Goal: Task Accomplishment & Management: Use online tool/utility

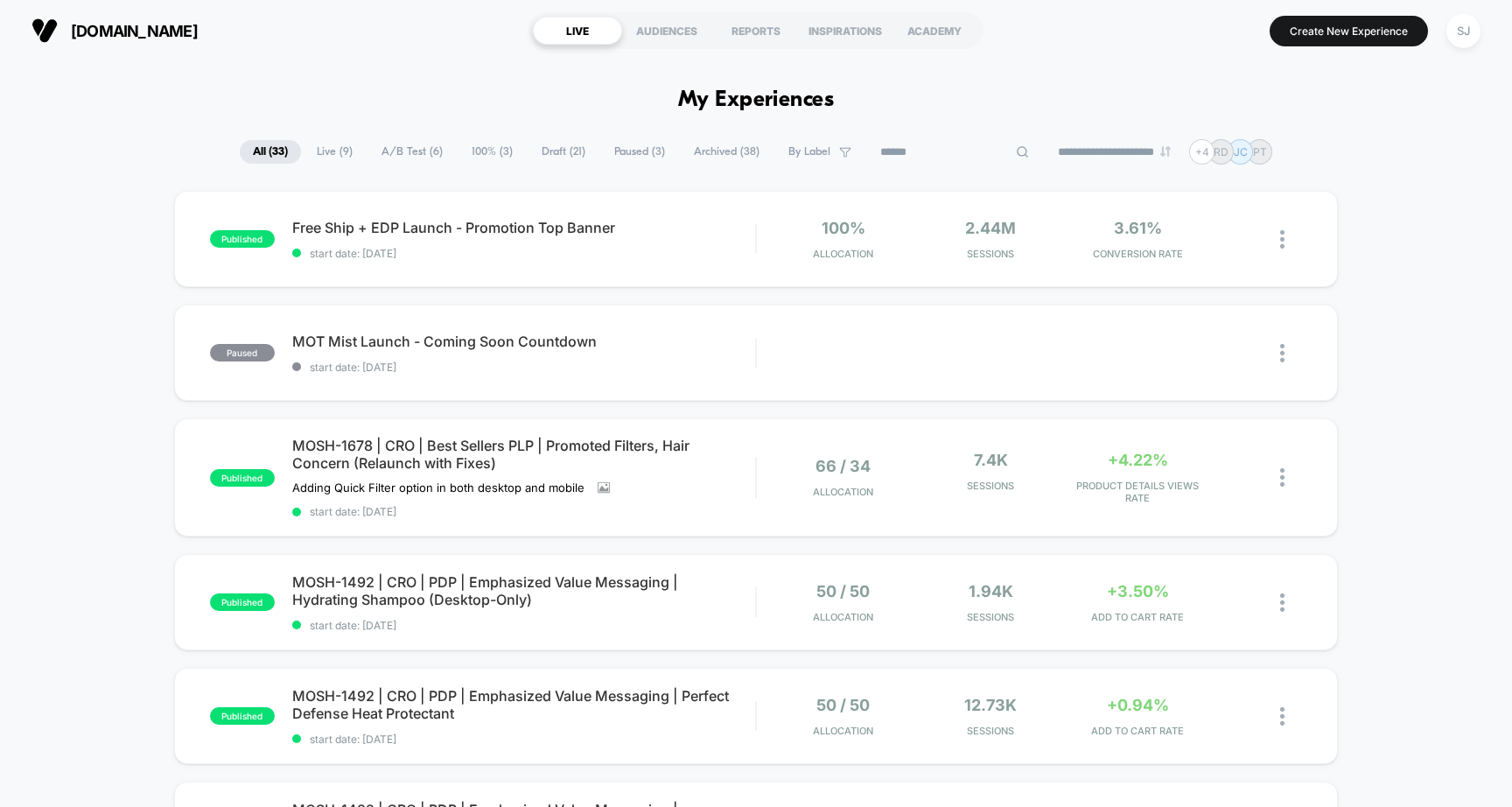
click at [950, 153] on input at bounding box center [955, 152] width 175 height 21
click at [1010, 154] on div at bounding box center [955, 152] width 175 height 21
click at [958, 151] on input at bounding box center [954, 152] width 88 height 21
paste input "*********"
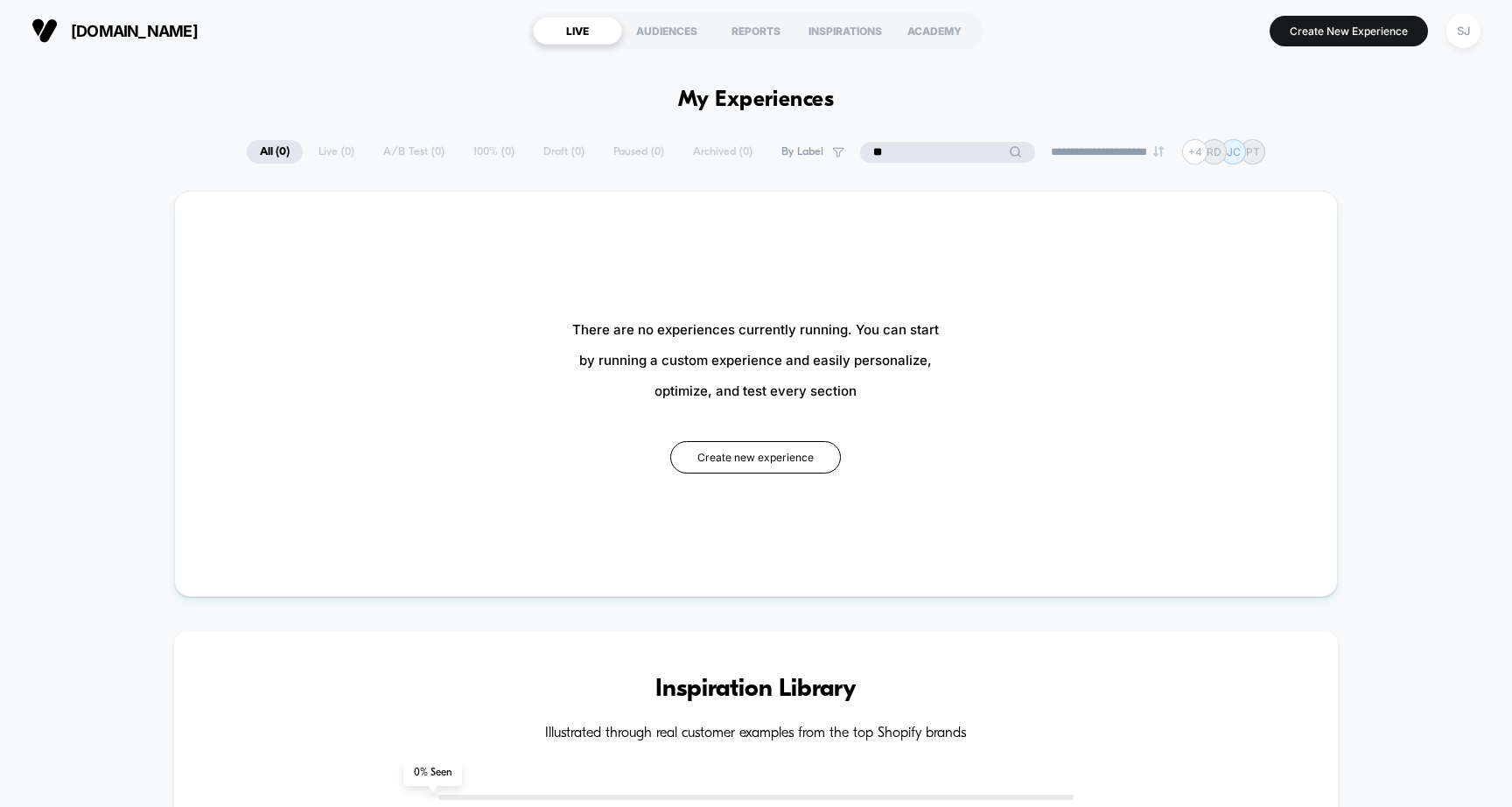
type input "*"
click at [925, 151] on input "****" at bounding box center [948, 152] width 175 height 21
paste input "**********"
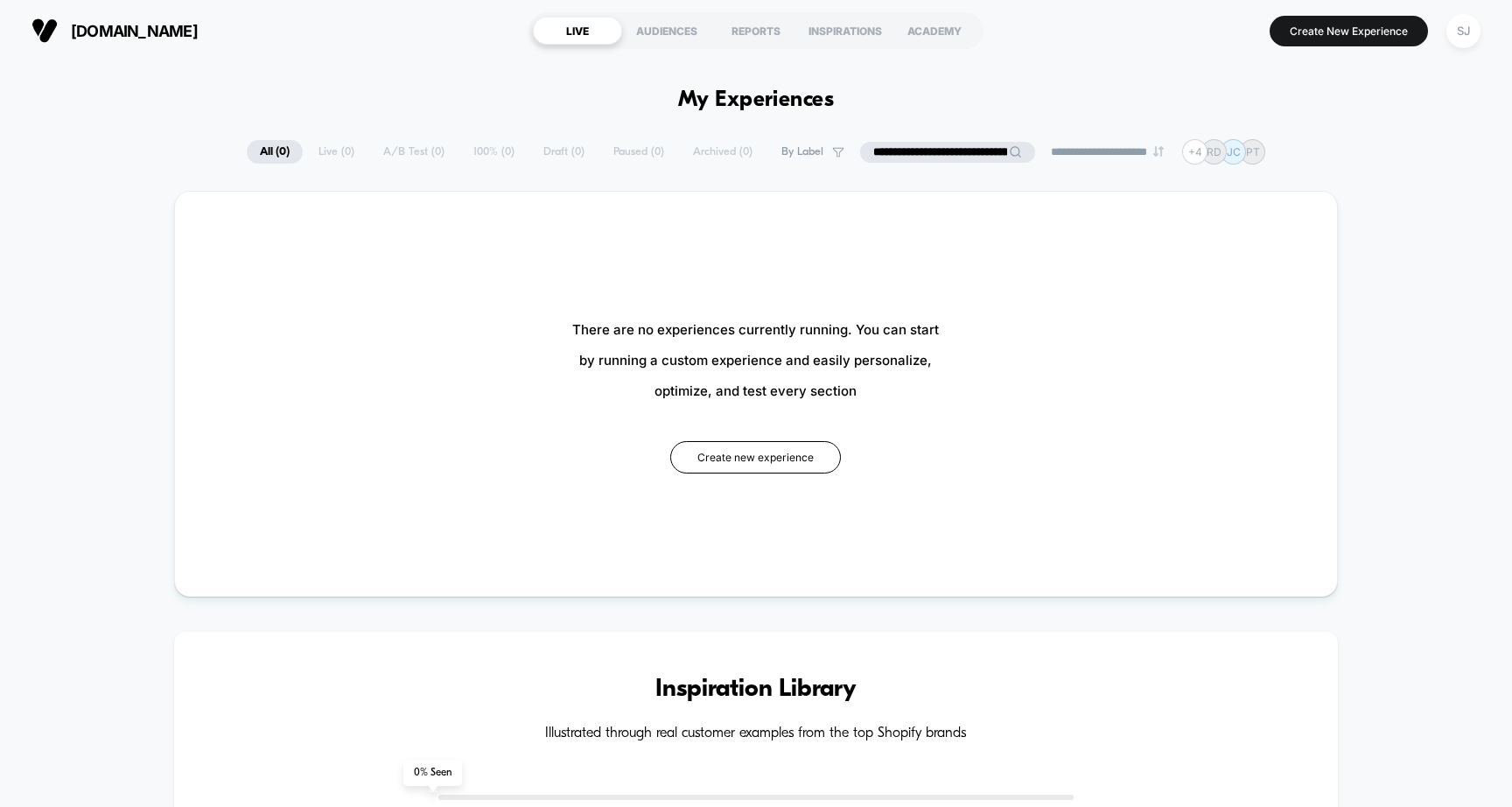
scroll to position [0, 34]
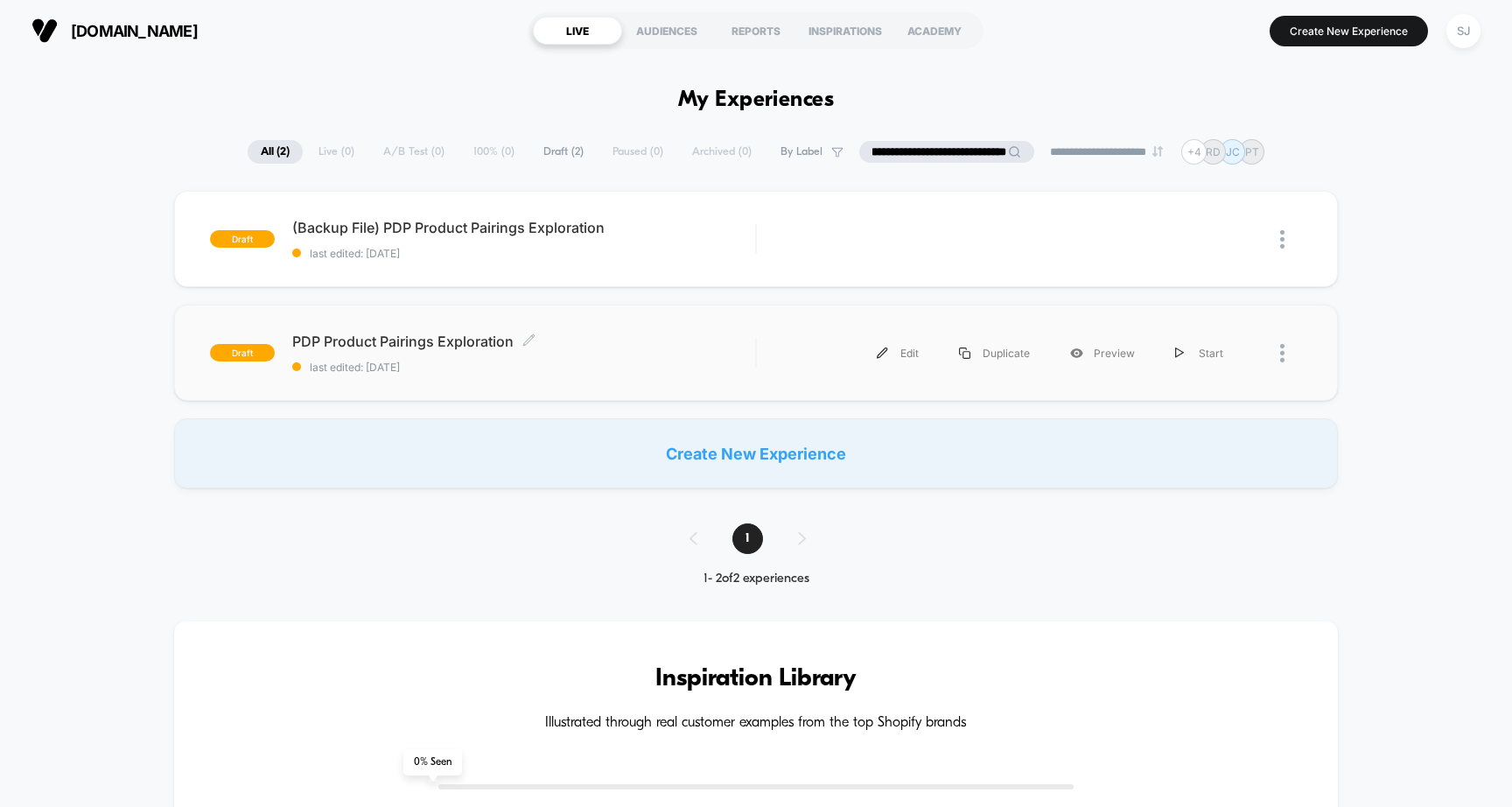
type input "**********"
click at [450, 349] on div "PDP Product Pairings Exploration Click to edit experience details Click to edit…" at bounding box center [524, 353] width 464 height 42
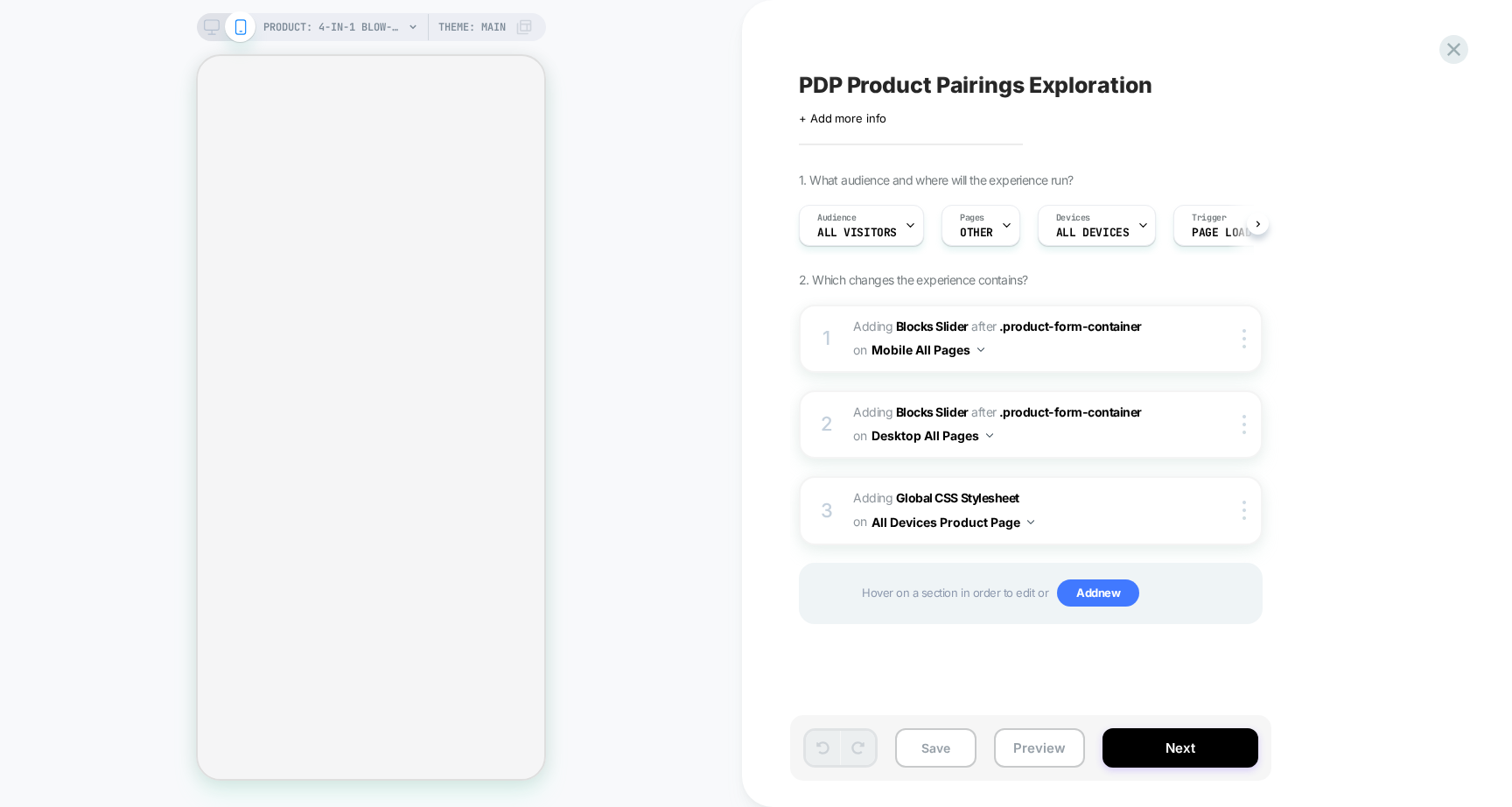
scroll to position [0, 1]
click at [209, 27] on icon at bounding box center [212, 27] width 16 height 16
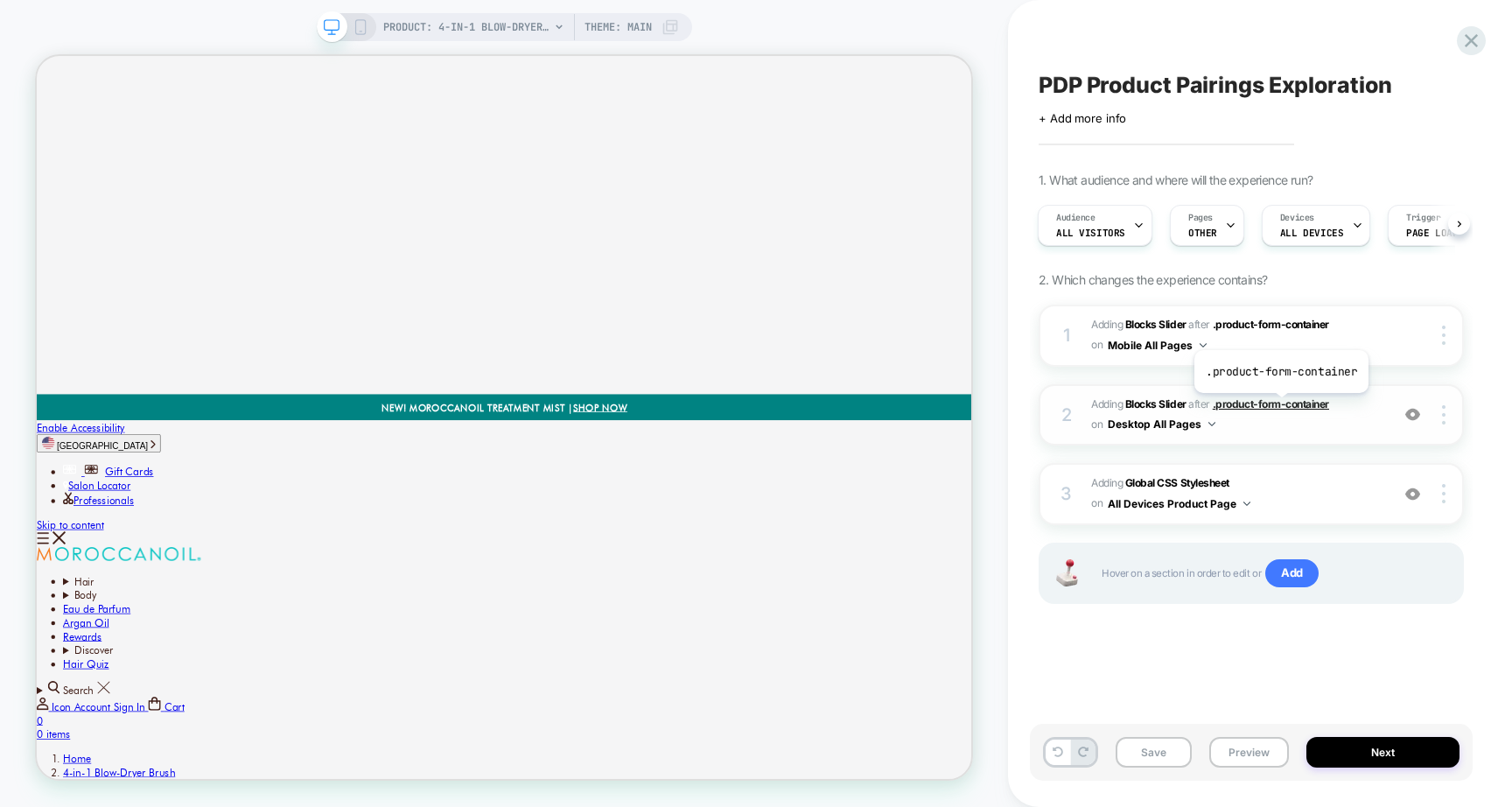
click at [1279, 406] on span ".product-form-container" at bounding box center [1271, 403] width 117 height 13
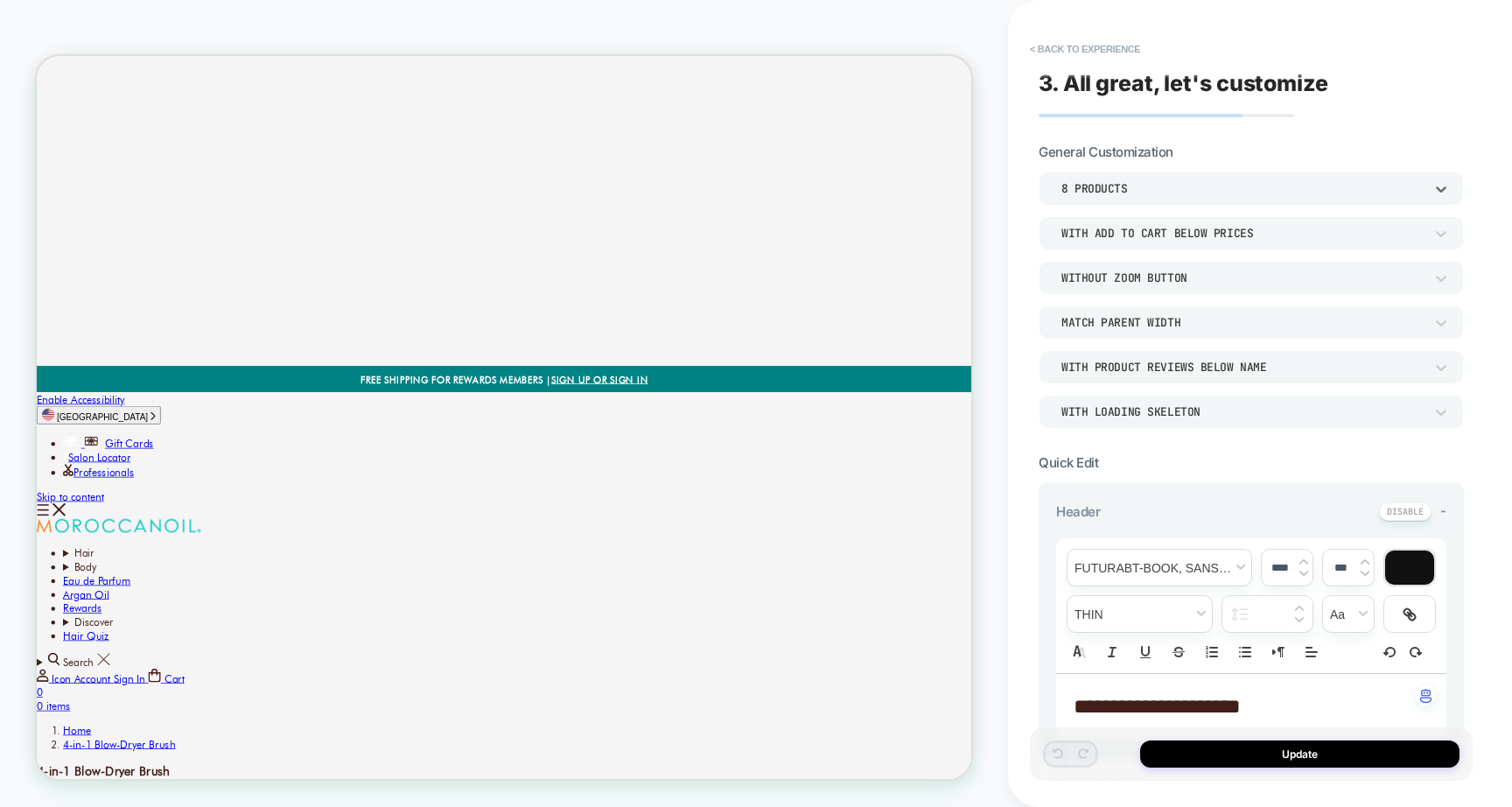
click at [1155, 187] on div "8 Products" at bounding box center [1243, 188] width 363 height 15
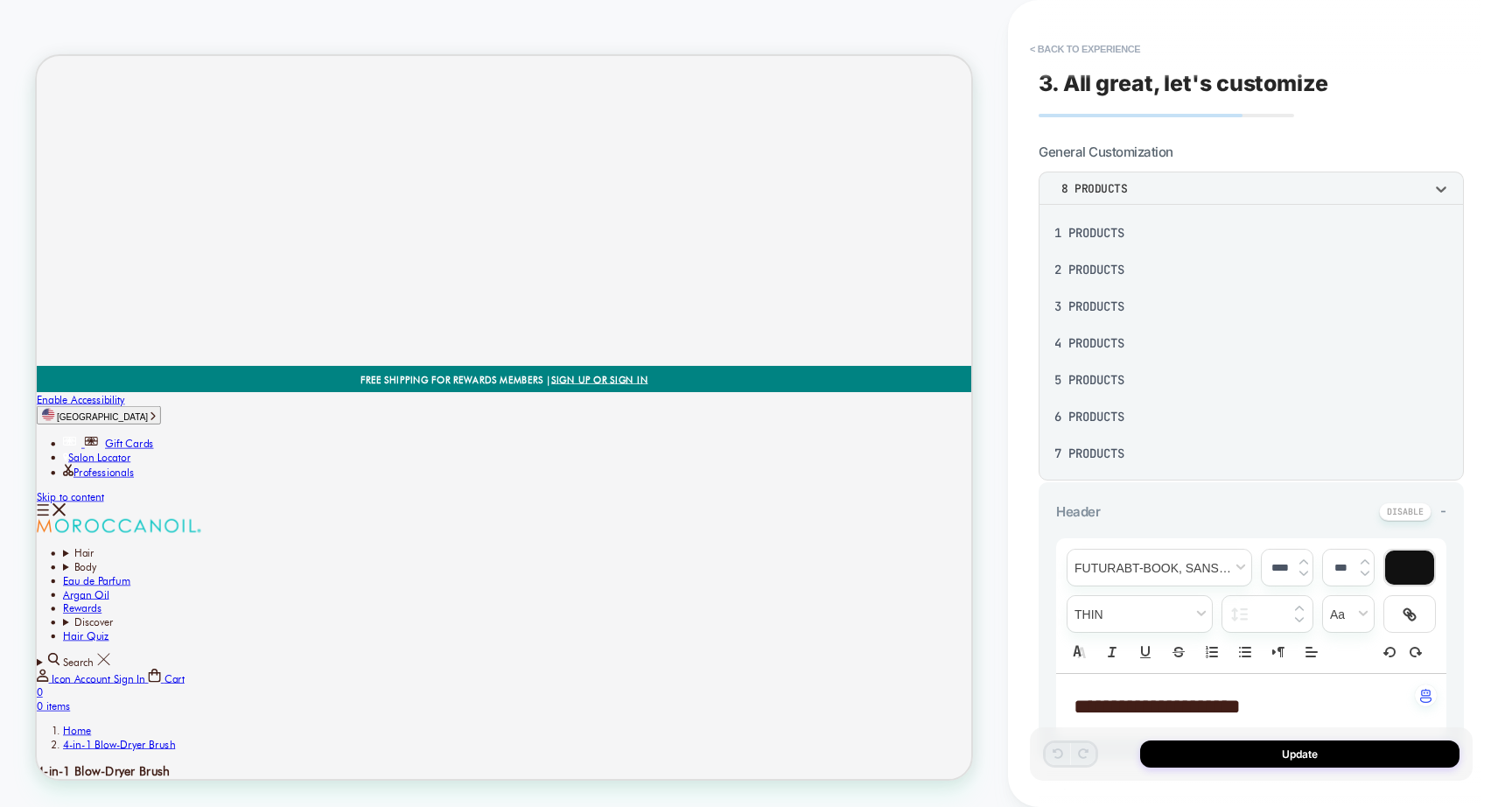
click at [1155, 187] on div at bounding box center [756, 403] width 1512 height 807
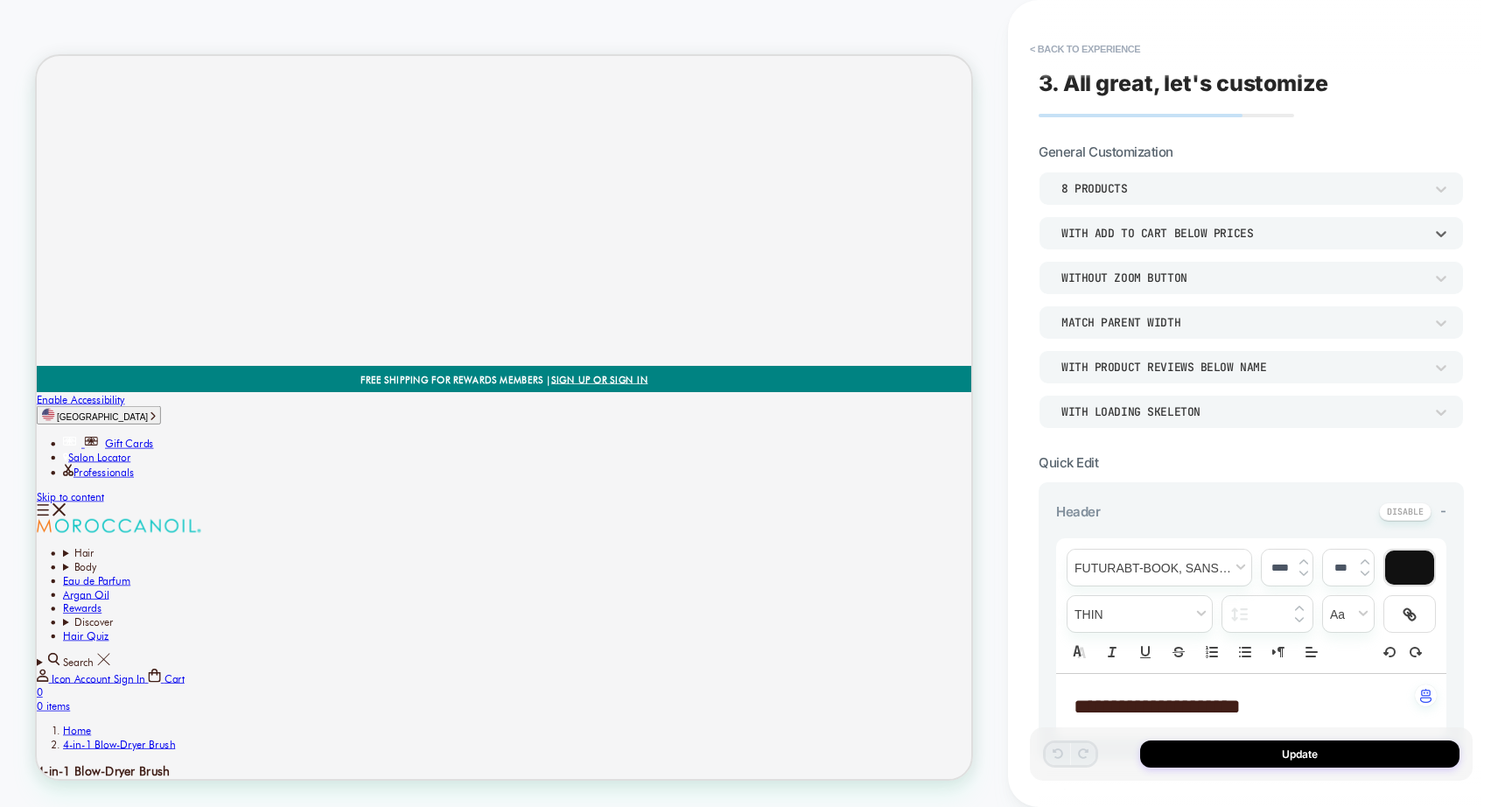
click at [1180, 221] on div "With add to cart below prices" at bounding box center [1251, 232] width 425 height 34
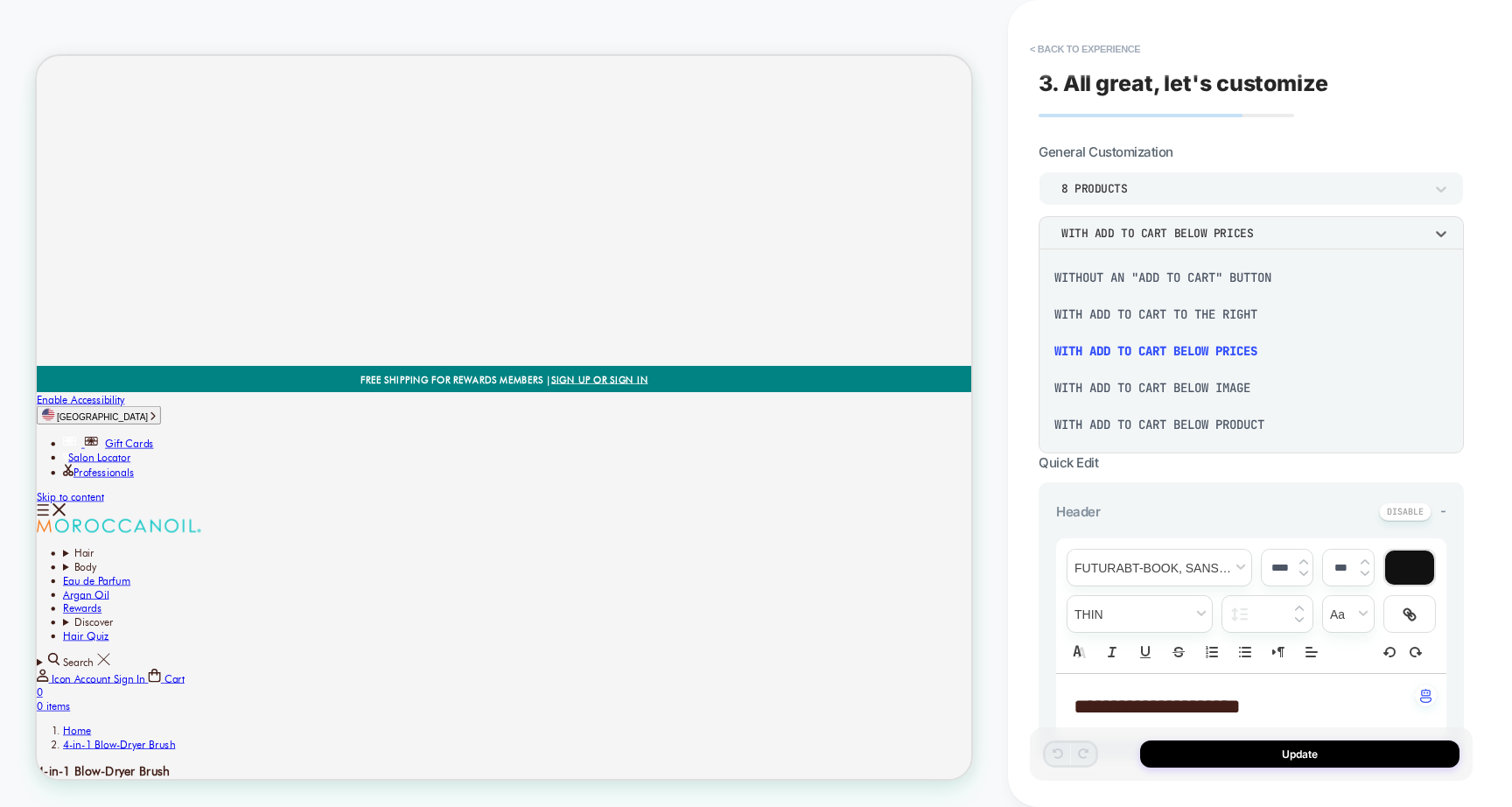
click at [1180, 221] on div at bounding box center [756, 403] width 1512 height 807
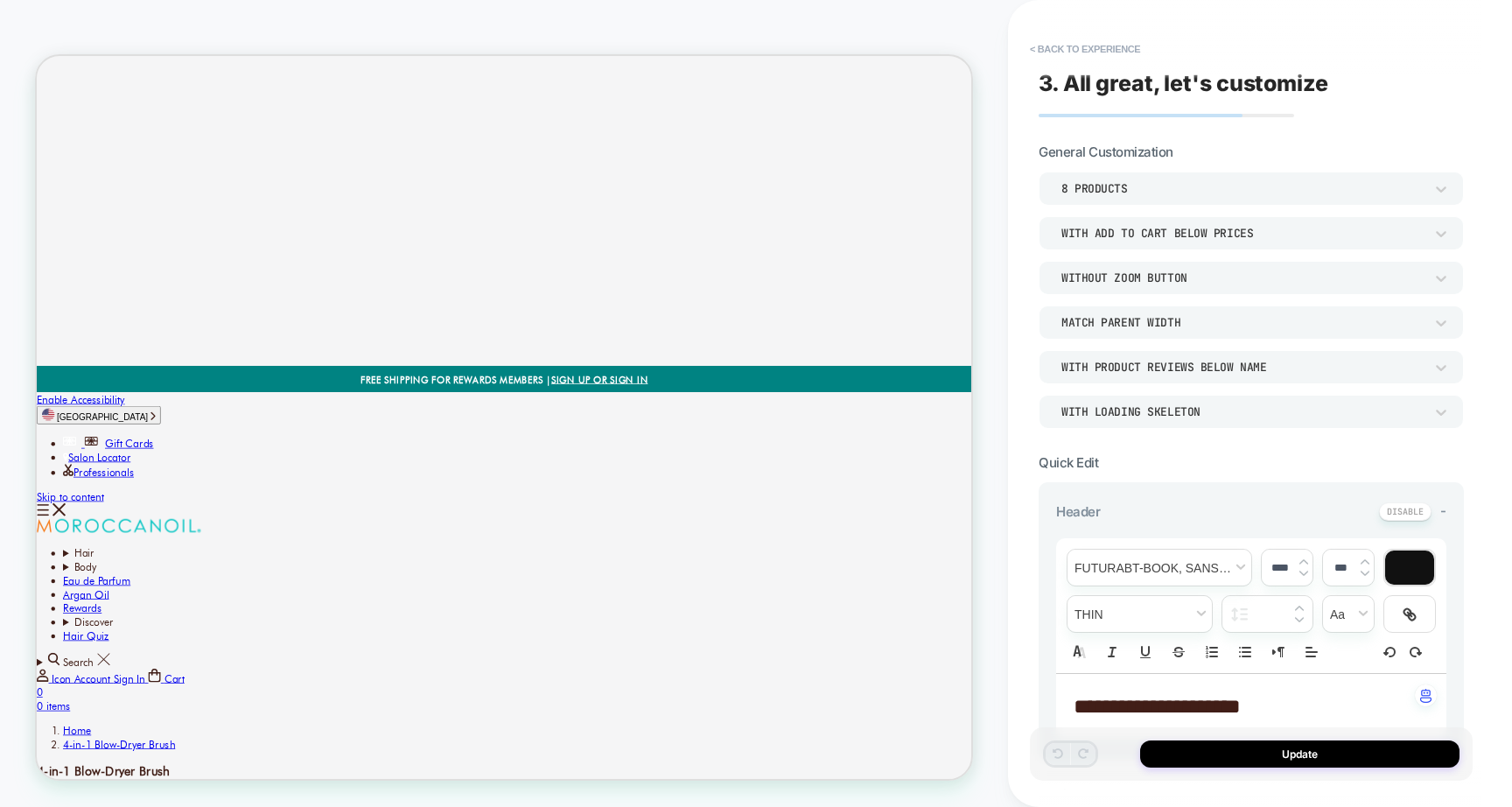
click at [1203, 274] on div "Without Zoom Button" at bounding box center [1243, 278] width 363 height 15
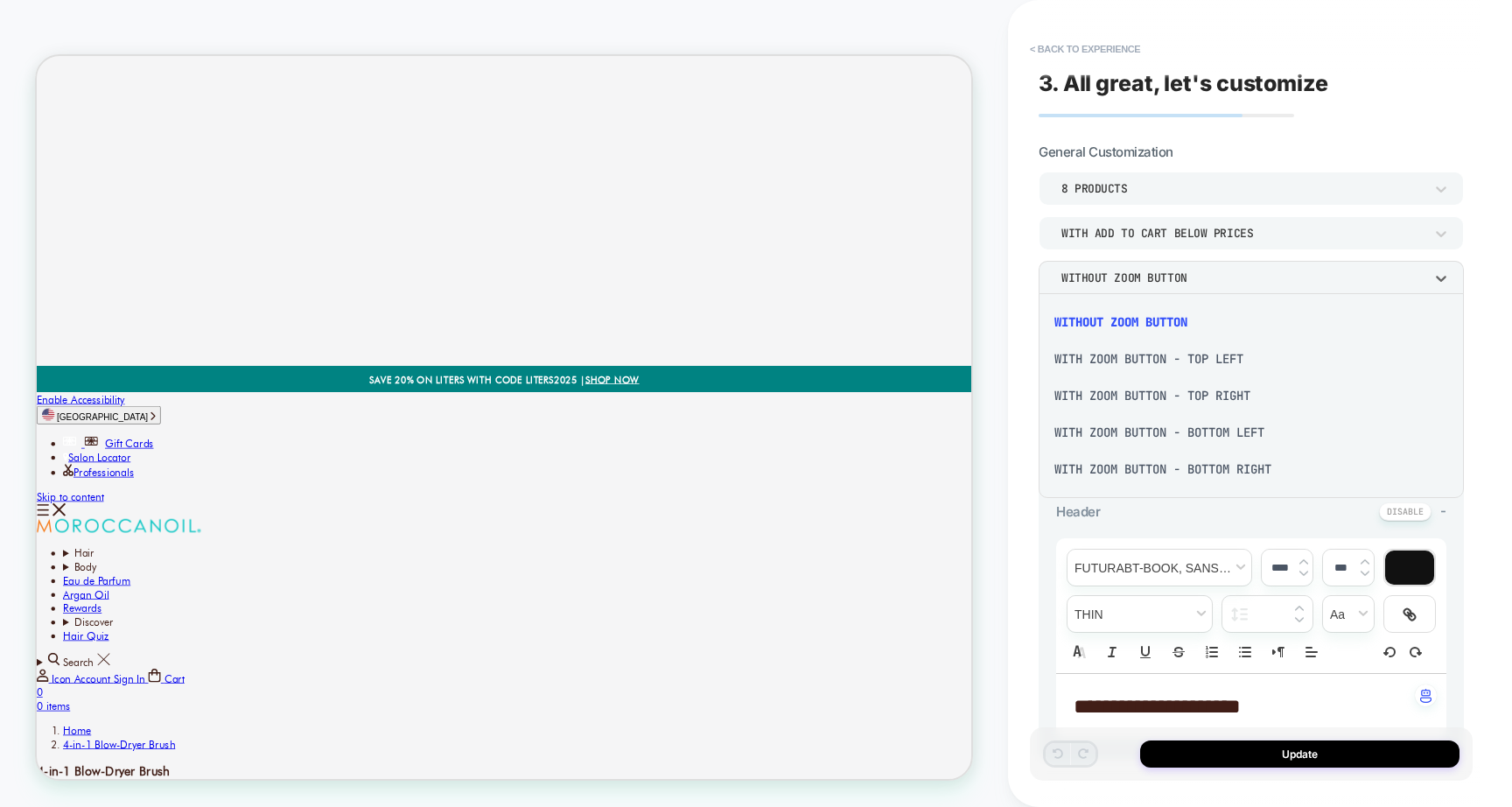
click at [1203, 274] on div at bounding box center [756, 403] width 1512 height 807
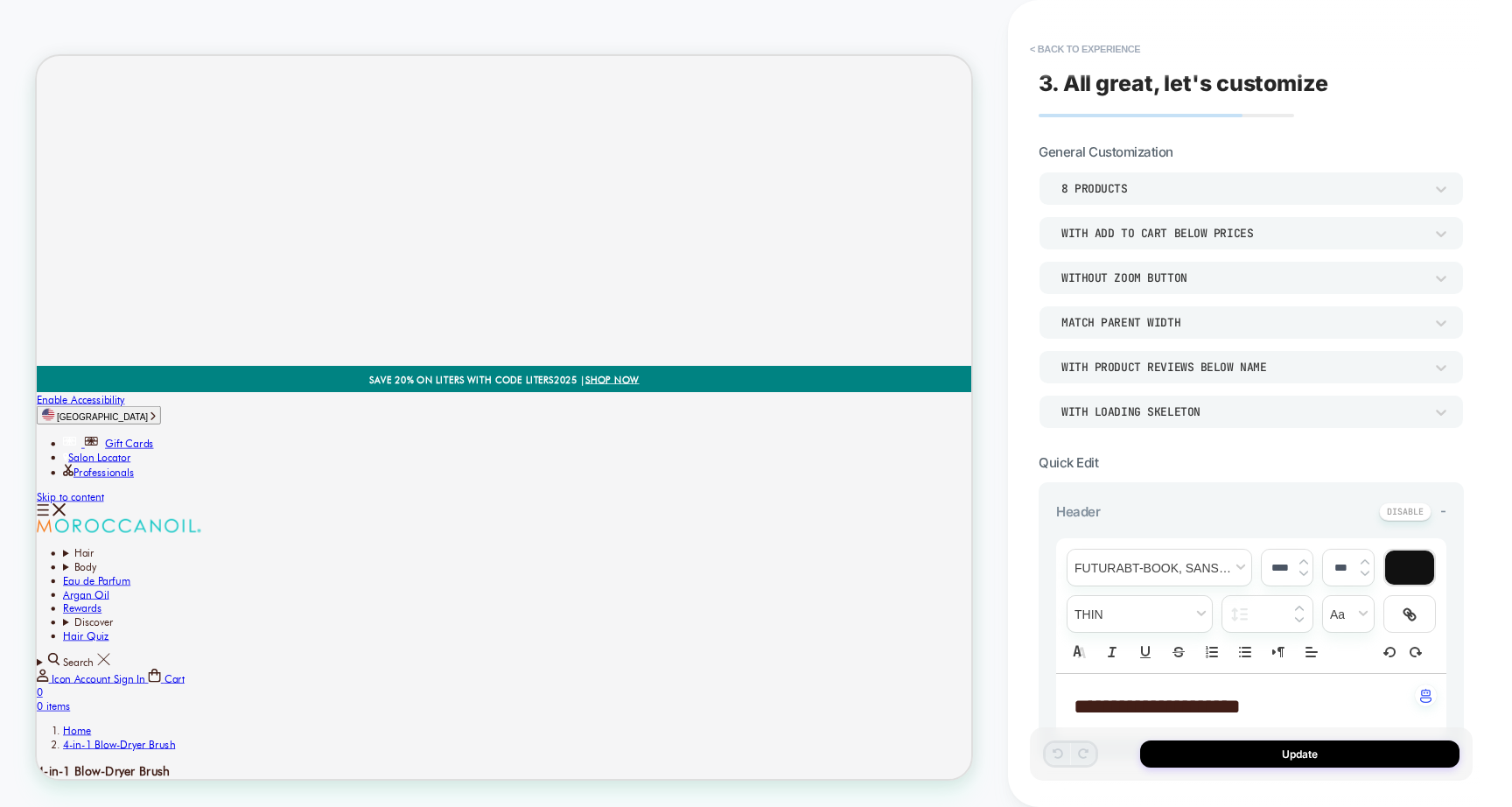
click at [1218, 315] on div "Match Parent Width" at bounding box center [1243, 322] width 363 height 15
click at [1218, 315] on div at bounding box center [756, 403] width 1512 height 807
click at [1236, 365] on div "With Product Reviews Below Name" at bounding box center [1243, 367] width 363 height 15
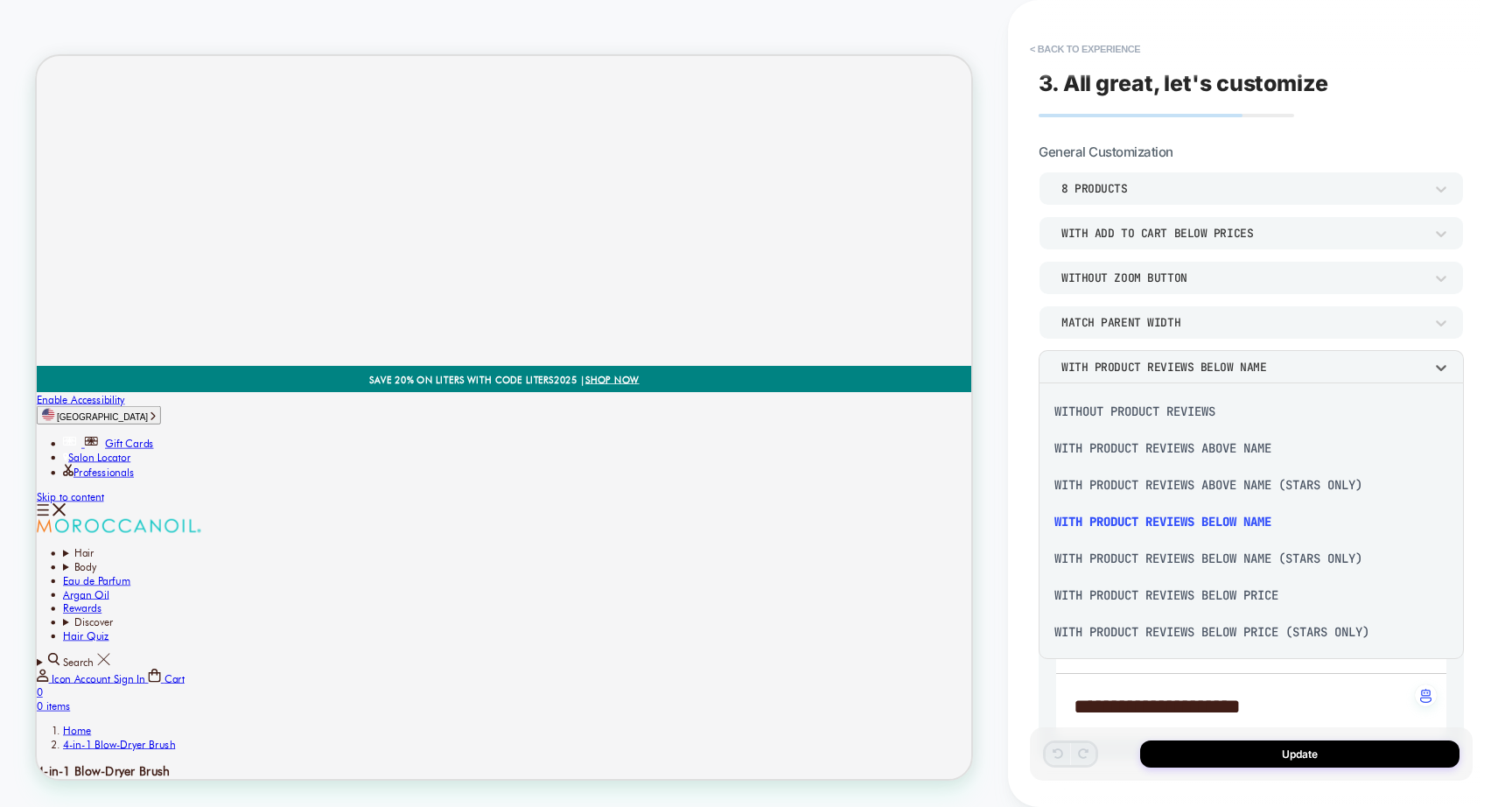
click at [1236, 365] on div at bounding box center [756, 403] width 1512 height 807
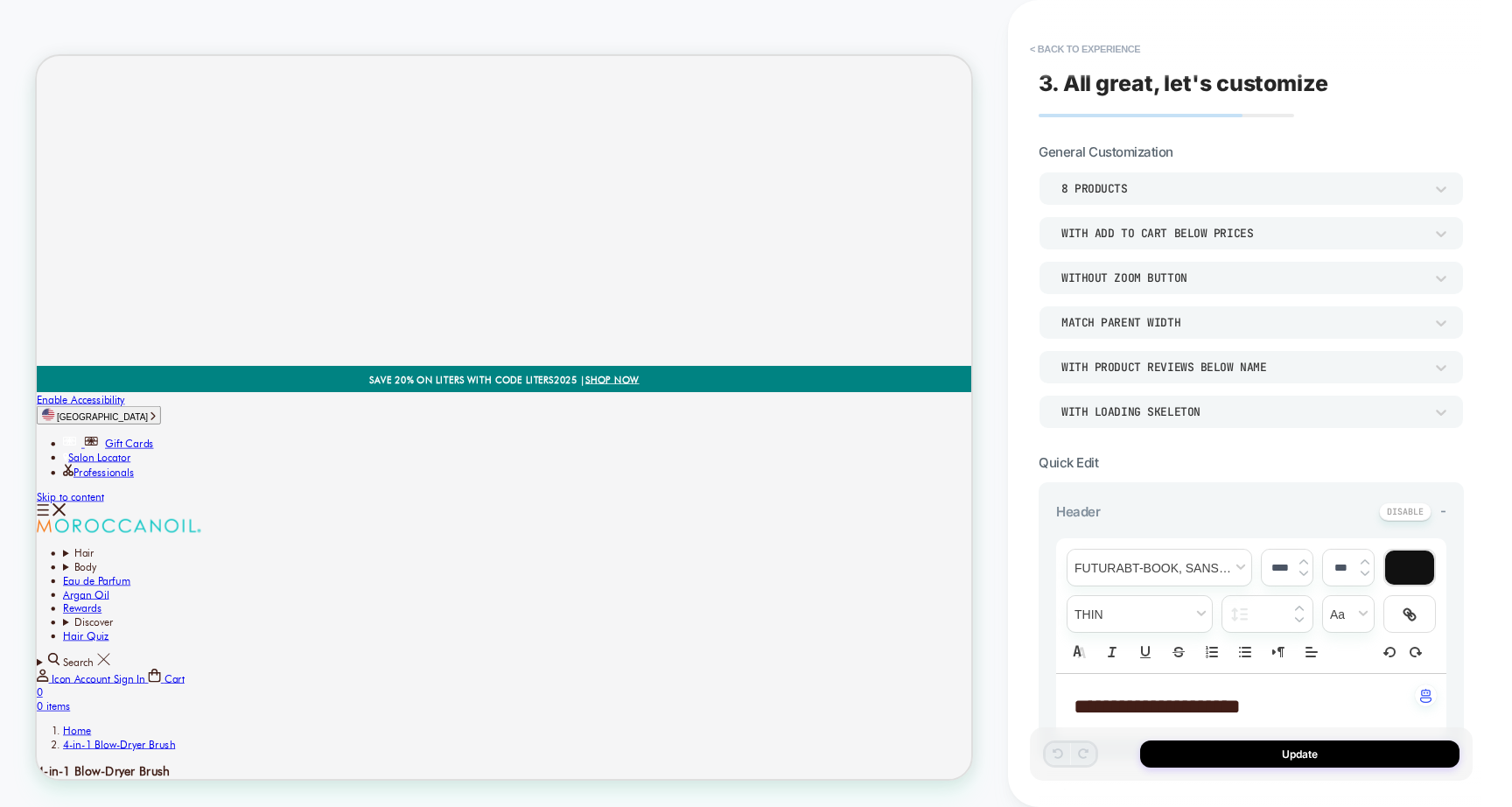
click at [1256, 404] on div "WITH LOADING SKELETON" at bounding box center [1243, 411] width 363 height 15
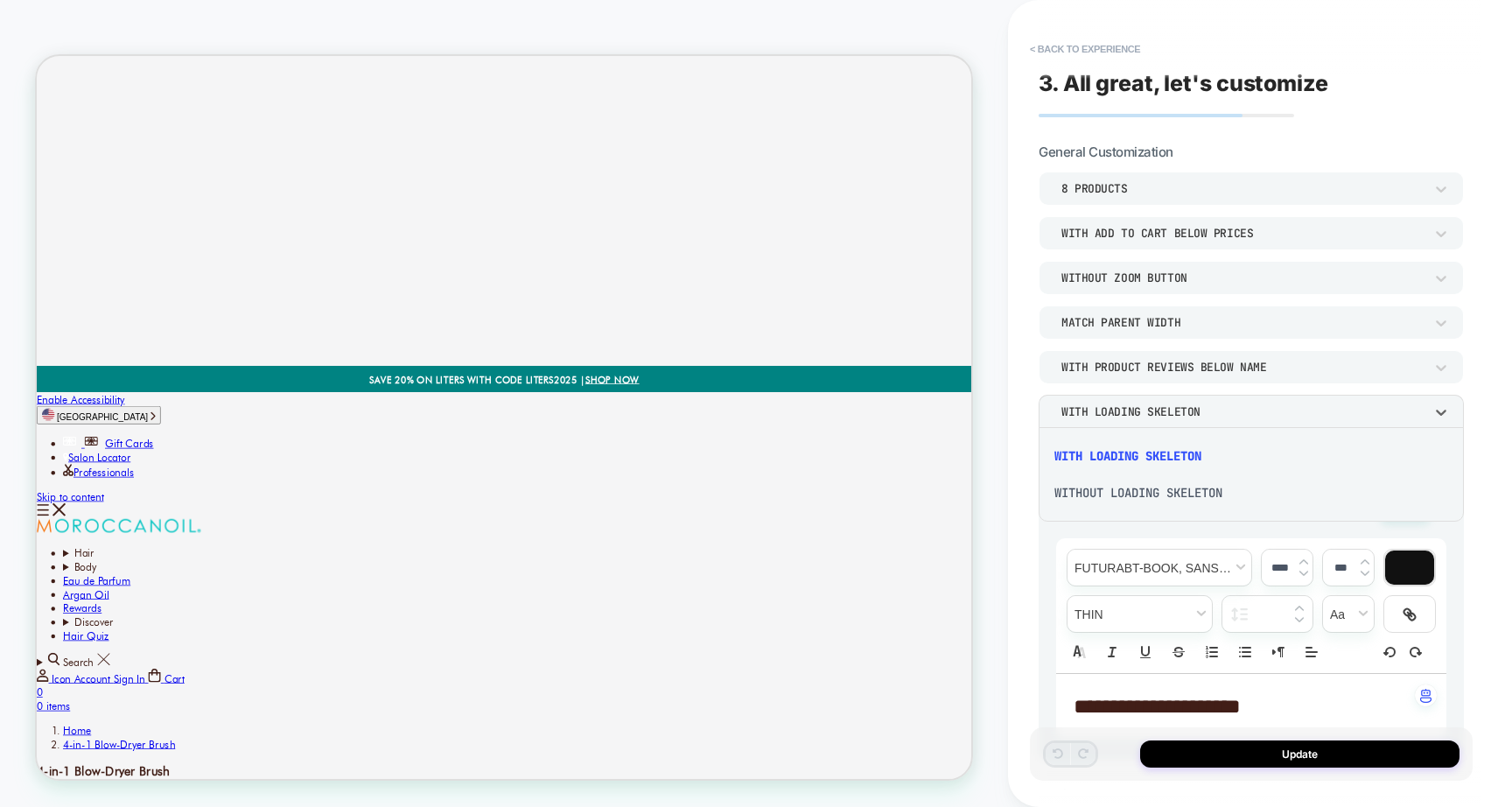
click at [1256, 402] on div at bounding box center [756, 403] width 1512 height 807
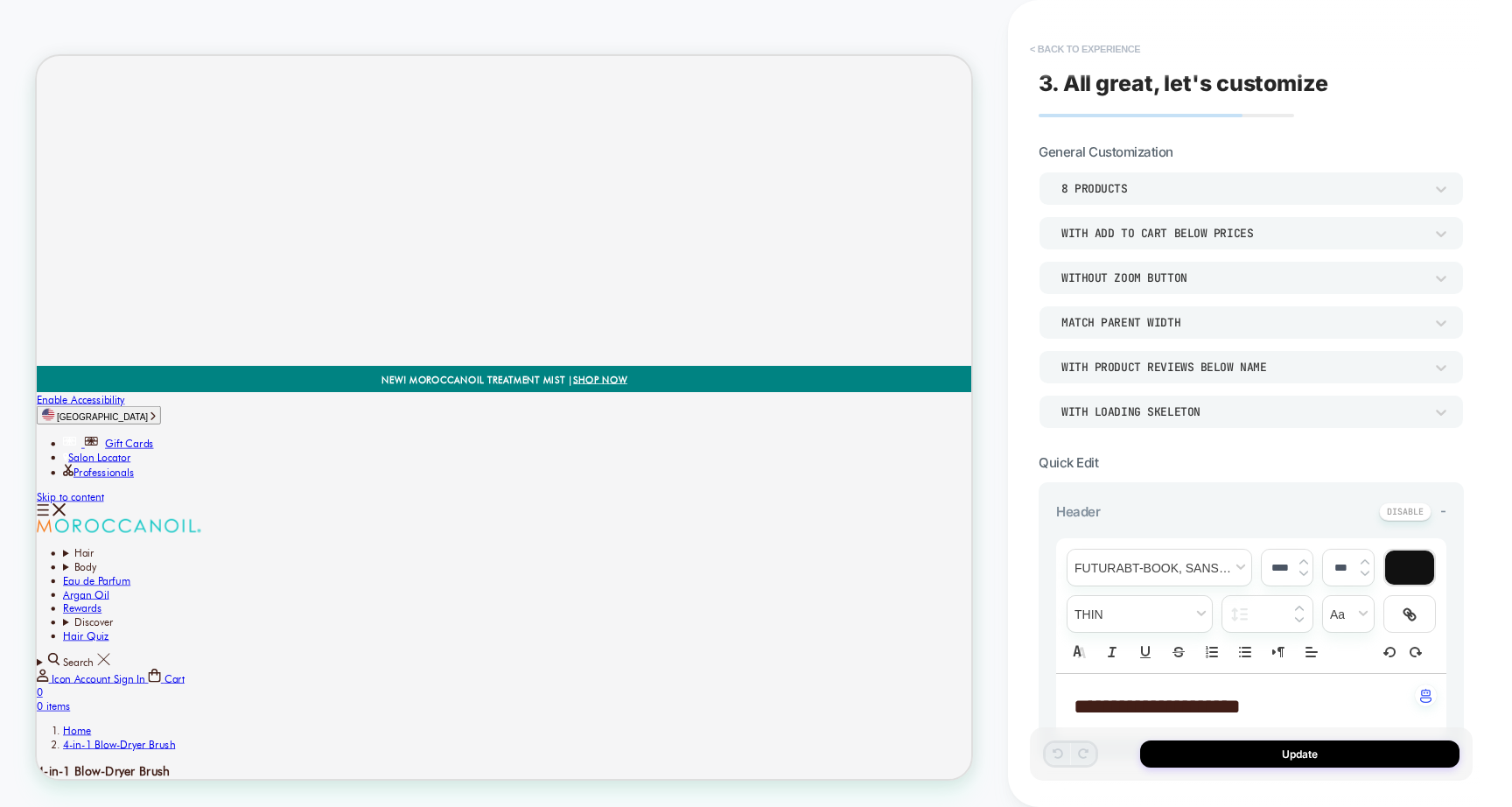
click at [1081, 50] on button "< Back to experience" at bounding box center [1085, 49] width 128 height 28
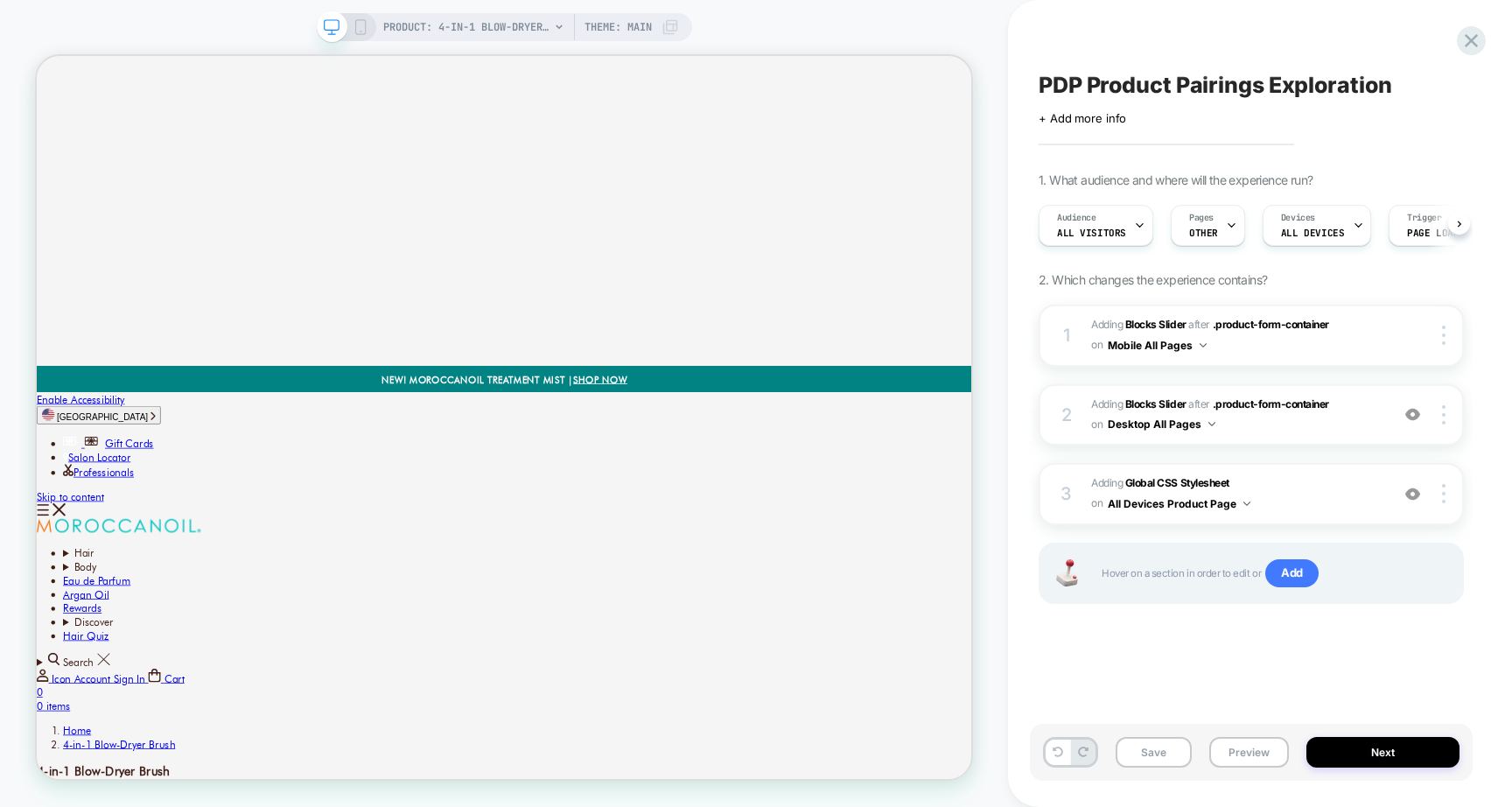
scroll to position [0, 1]
click at [1197, 481] on b "Global CSS Stylesheet" at bounding box center [1178, 482] width 104 height 13
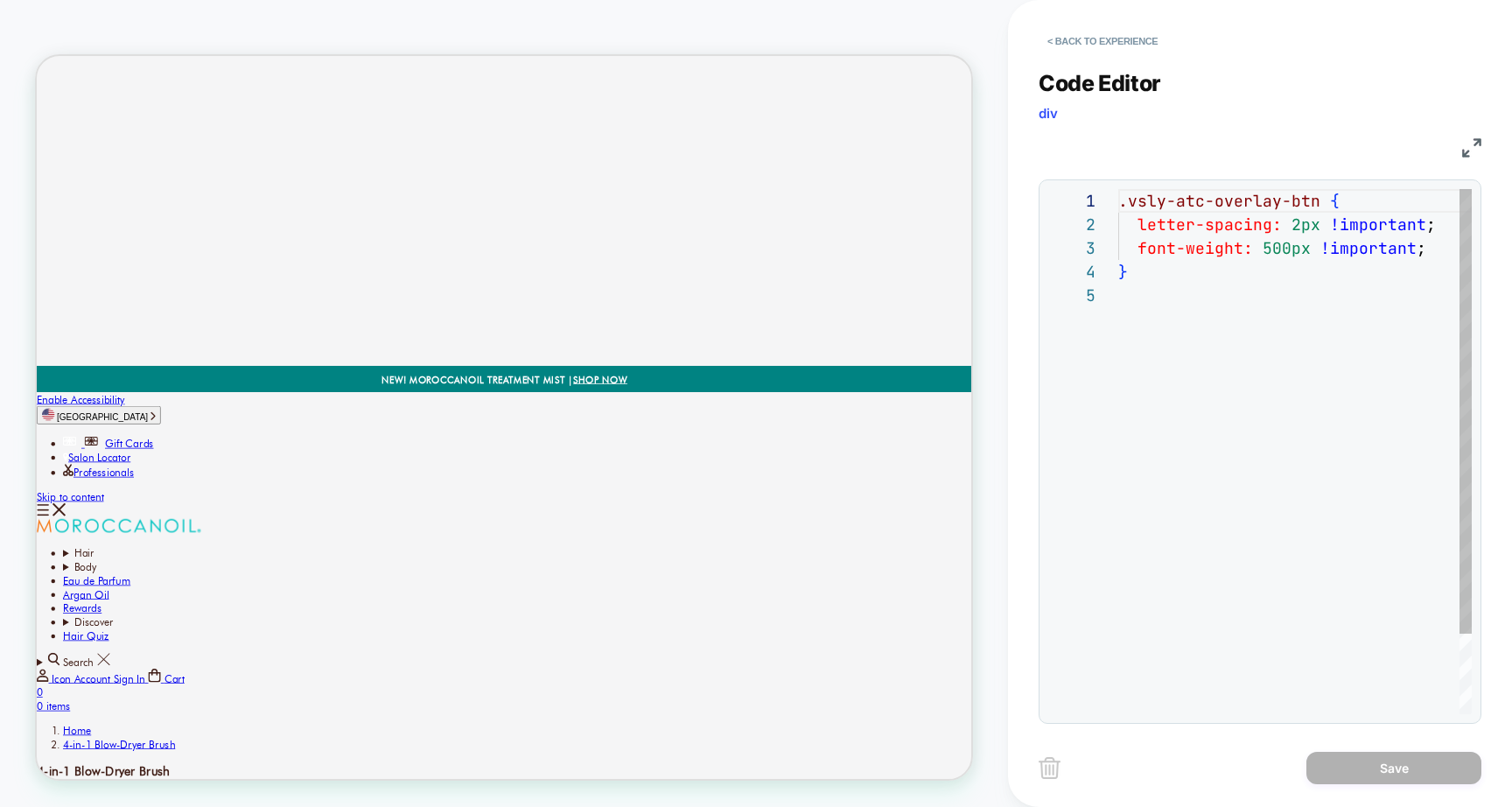
scroll to position [95, 0]
click at [1102, 42] on button "< Back to experience" at bounding box center [1103, 42] width 128 height 28
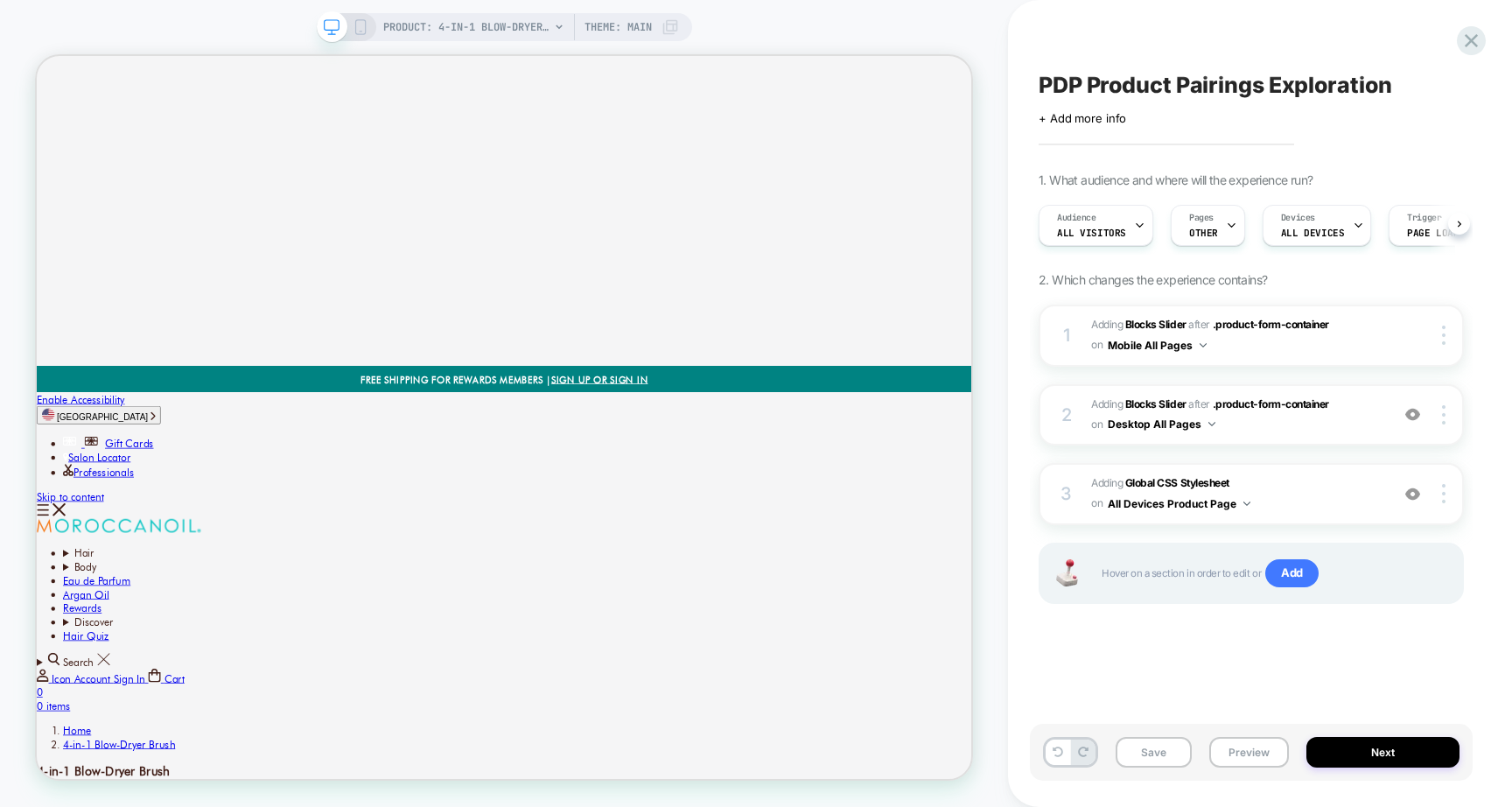
scroll to position [0, 1]
click at [1249, 407] on span ".product-form-container" at bounding box center [1271, 403] width 117 height 13
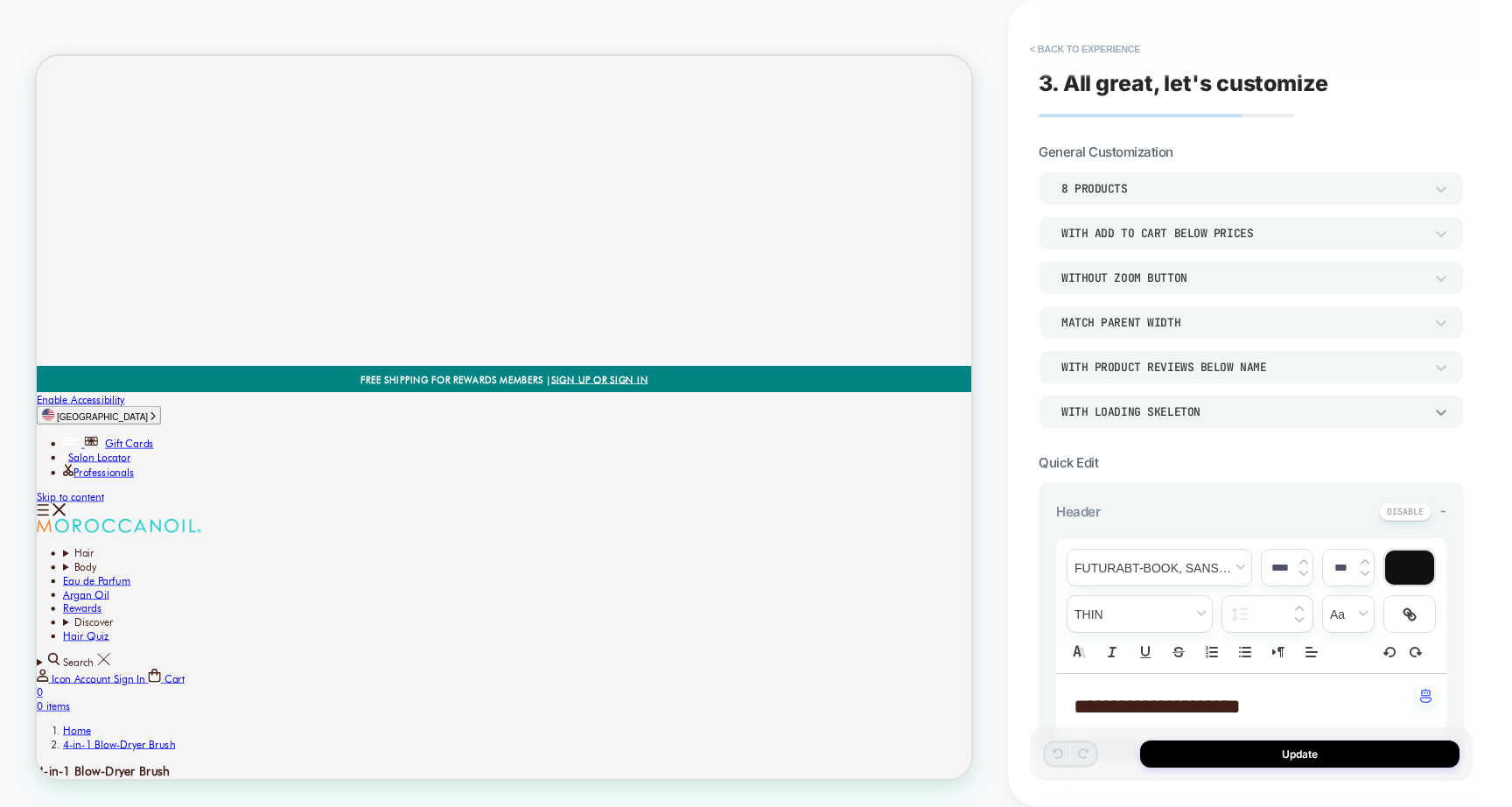
click at [1441, 406] on icon at bounding box center [1441, 412] width 18 height 18
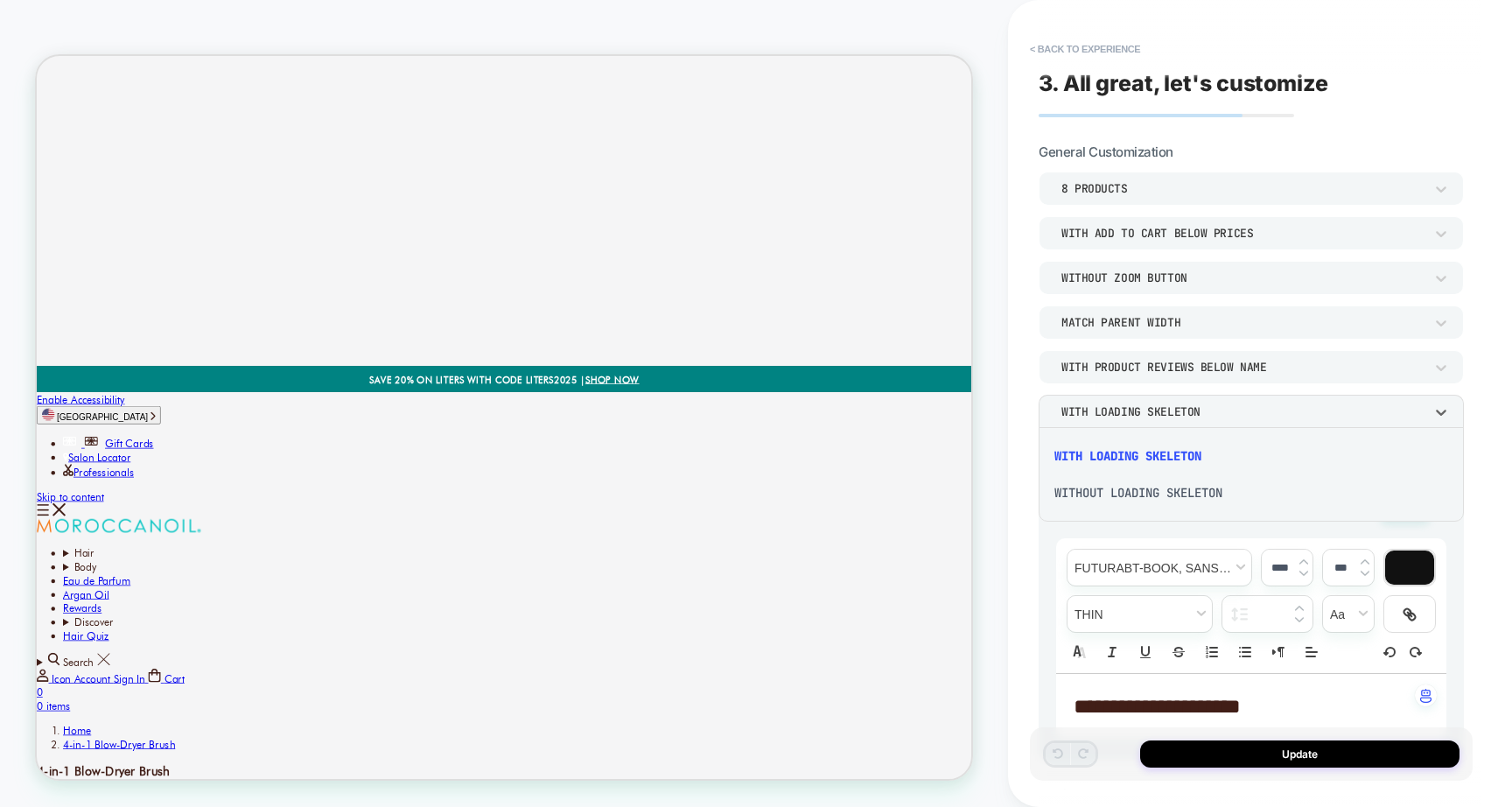
click at [1441, 406] on div at bounding box center [756, 403] width 1512 height 807
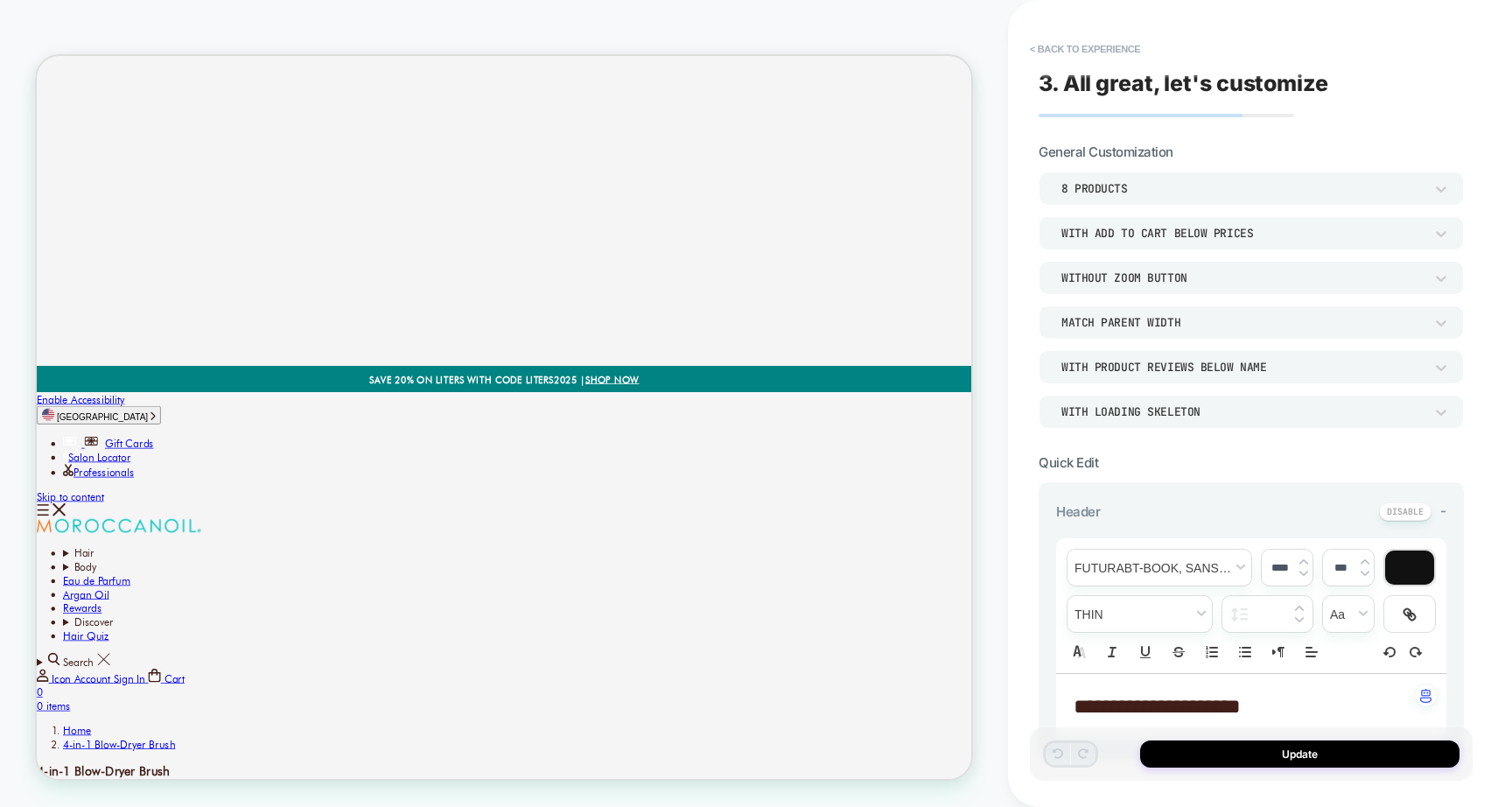
click at [1417, 377] on div "With Product Reviews Below Name" at bounding box center [1251, 367] width 425 height 34
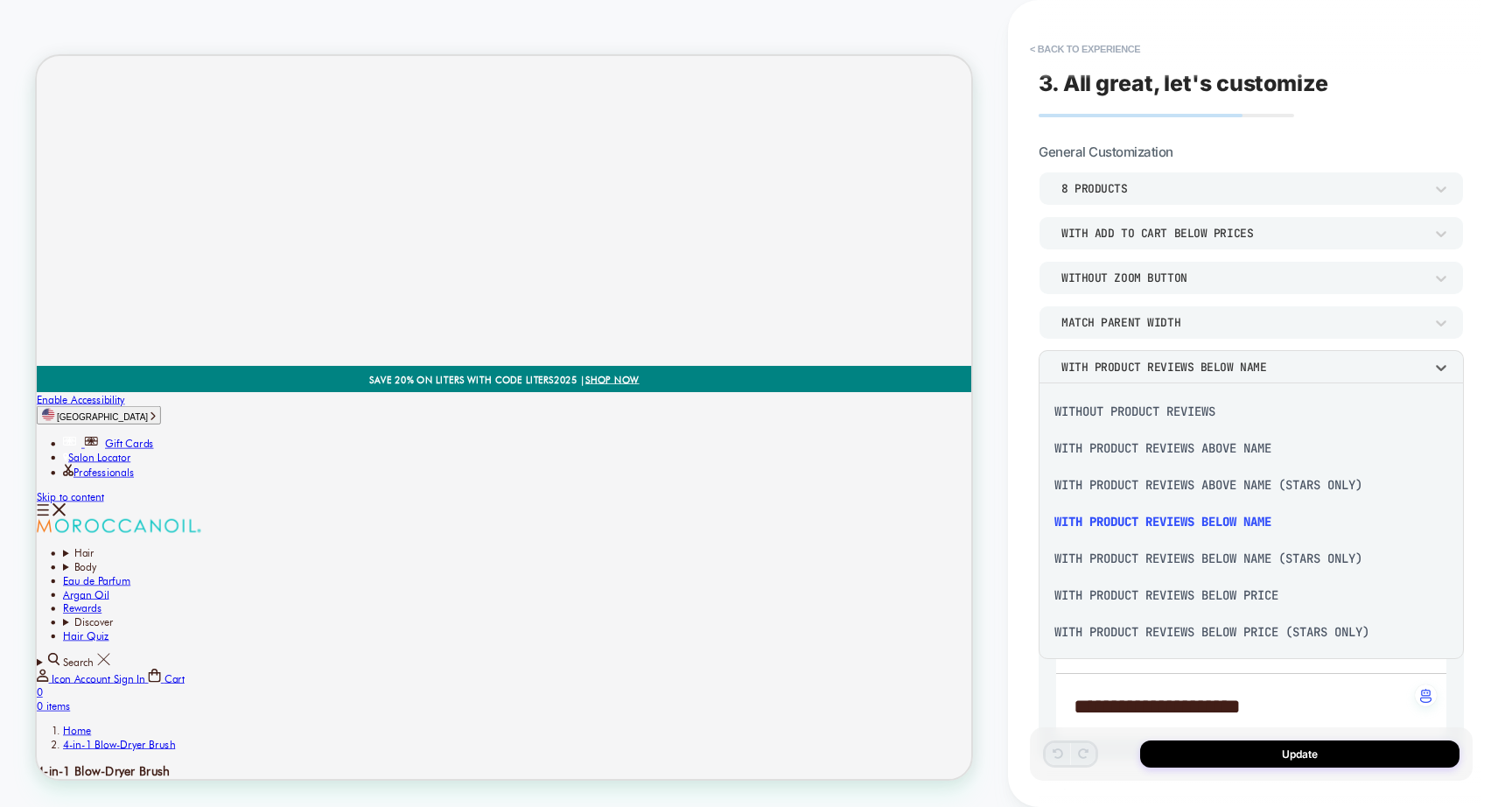
click at [1417, 377] on div at bounding box center [756, 403] width 1512 height 807
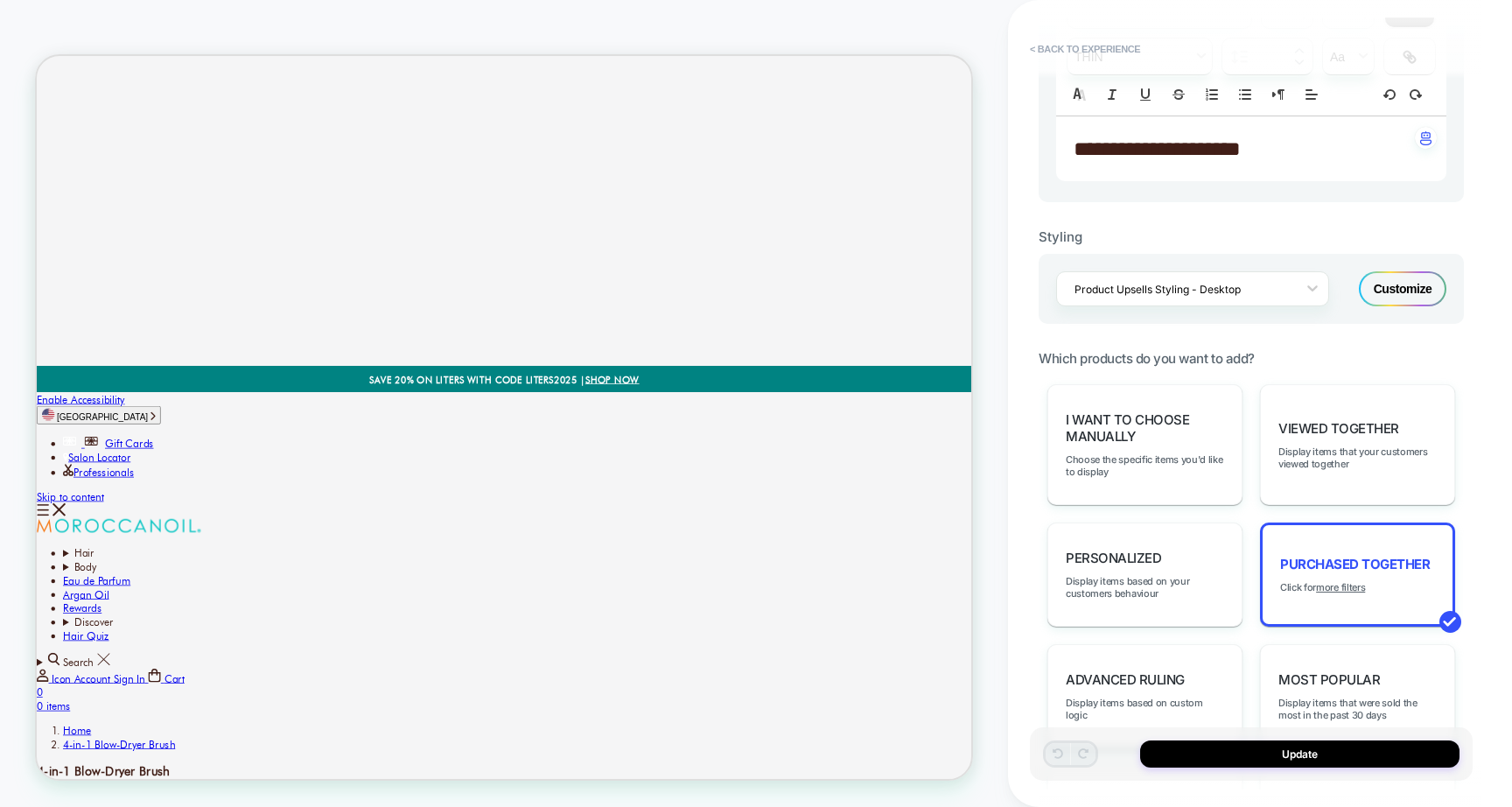
scroll to position [560, 0]
click at [1413, 297] on div "Customize" at bounding box center [1402, 286] width 88 height 35
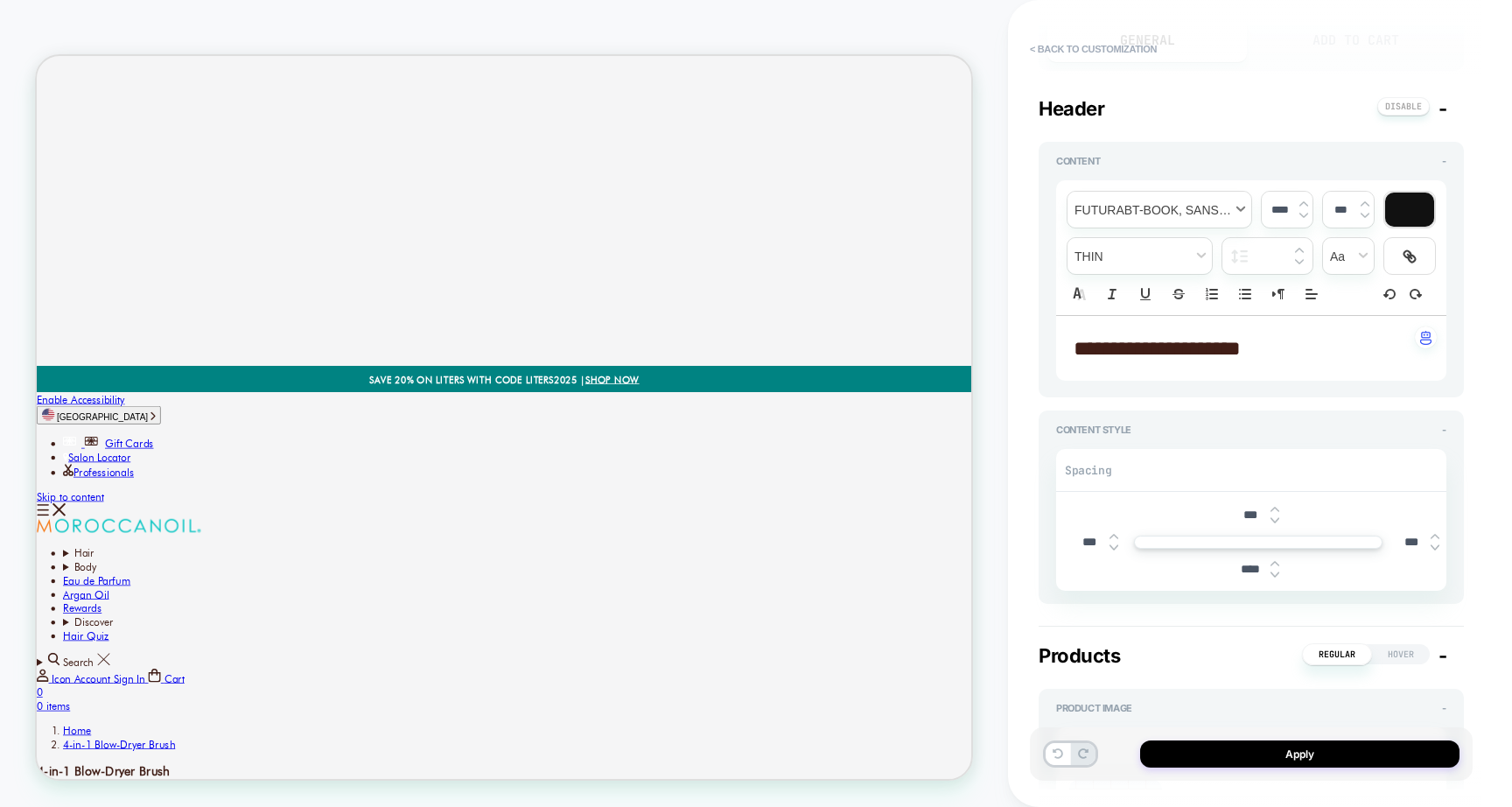
scroll to position [0, 0]
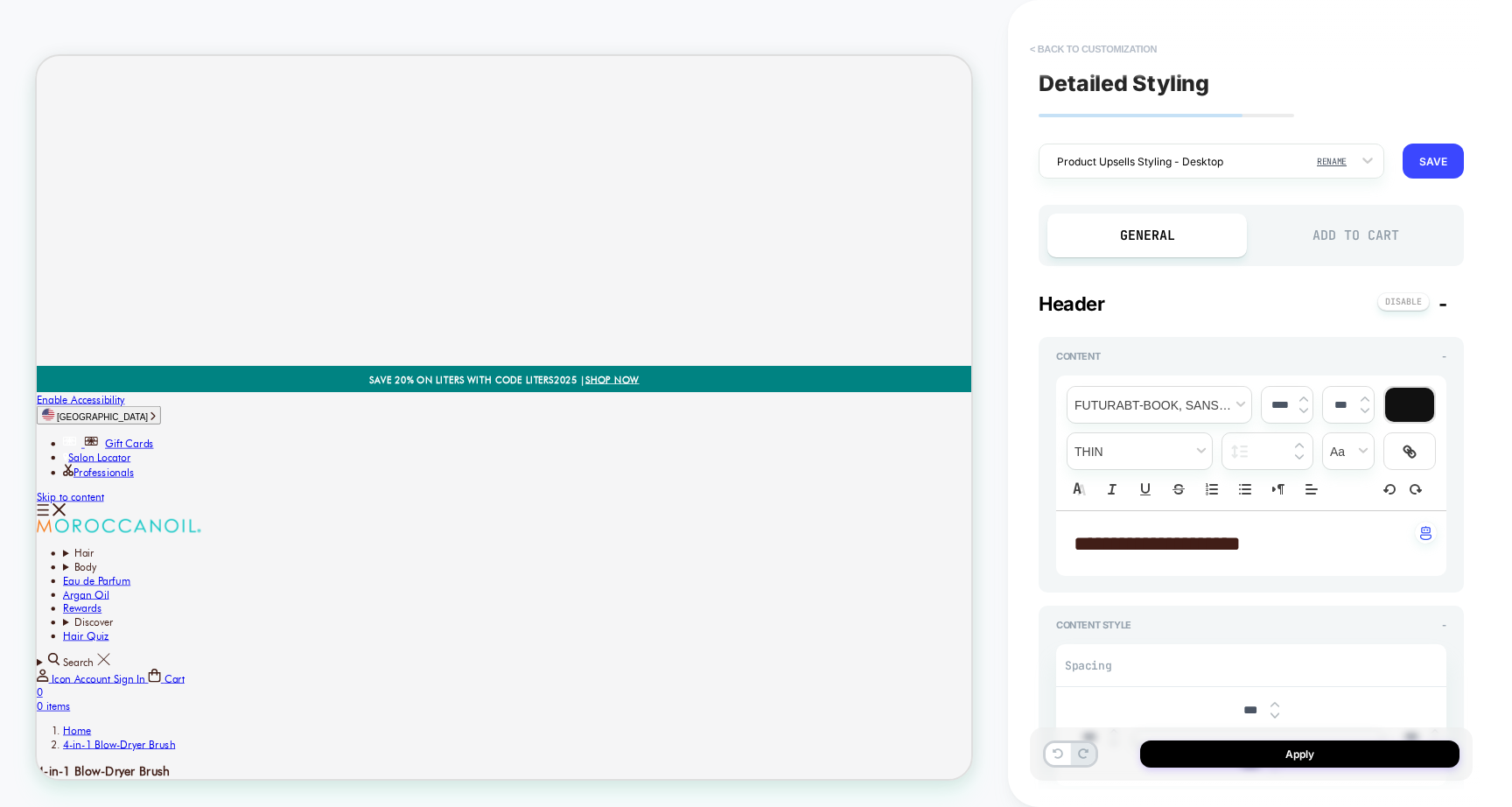
click at [1092, 46] on button "< Back to customization" at bounding box center [1093, 49] width 144 height 28
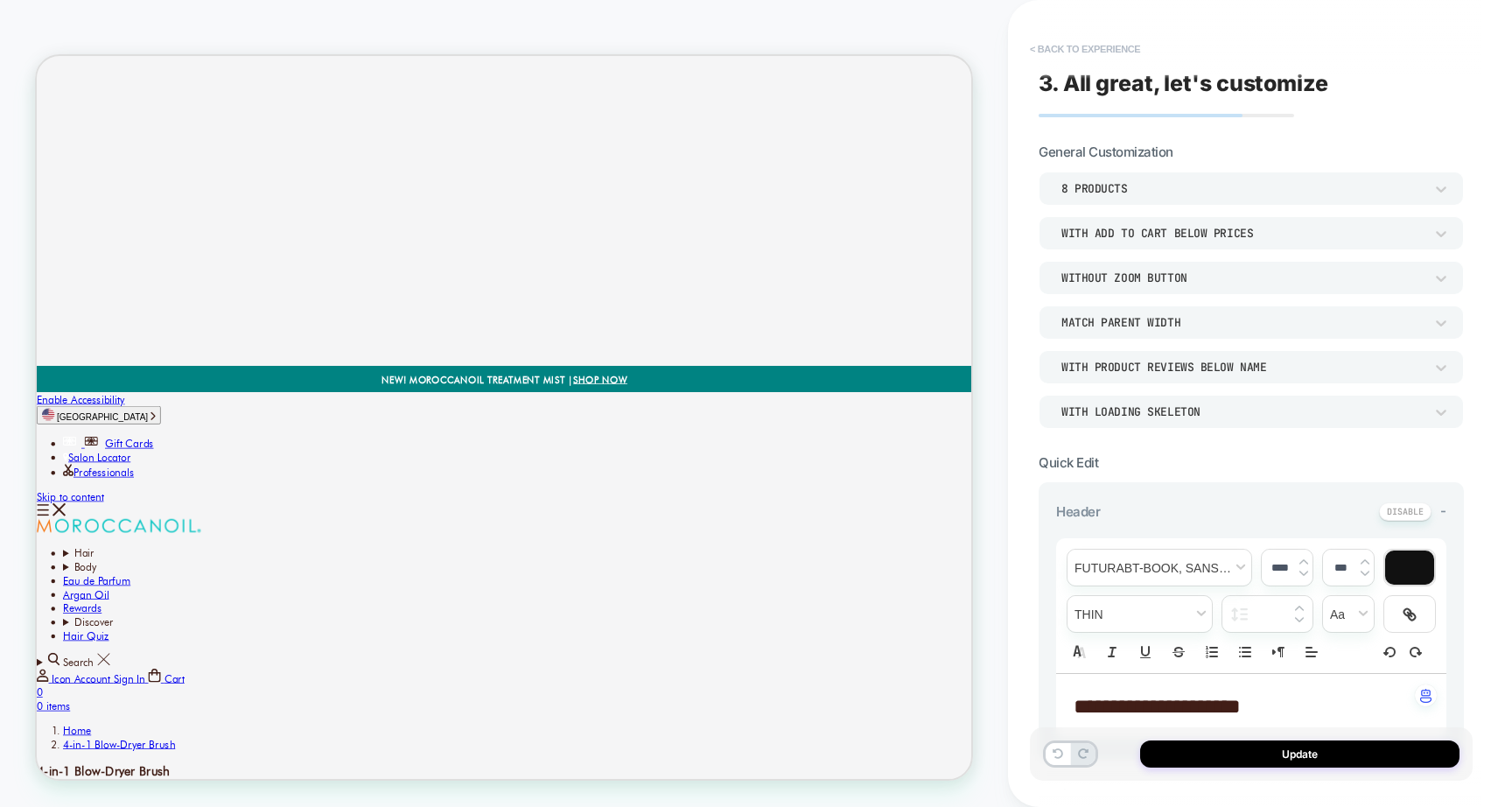
click at [1078, 43] on button "< Back to experience" at bounding box center [1085, 49] width 128 height 28
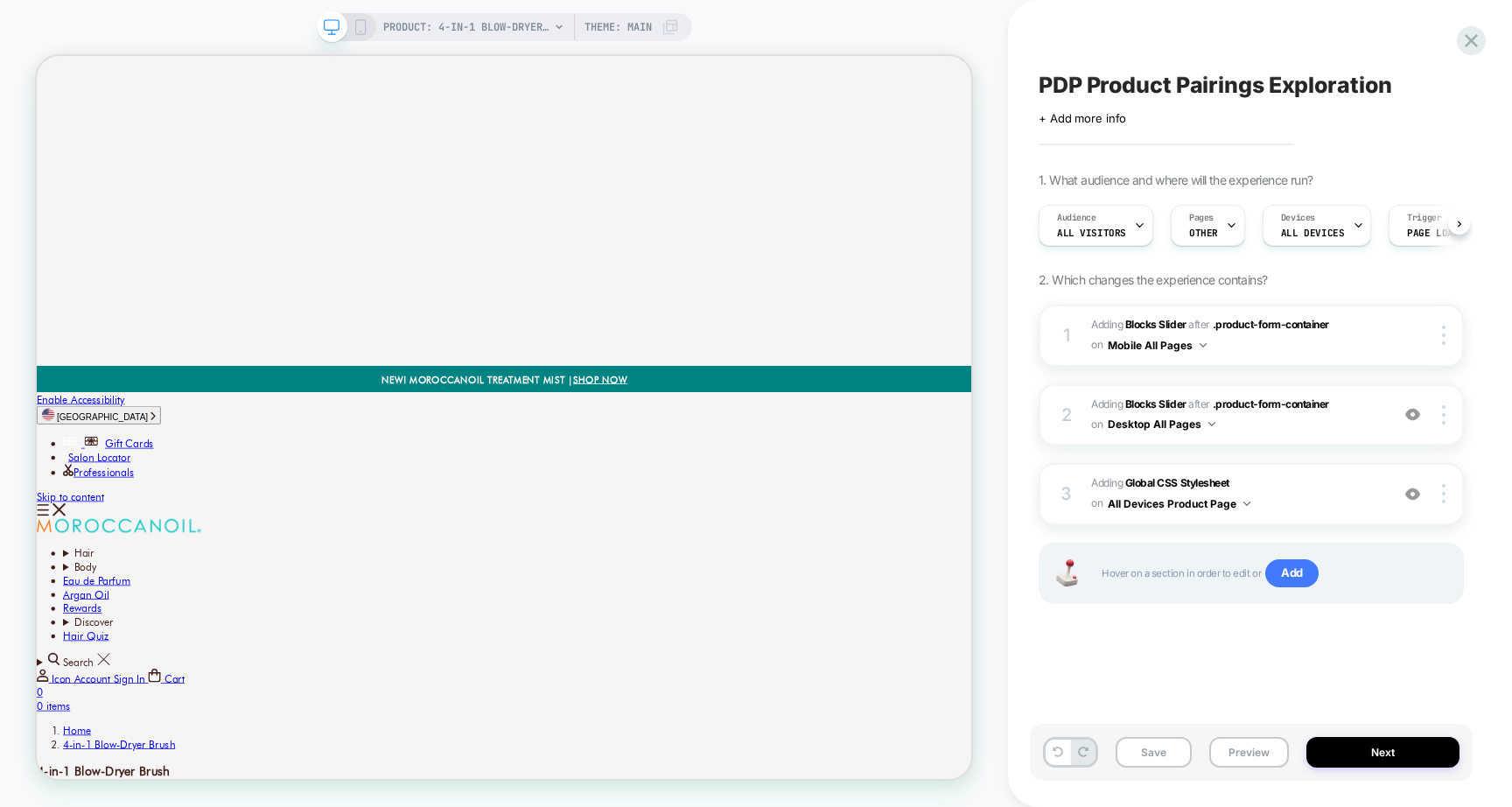
scroll to position [0, 1]
click at [1279, 404] on span ".product-form-container" at bounding box center [1271, 403] width 117 height 13
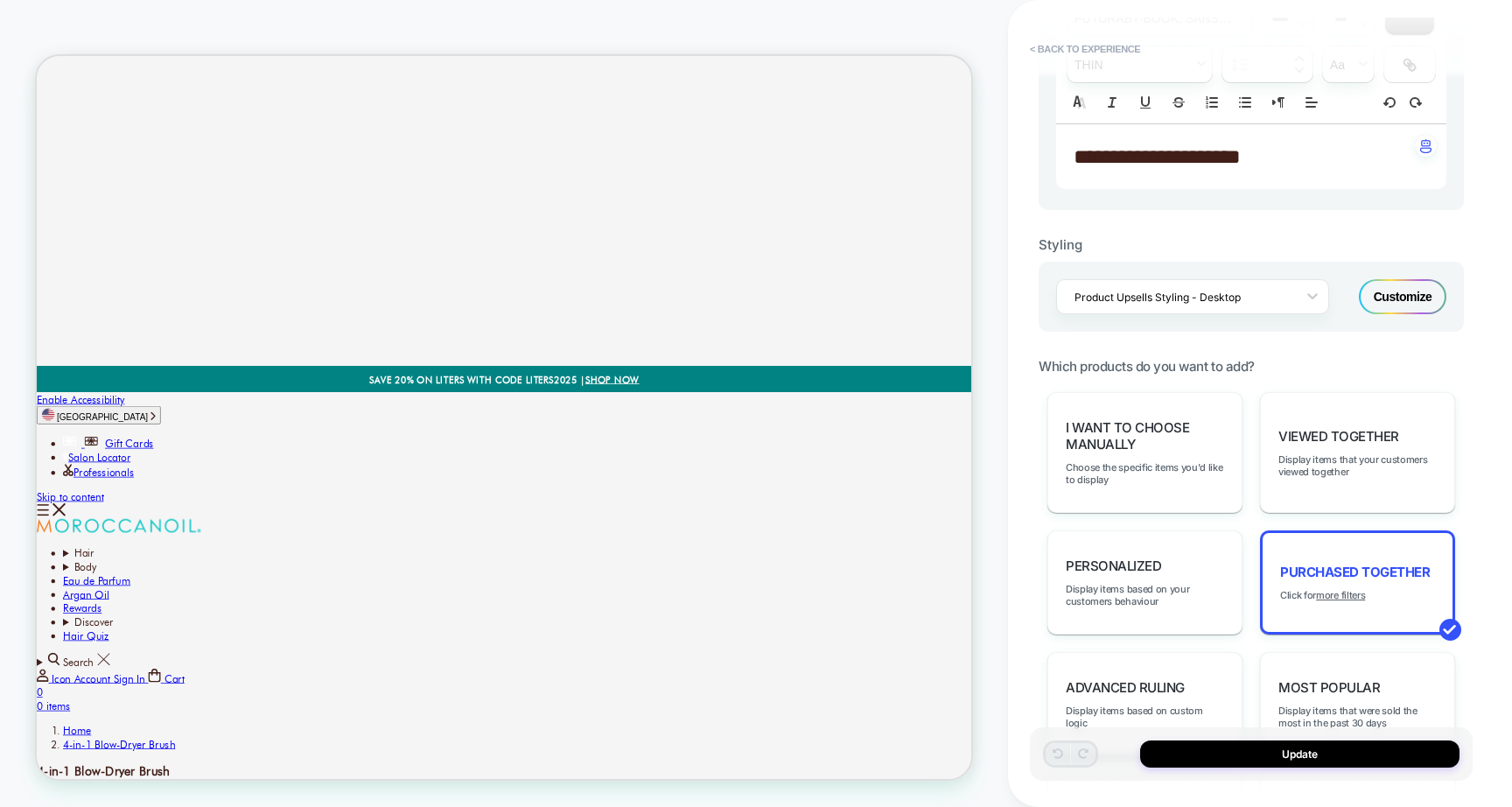
scroll to position [551, 0]
click at [1412, 301] on div "Customize" at bounding box center [1402, 296] width 88 height 35
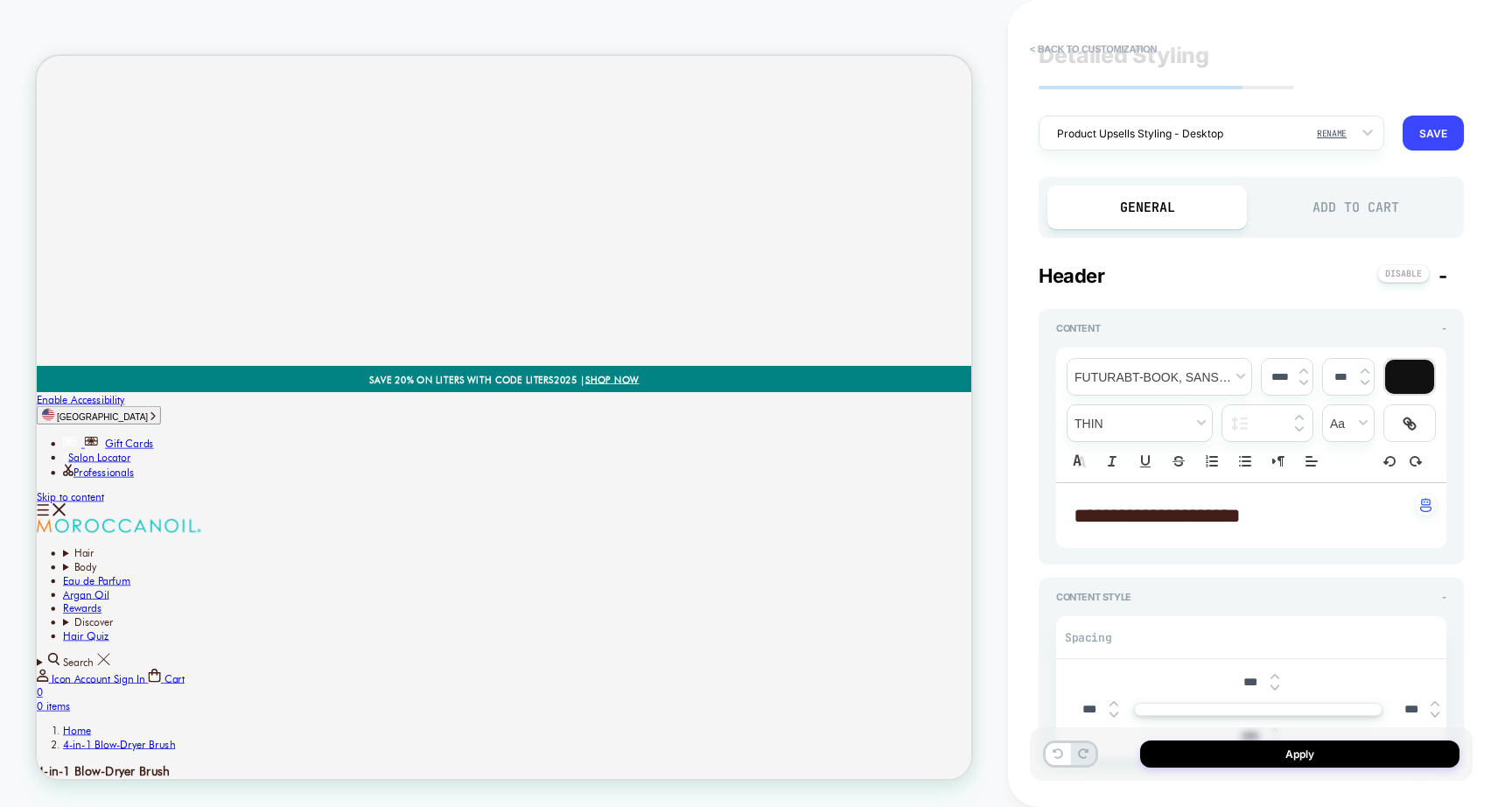
scroll to position [0, 0]
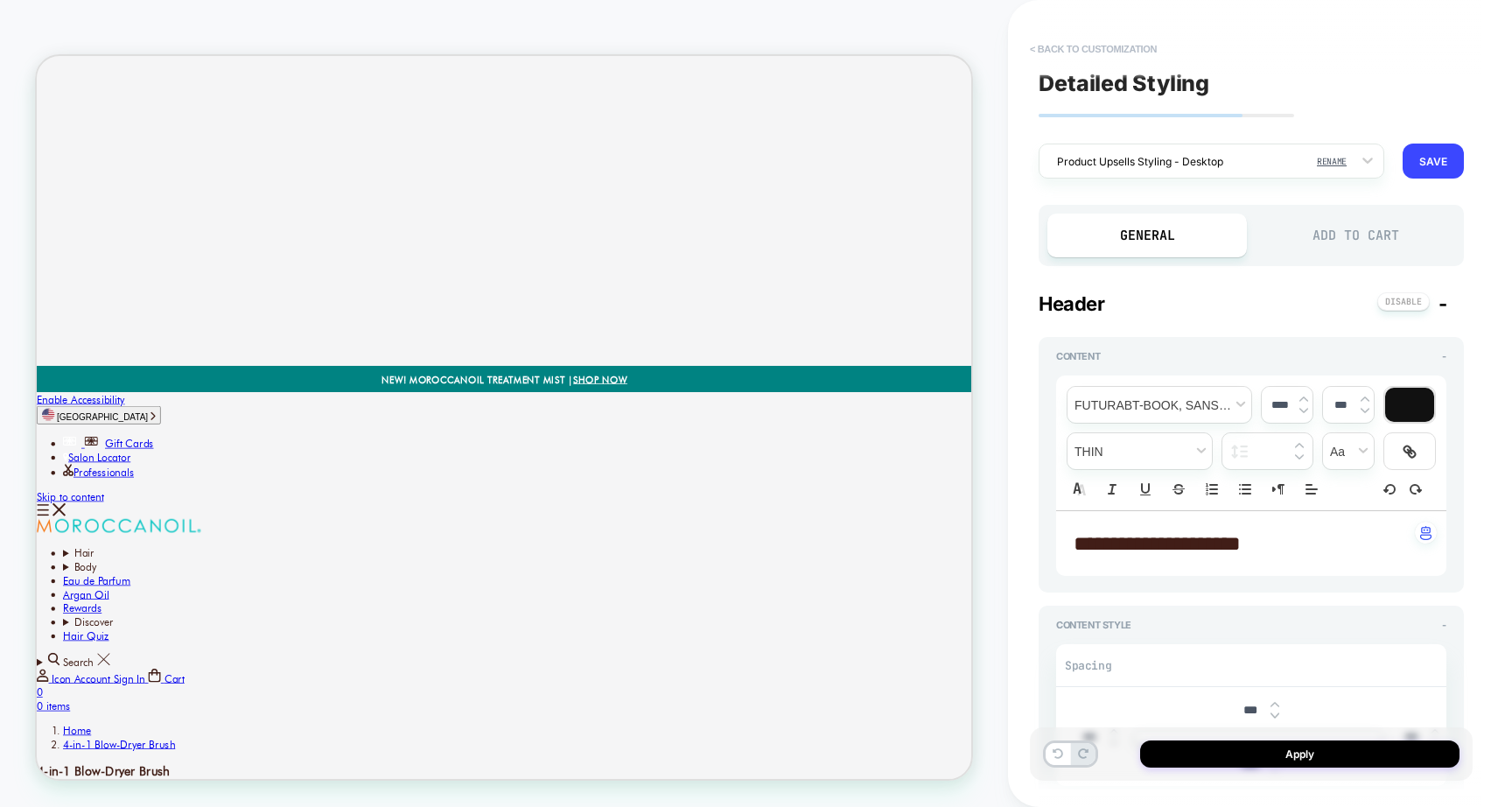
click at [1115, 39] on button "< Back to customization" at bounding box center [1093, 49] width 144 height 28
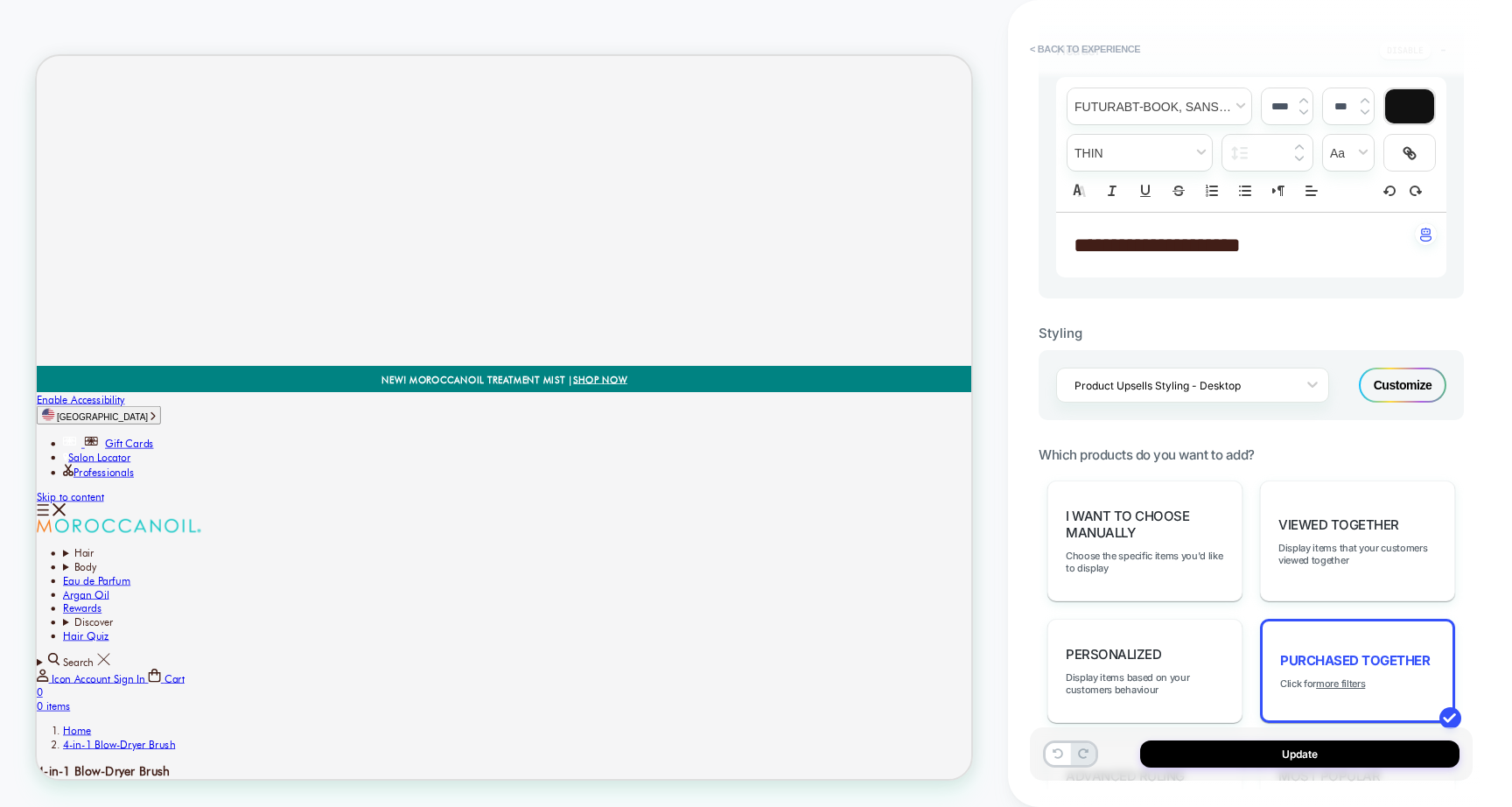
scroll to position [462, 0]
click at [1088, 49] on button "< Back to experience" at bounding box center [1085, 49] width 128 height 28
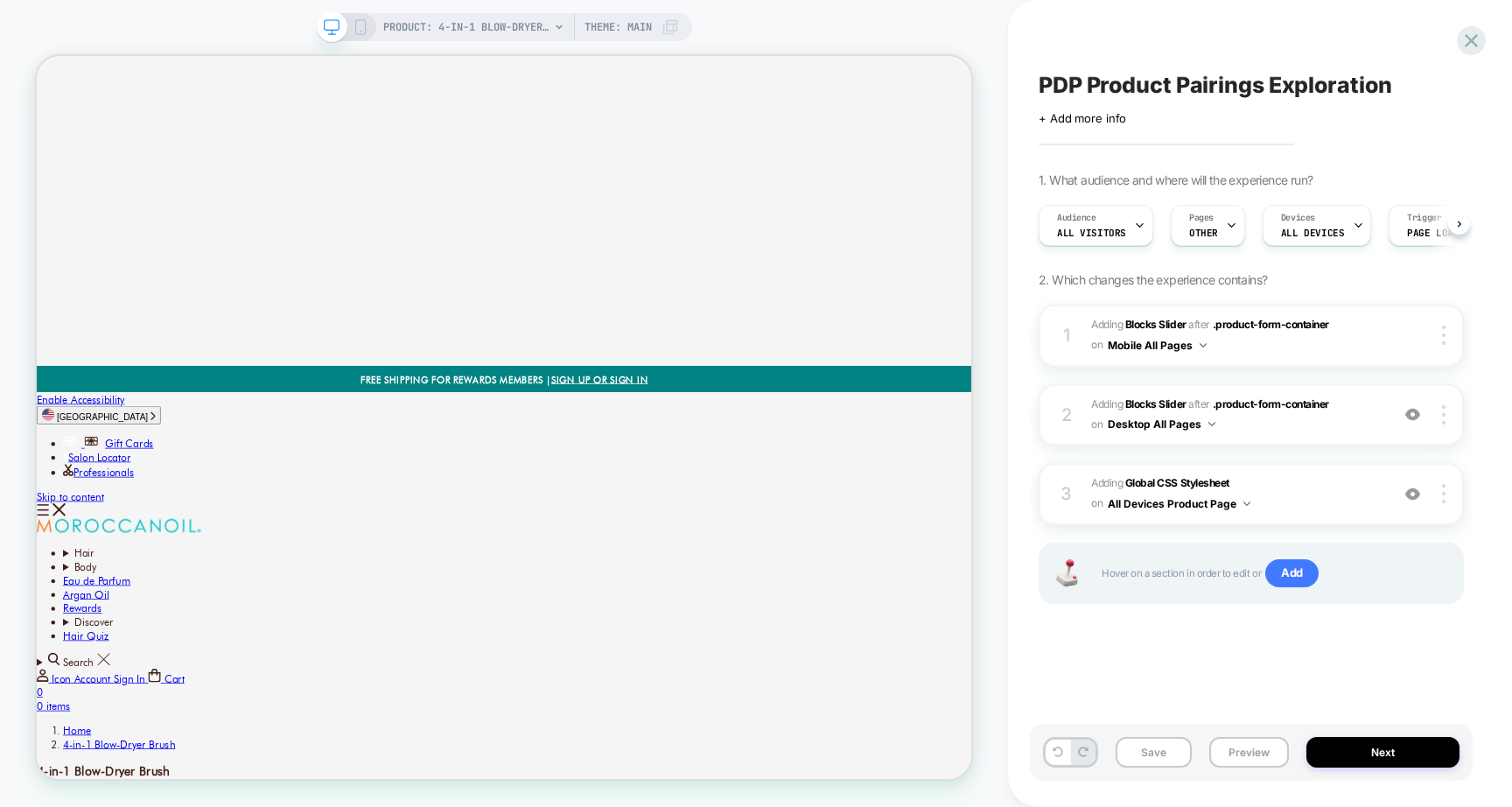
scroll to position [0, 1]
click at [1239, 324] on span ".product-form-container" at bounding box center [1271, 324] width 117 height 13
click at [370, 31] on div "PRODUCT: 4-in-1 Blow-Dryer Brush Theme: MAIN" at bounding box center [504, 27] width 376 height 28
click at [1198, 476] on b "Global CSS Stylesheet" at bounding box center [1178, 482] width 104 height 13
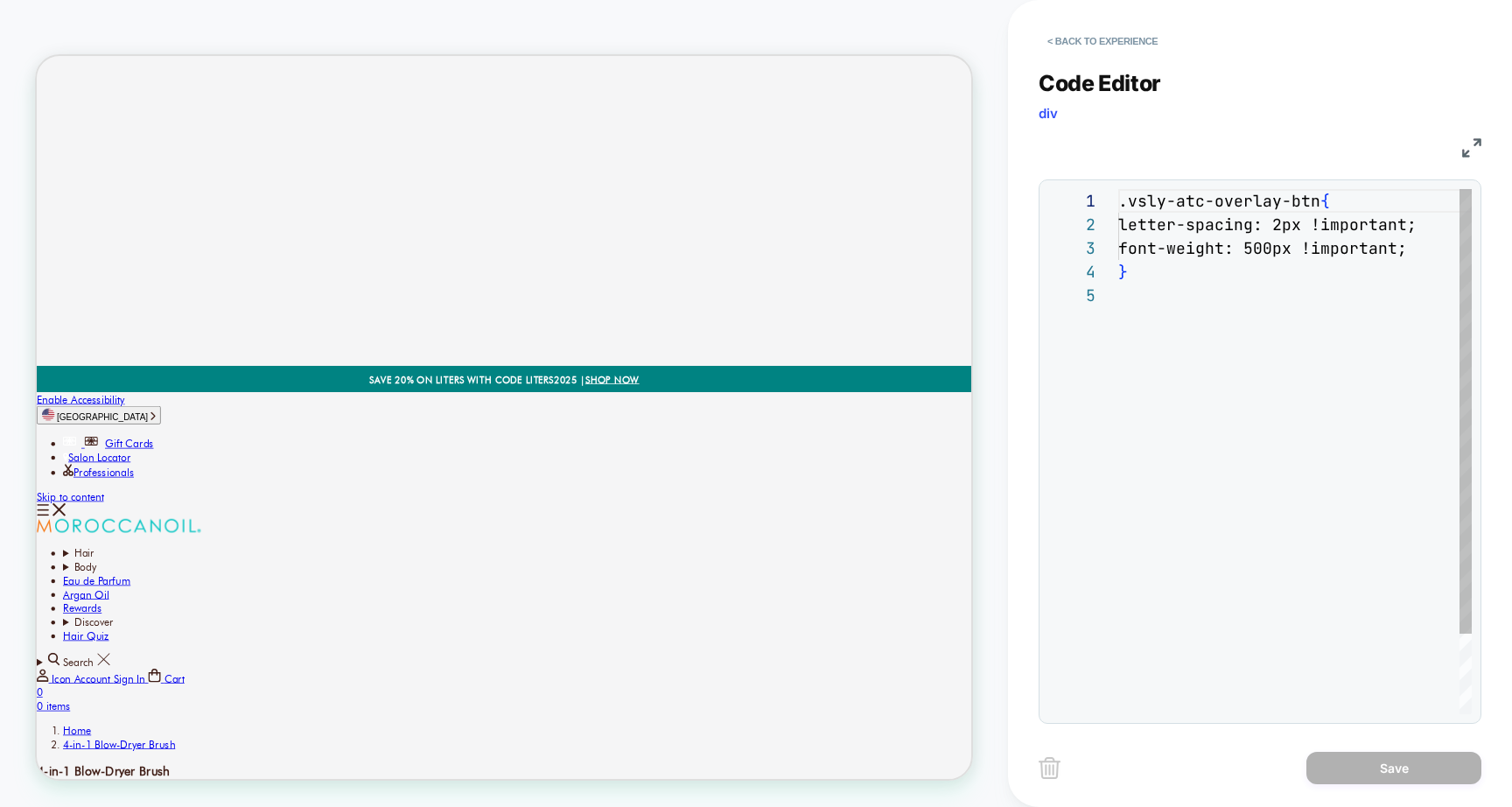
scroll to position [95, 0]
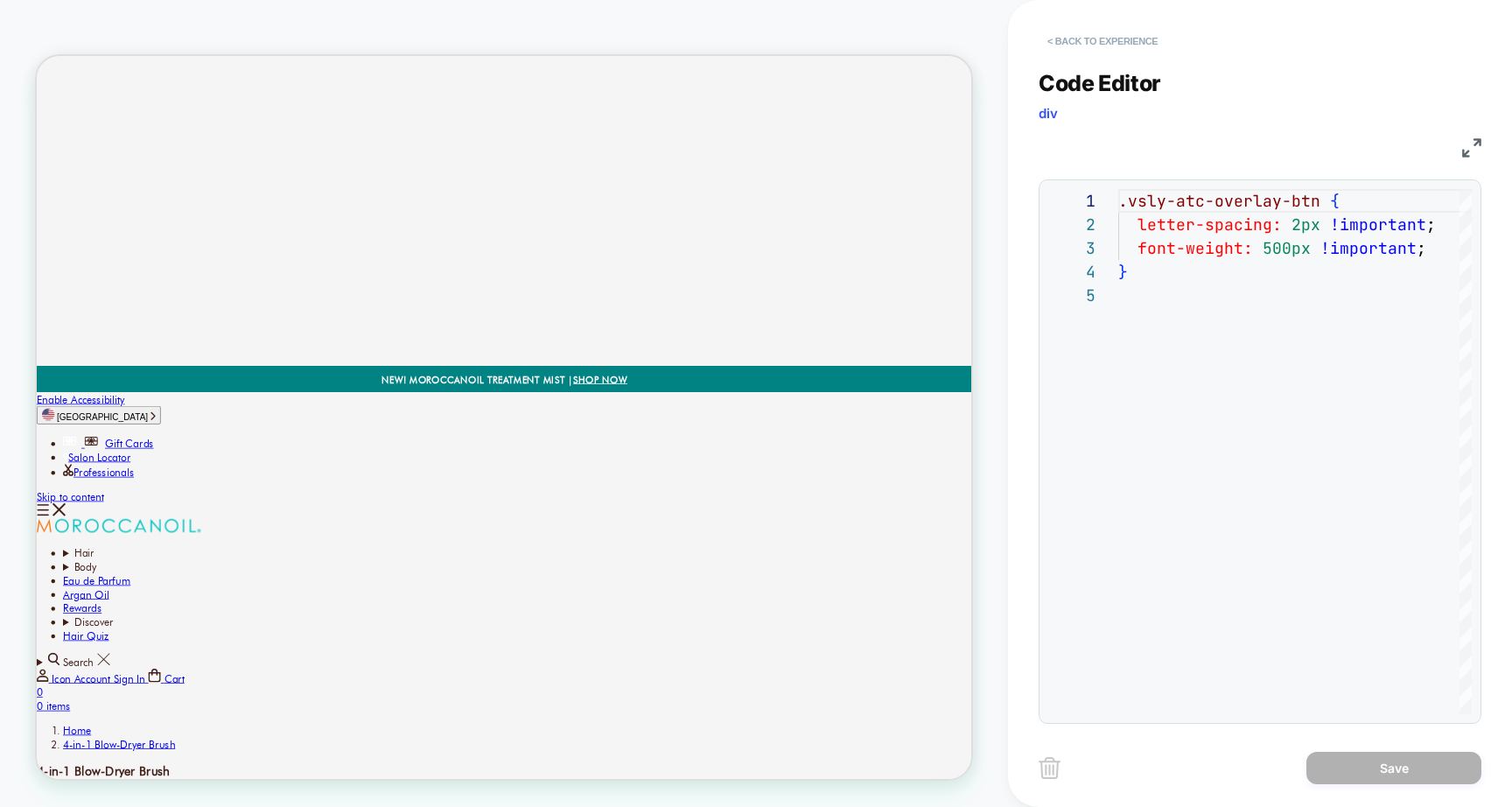
click at [1106, 39] on button "< Back to experience" at bounding box center [1103, 42] width 128 height 28
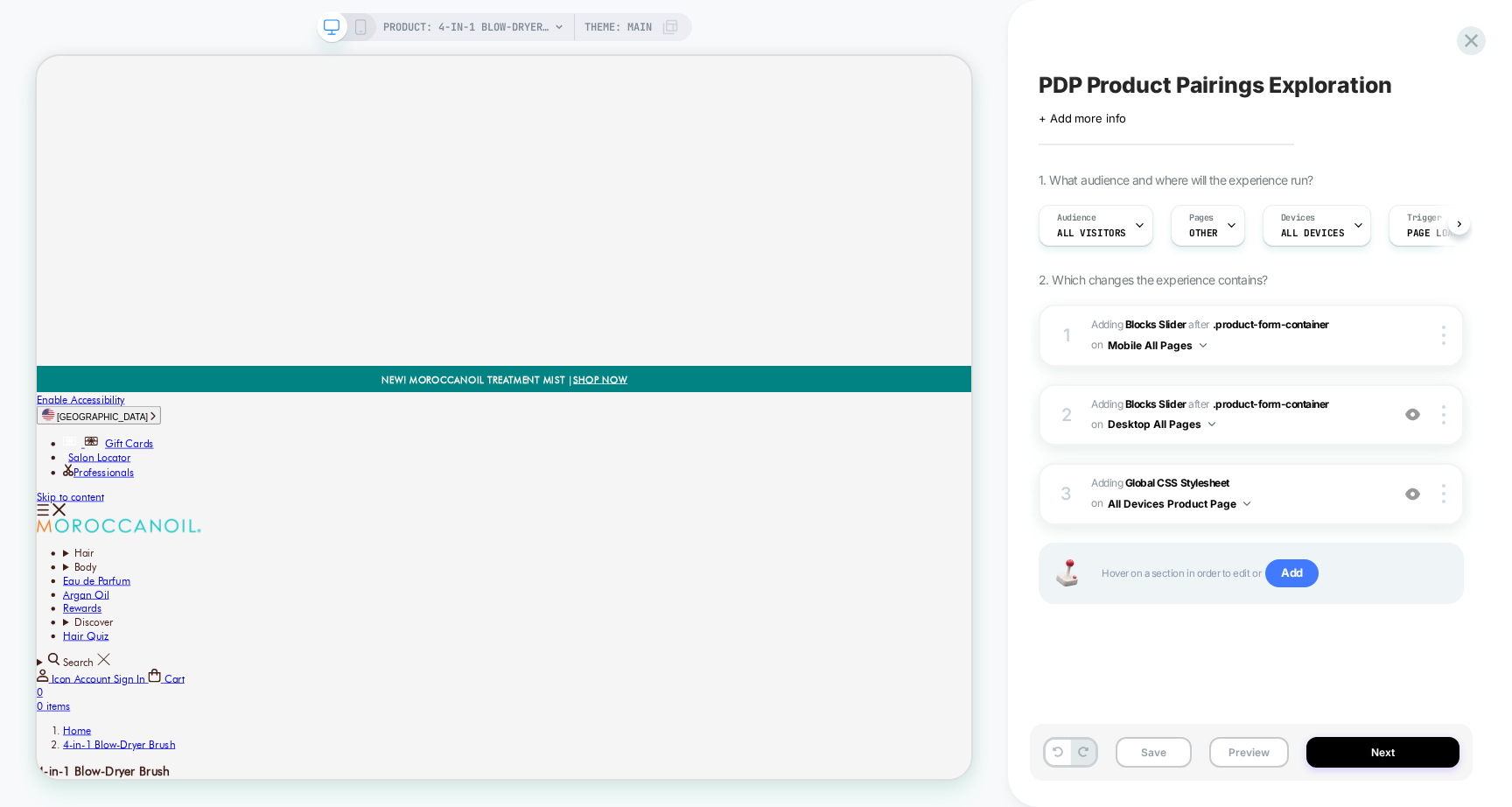
scroll to position [0, 1]
click at [1261, 398] on span ".product-form-container" at bounding box center [1271, 403] width 117 height 13
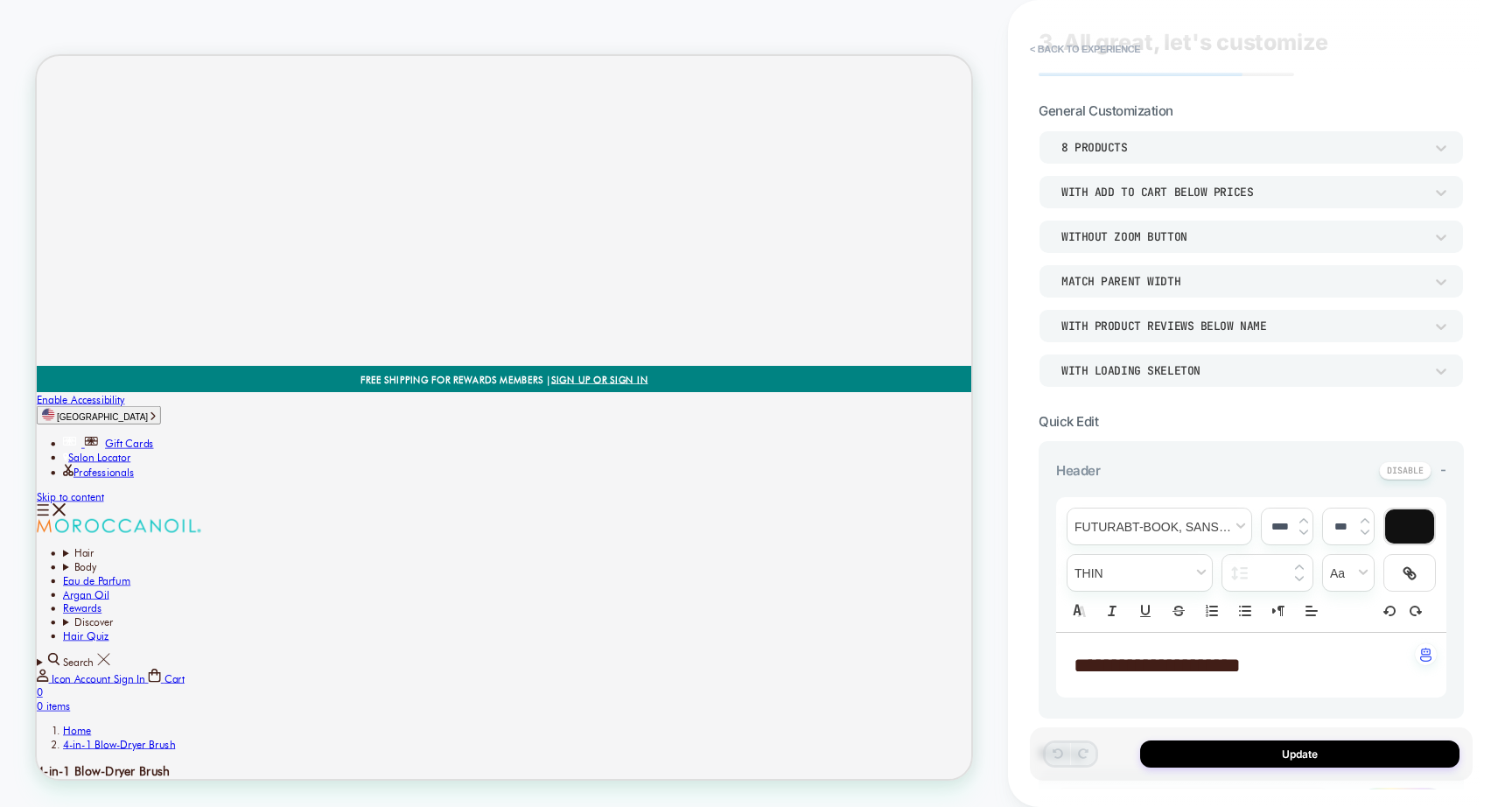
scroll to position [0, 0]
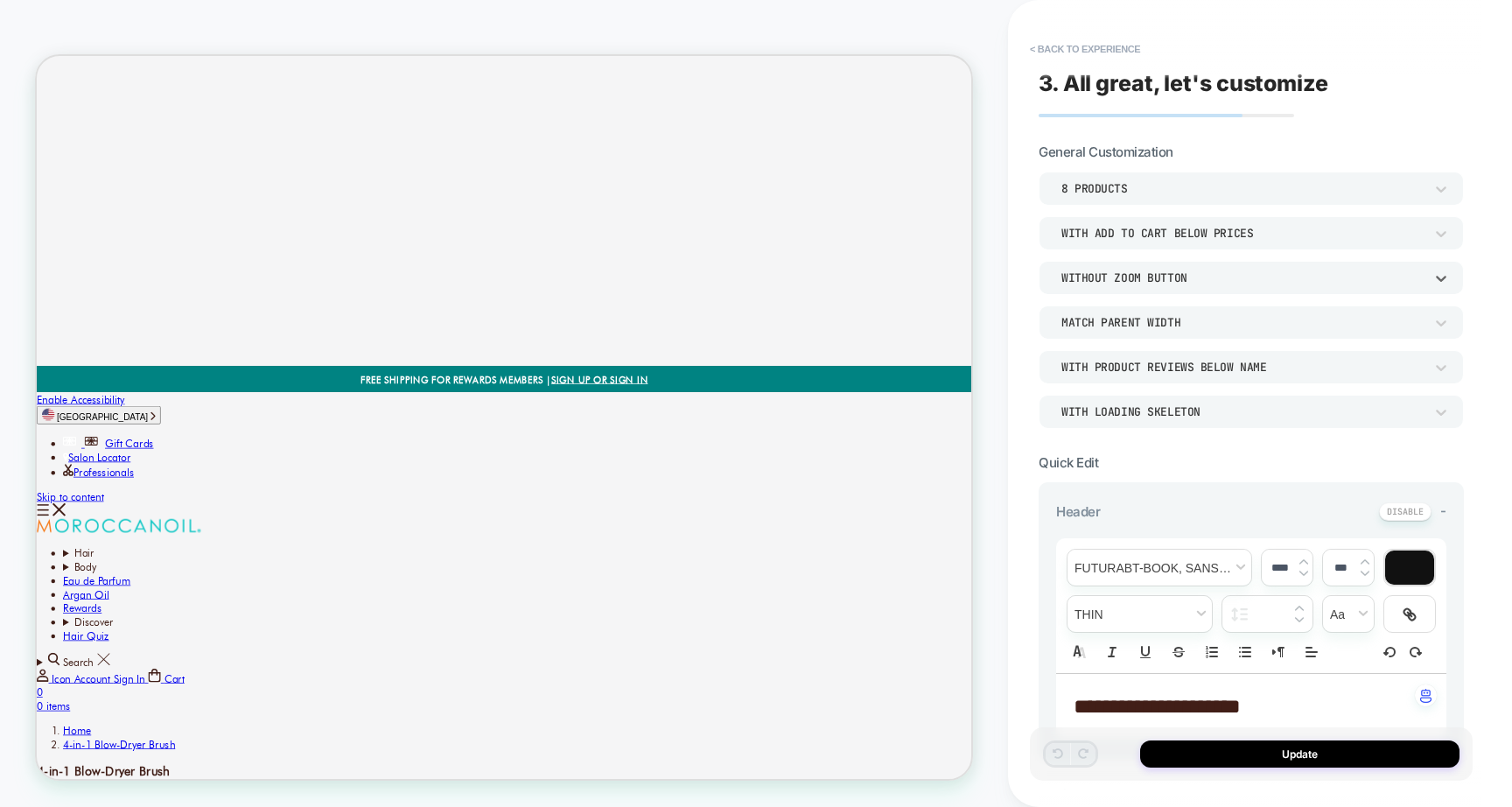
click at [1280, 279] on div "Without Zoom Button" at bounding box center [1243, 278] width 363 height 15
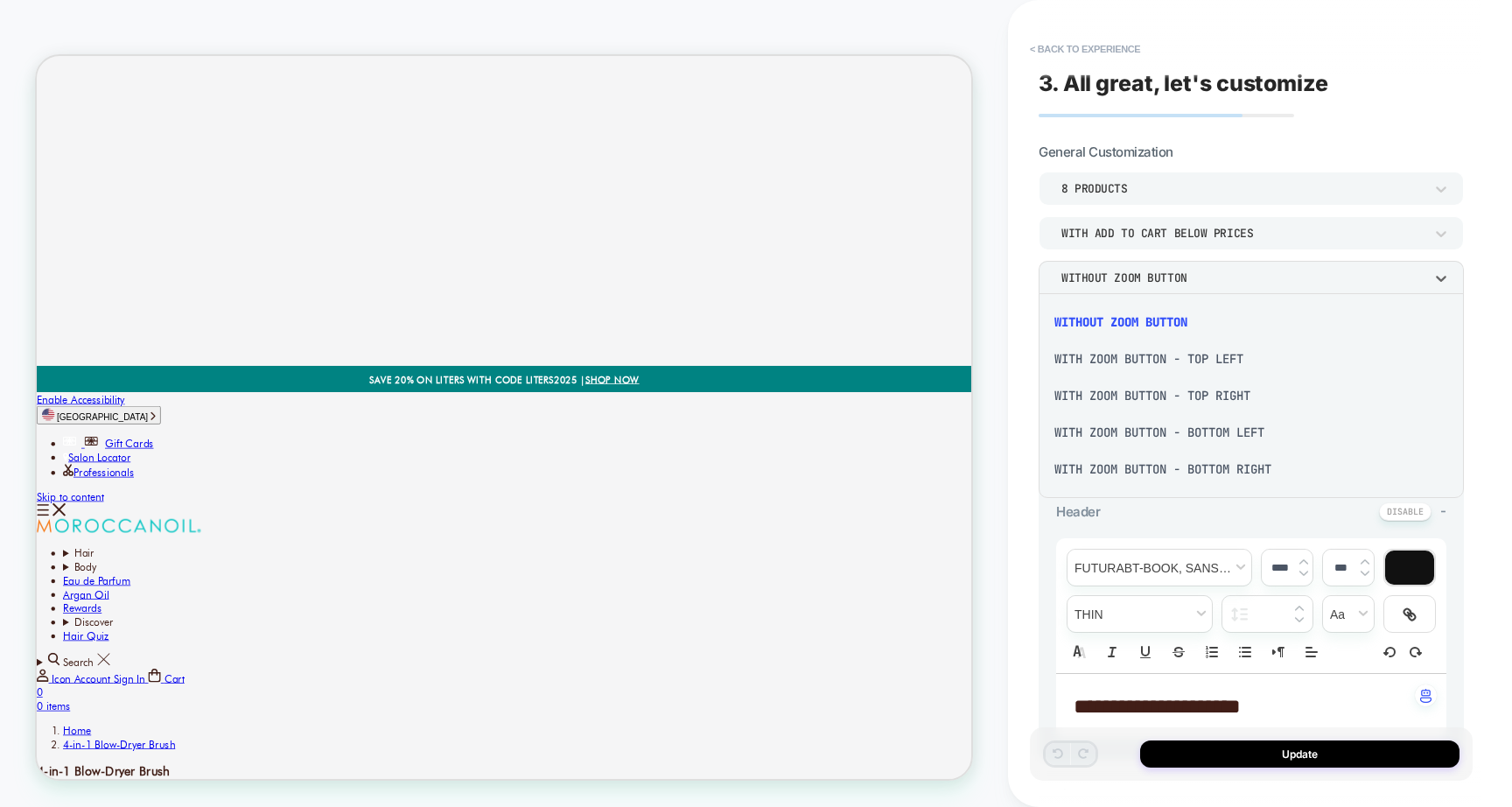
click at [1280, 279] on div at bounding box center [756, 403] width 1512 height 807
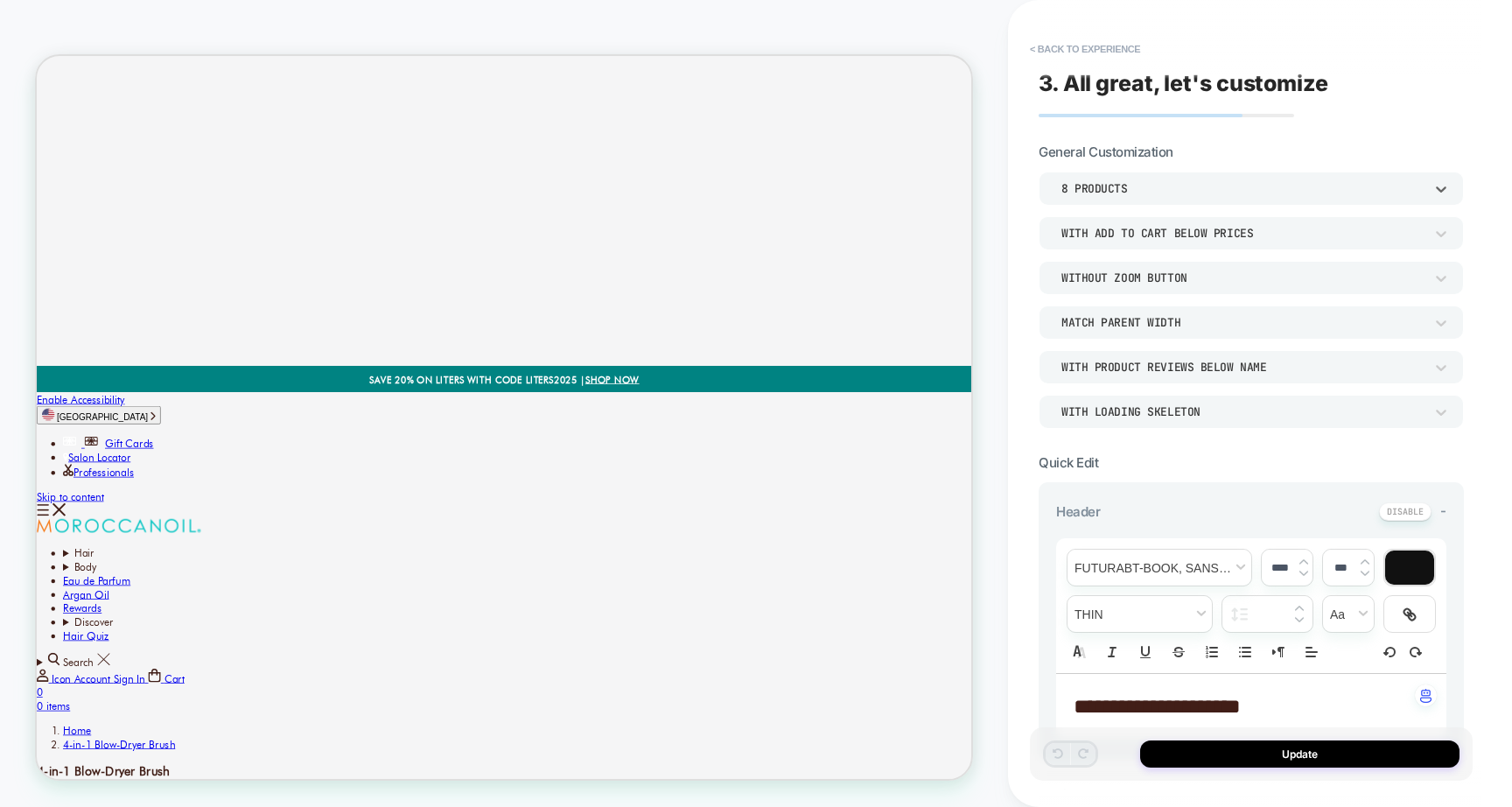
click at [1279, 181] on div "8 Products" at bounding box center [1243, 188] width 363 height 15
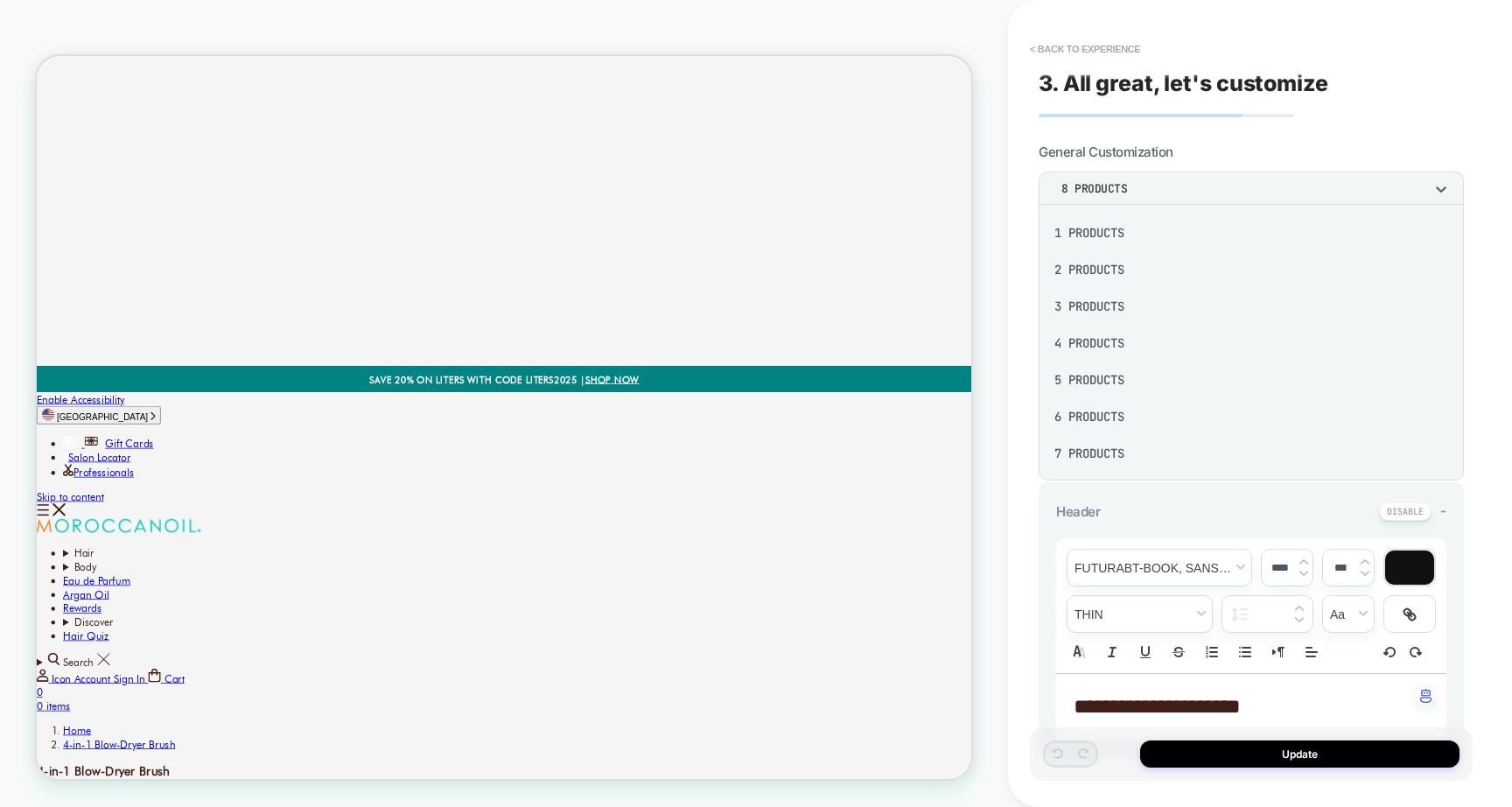
click at [1279, 180] on div at bounding box center [756, 403] width 1512 height 807
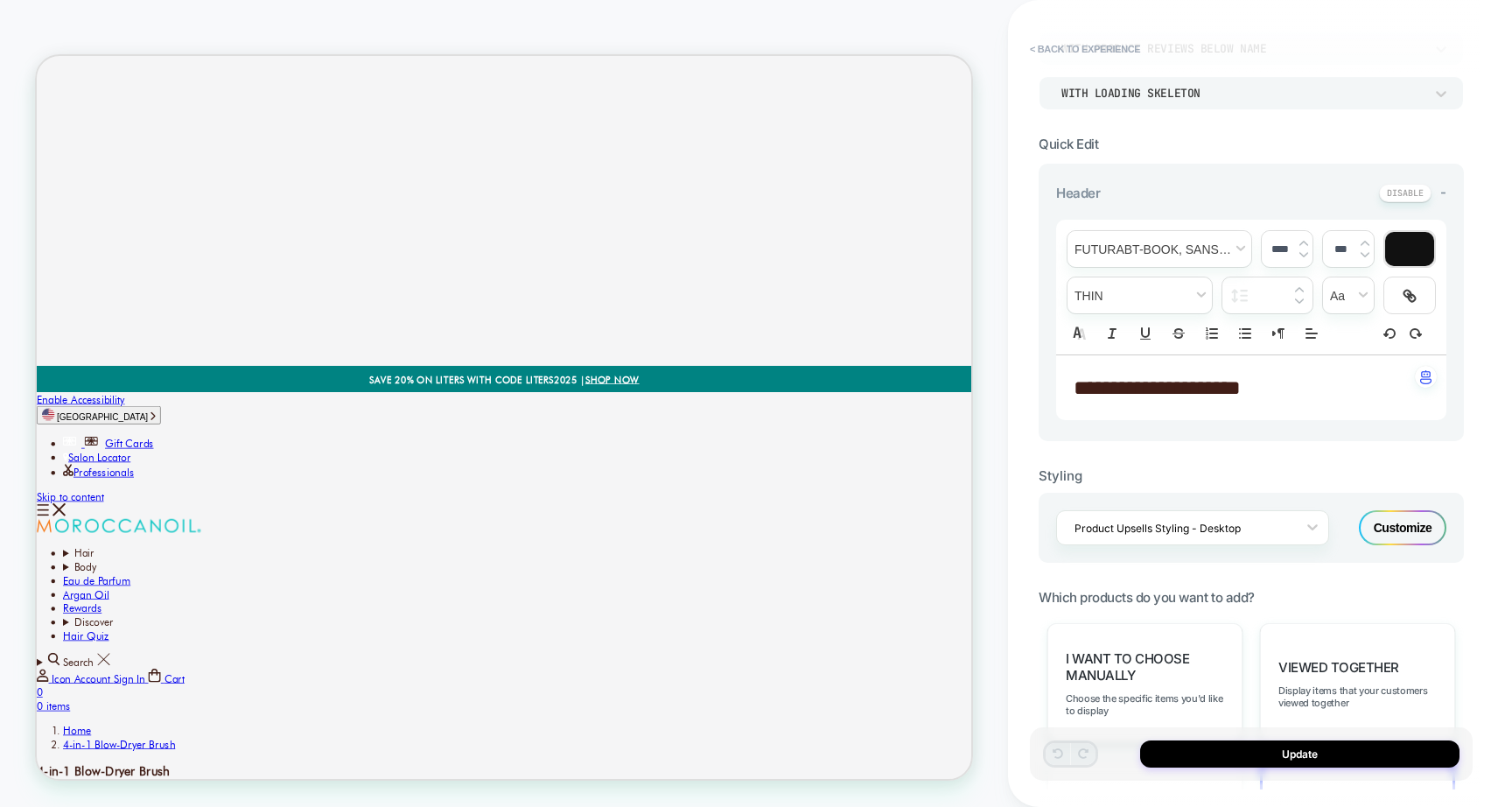
scroll to position [331, 0]
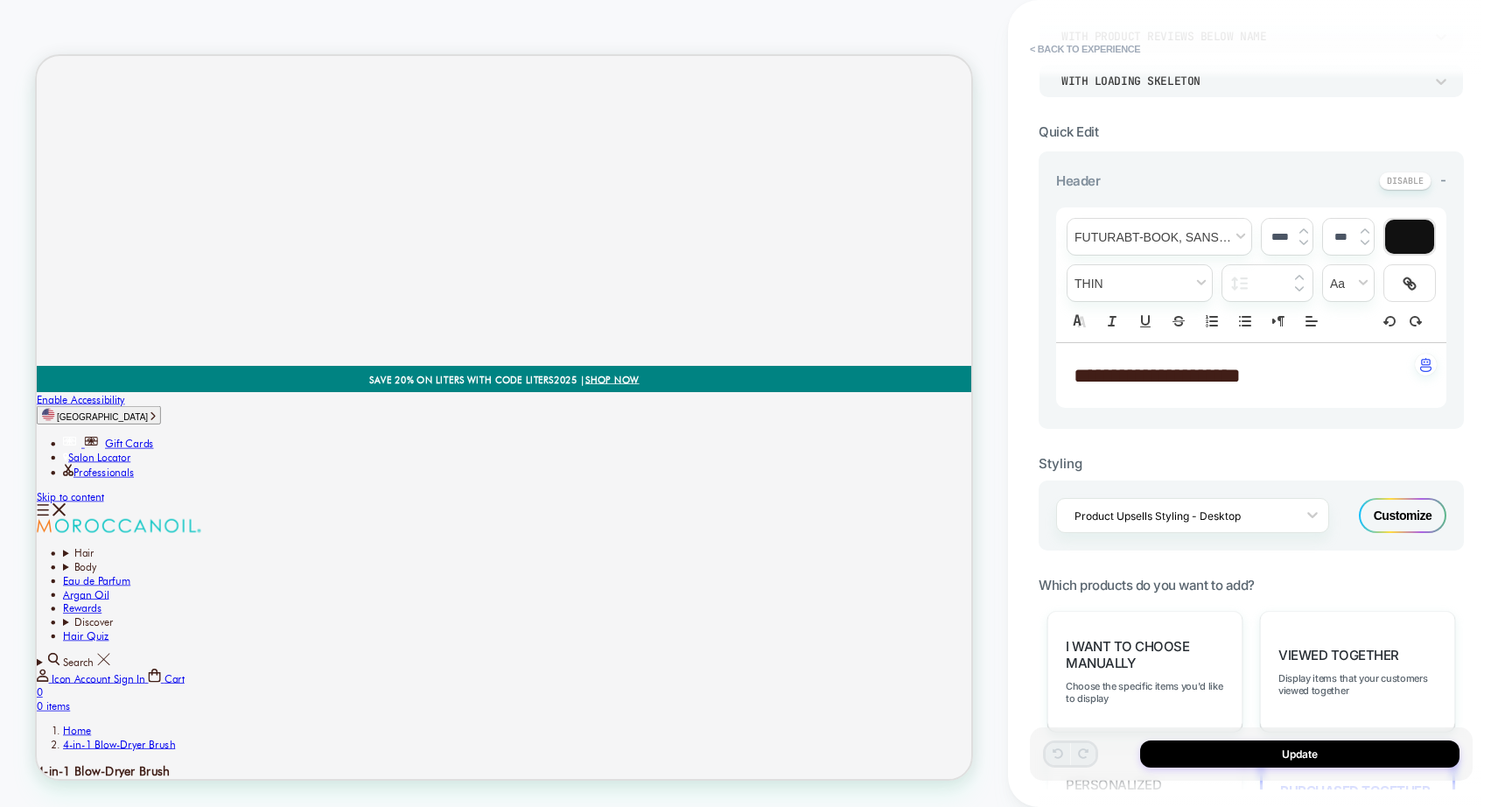
click at [1401, 503] on div "Customize" at bounding box center [1402, 515] width 88 height 35
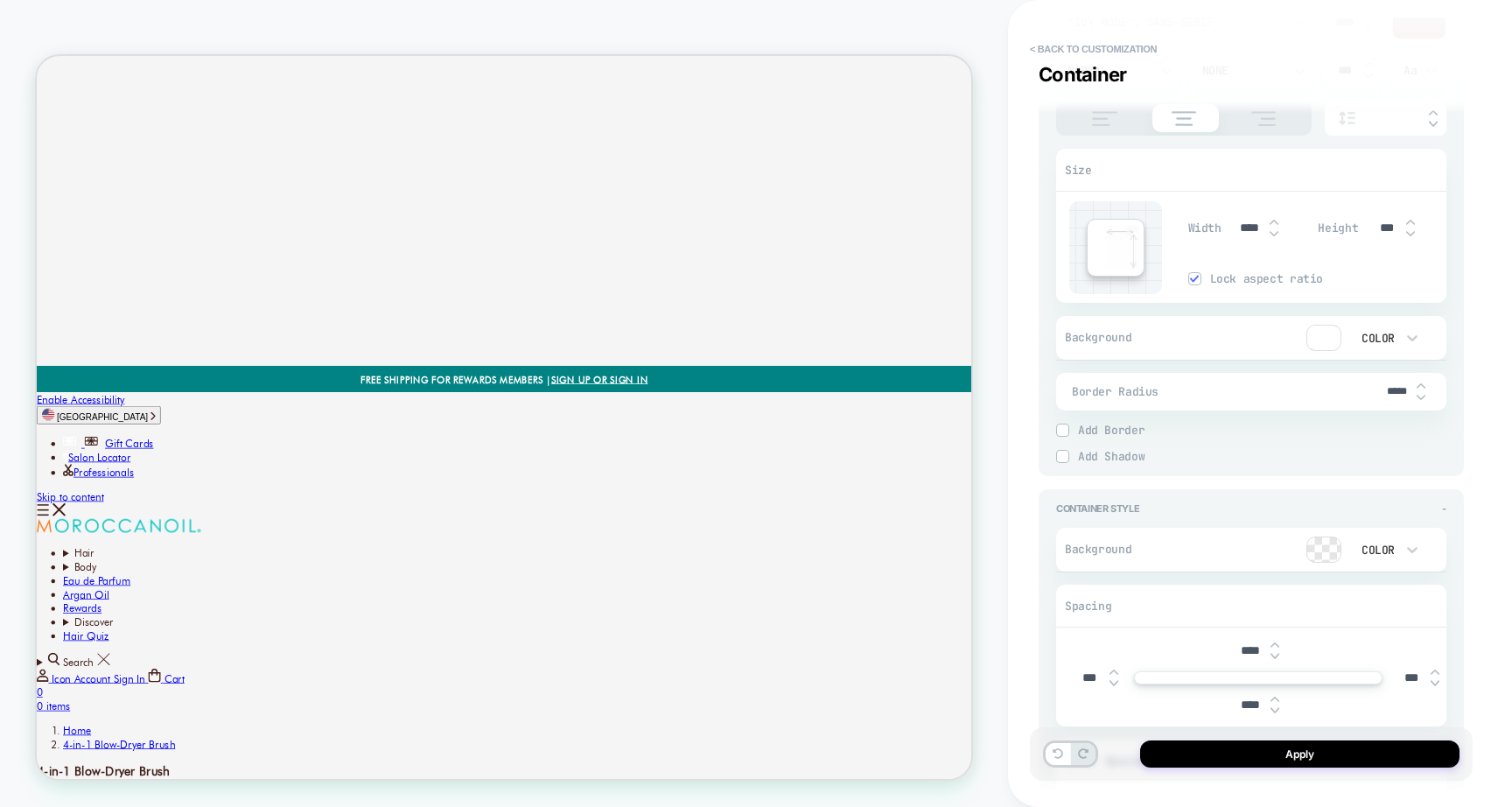
scroll to position [4935, 0]
click at [1249, 324] on div at bounding box center [1249, 337] width 185 height 27
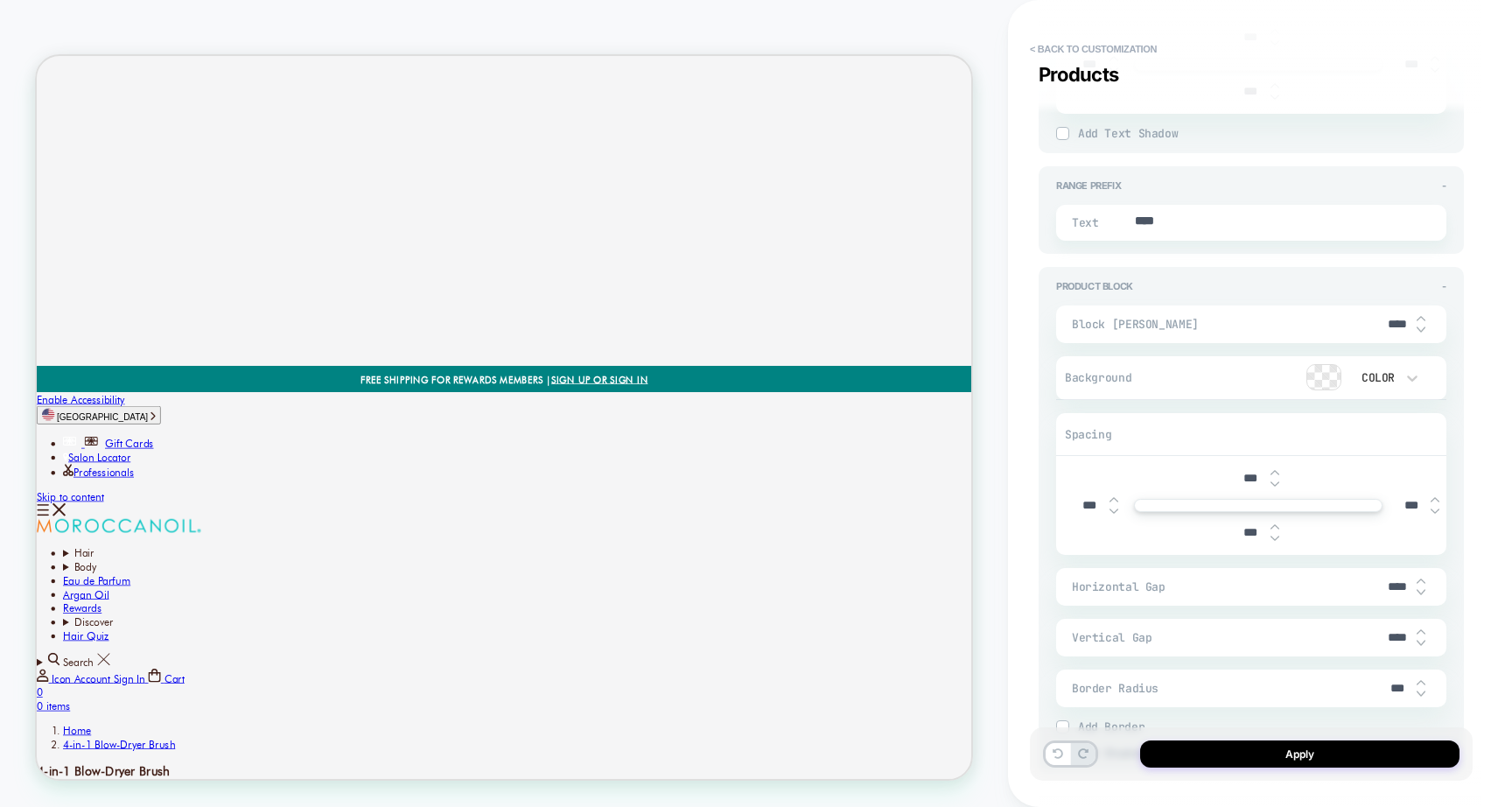
scroll to position [2454, 0]
click at [1232, 567] on div "Horizontal Gap ****" at bounding box center [1251, 585] width 390 height 38
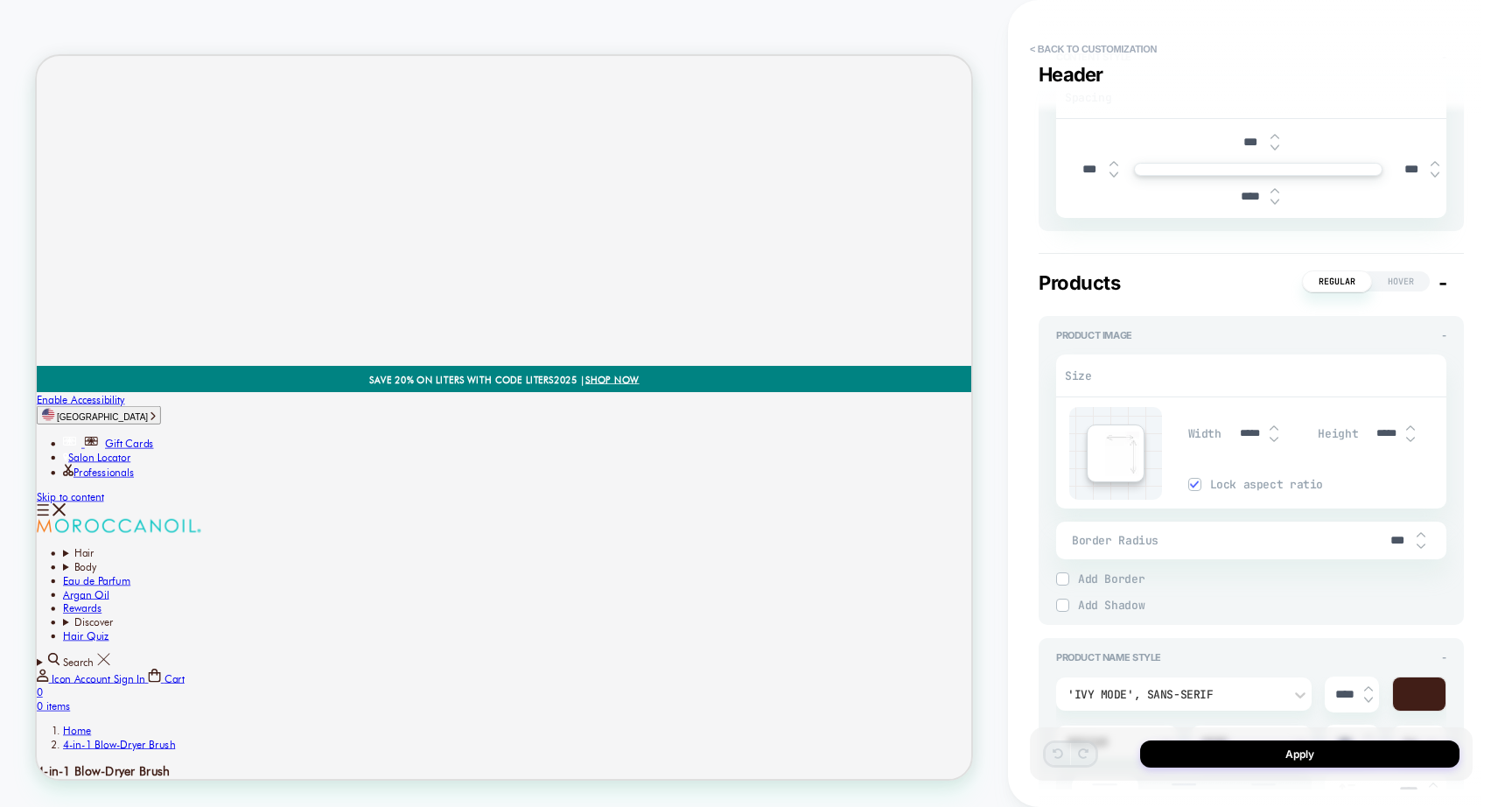
scroll to position [0, 0]
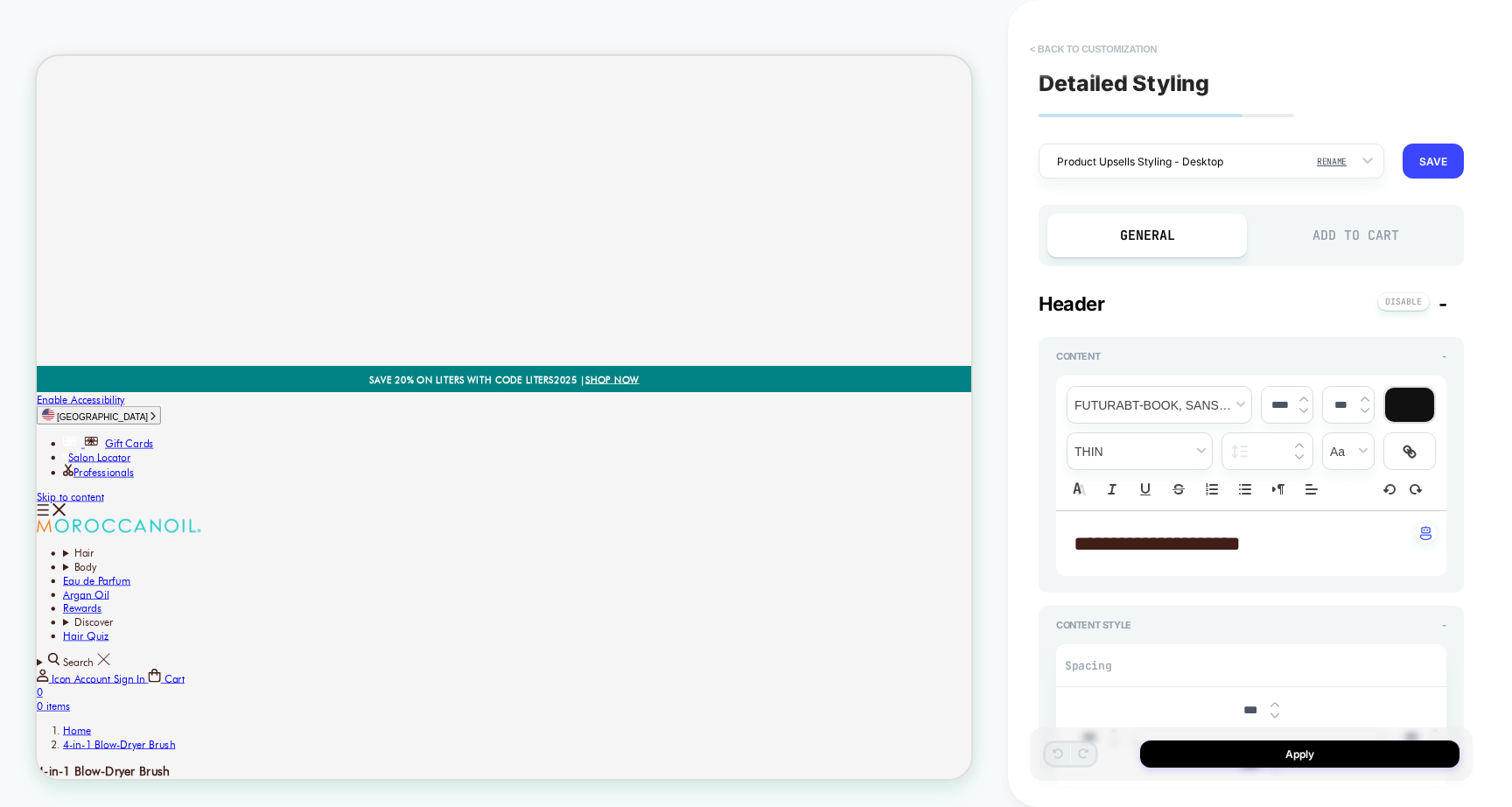
click at [1097, 42] on button "< Back to customization" at bounding box center [1093, 49] width 144 height 28
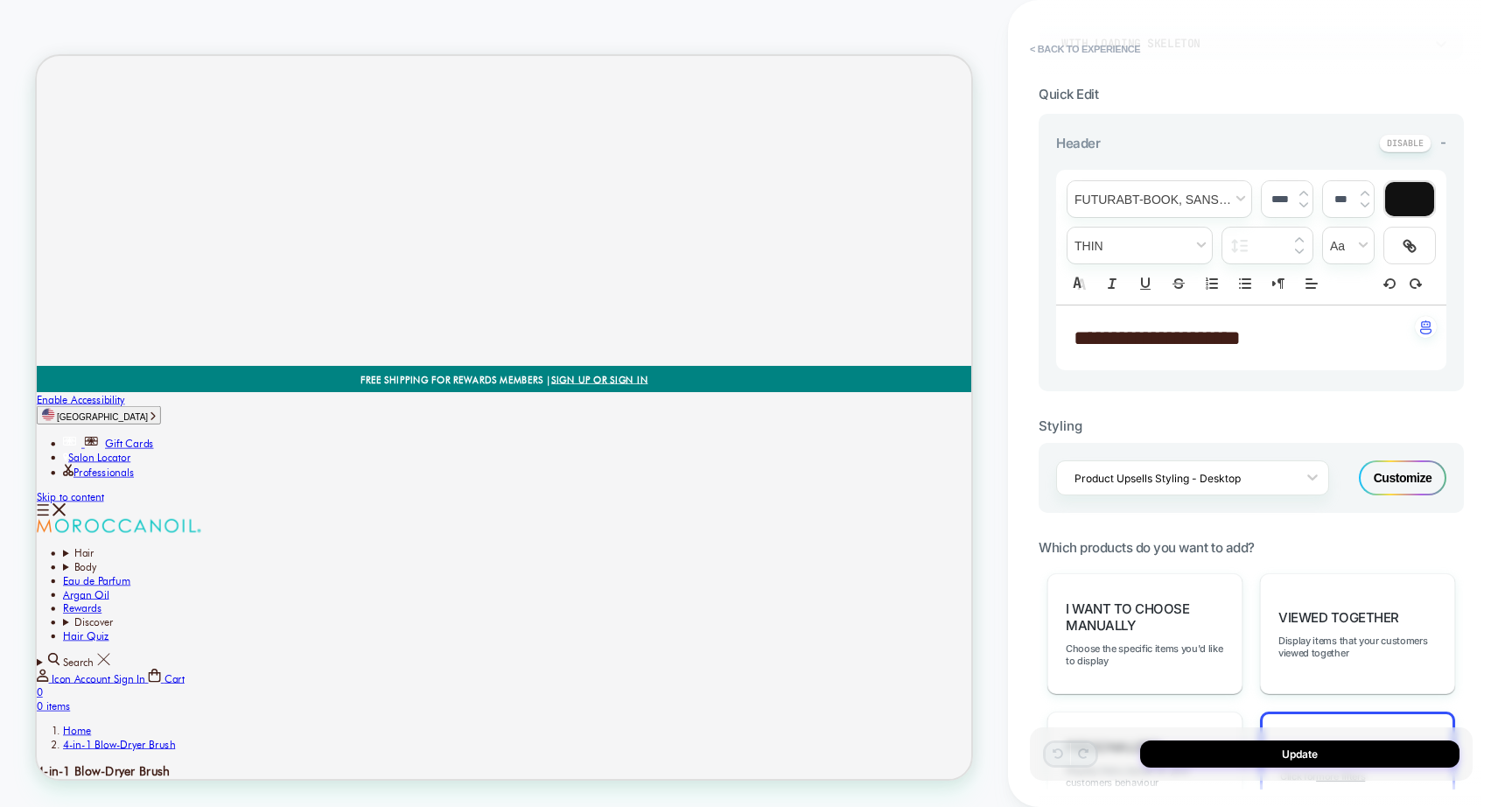
scroll to position [367, 0]
drag, startPoint x: 1390, startPoint y: 488, endPoint x: 975, endPoint y: 287, distance: 461.1
click at [1390, 488] on div "Customize" at bounding box center [1402, 480] width 88 height 35
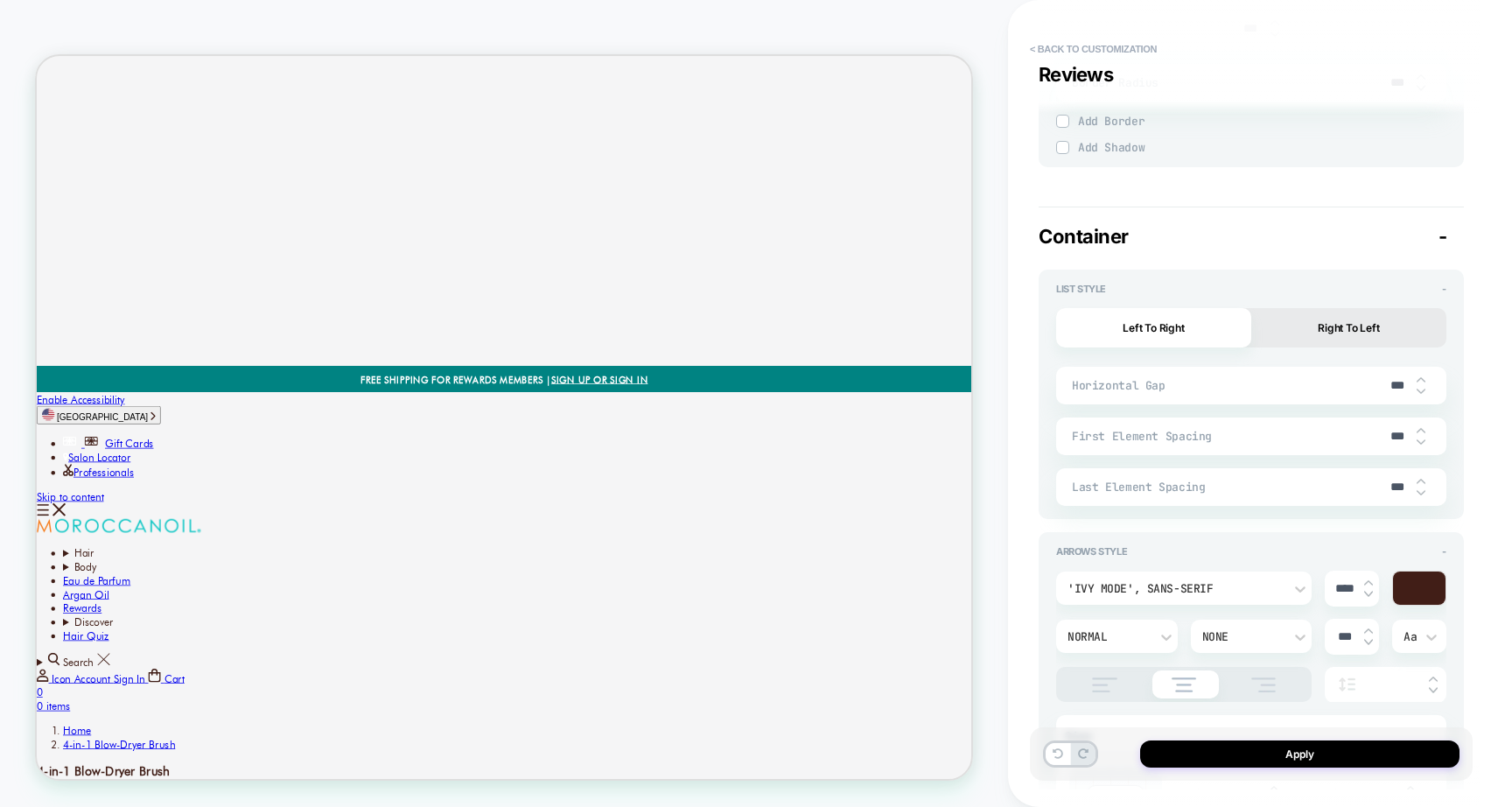
scroll to position [4373, 0]
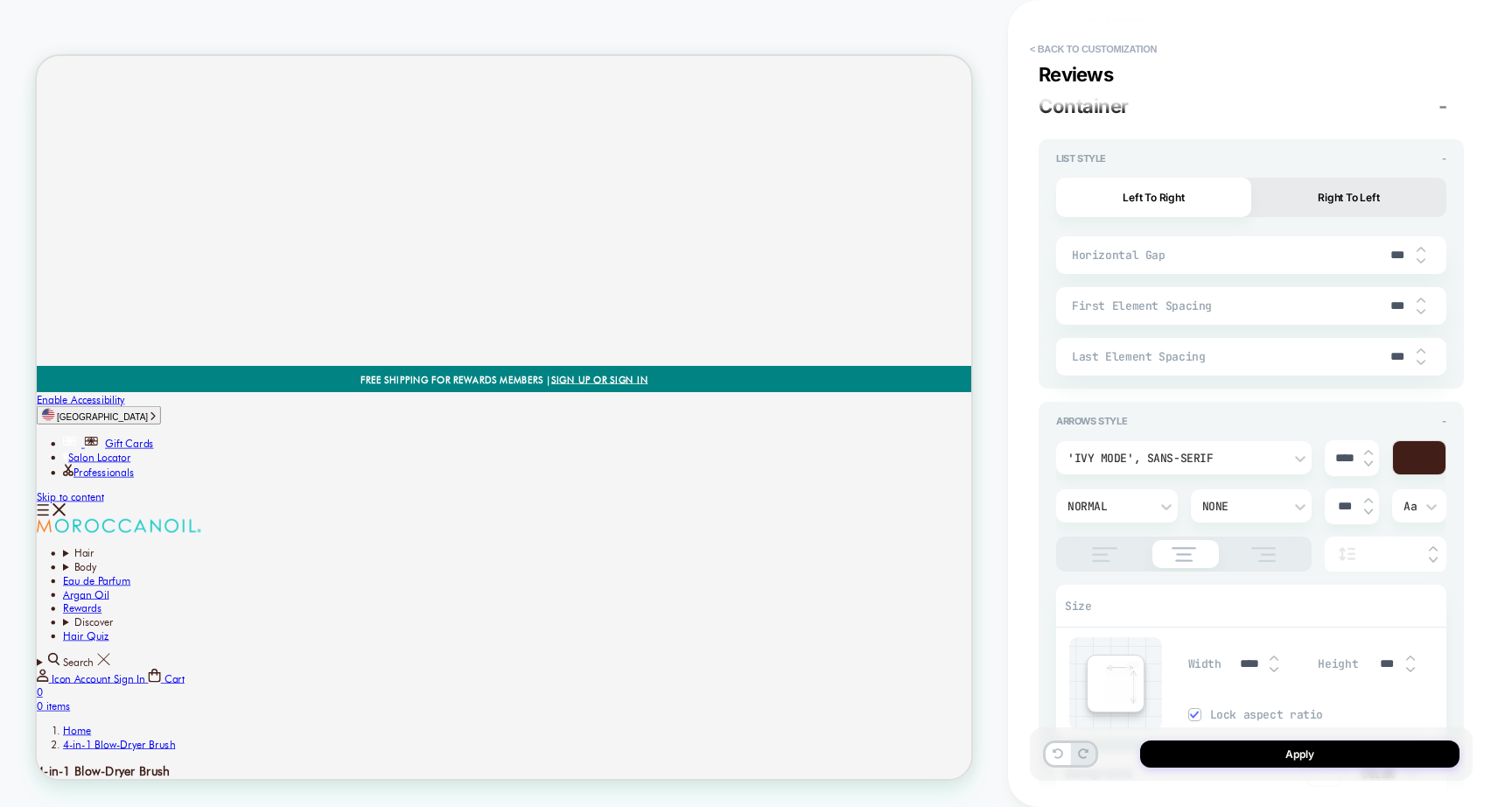
type textarea "*"
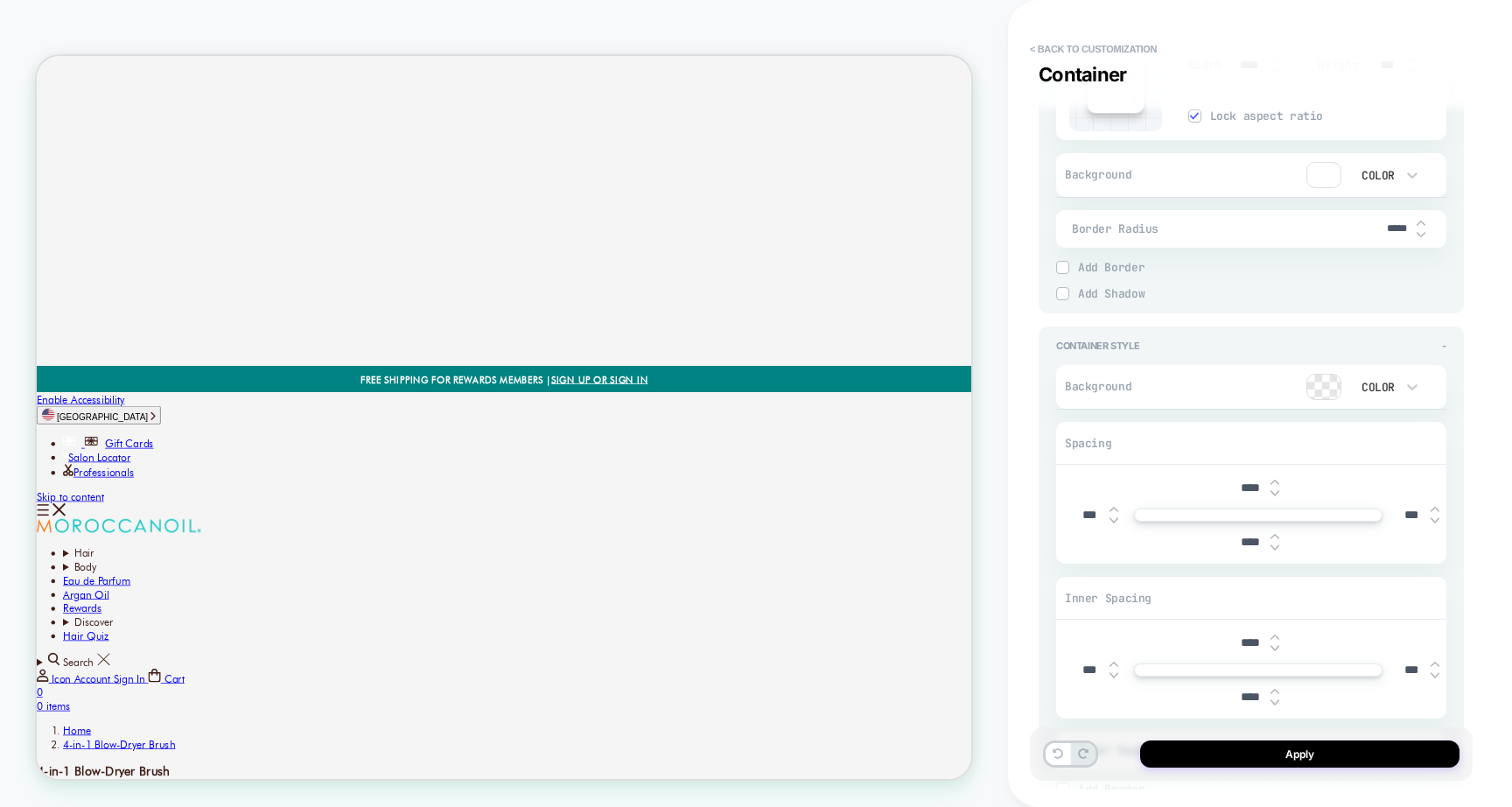
scroll to position [5239, 0]
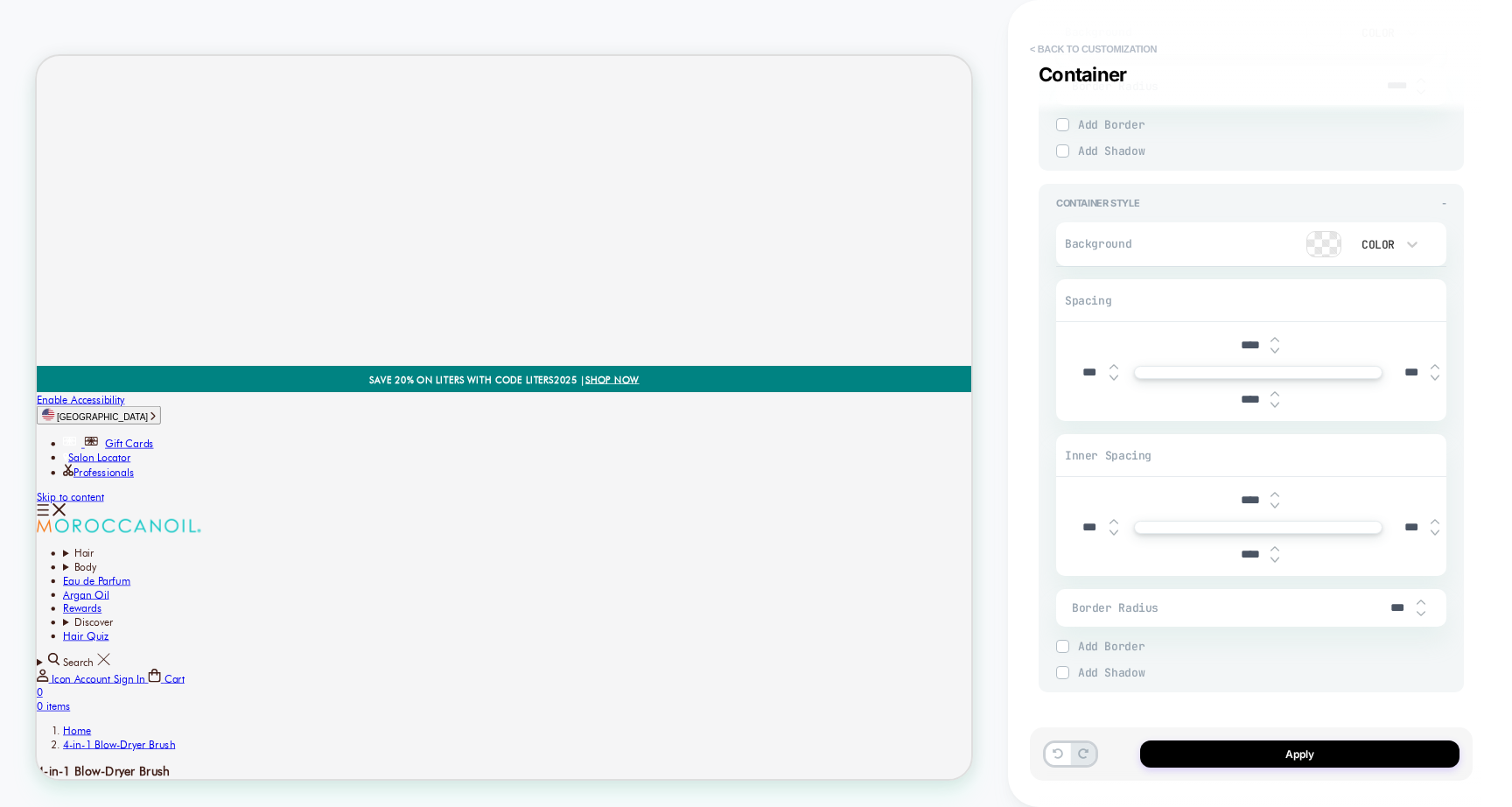
click at [1091, 49] on button "< Back to customization" at bounding box center [1093, 49] width 144 height 28
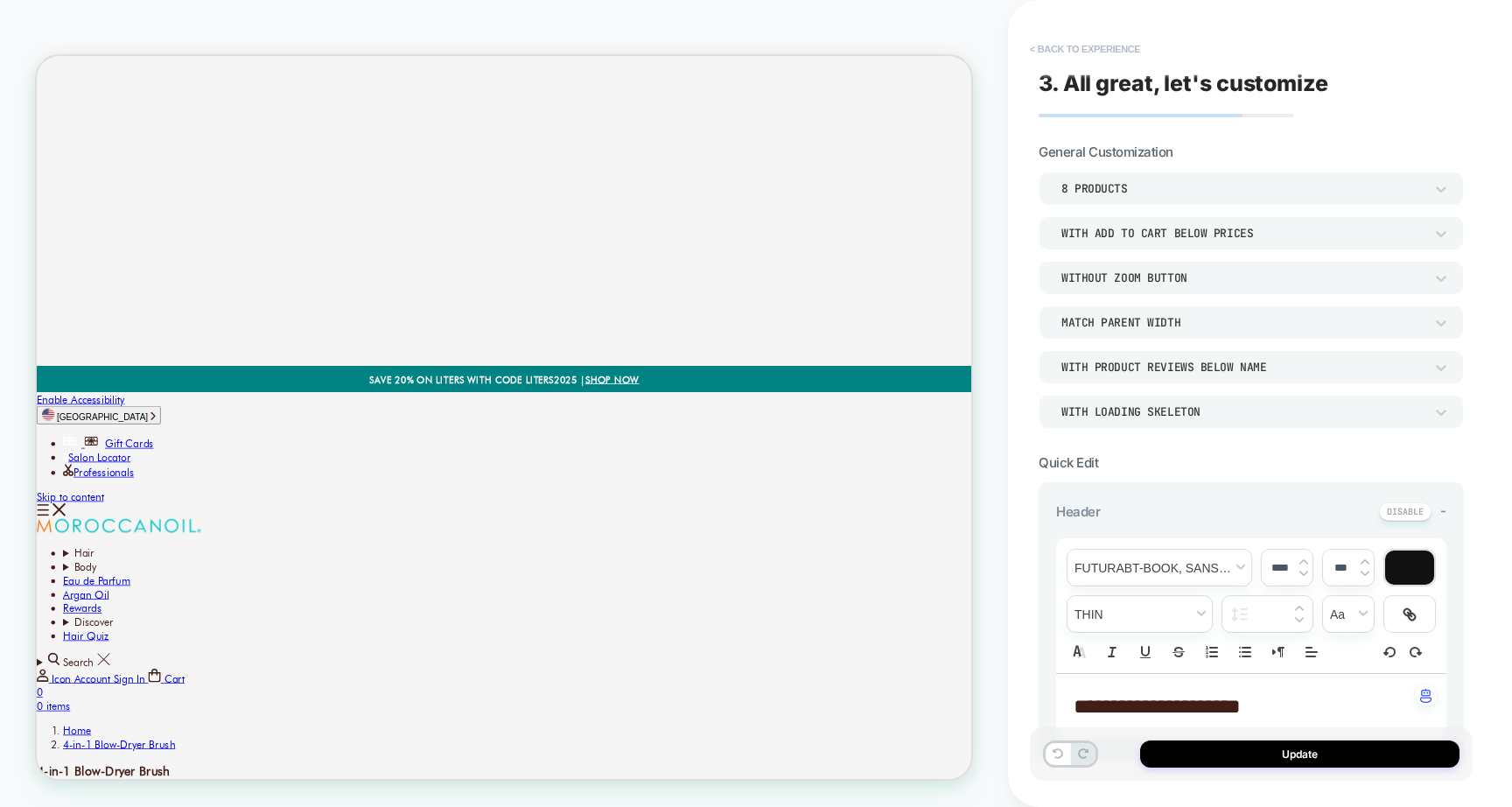
click at [1086, 42] on button "< Back to experience" at bounding box center [1085, 49] width 128 height 28
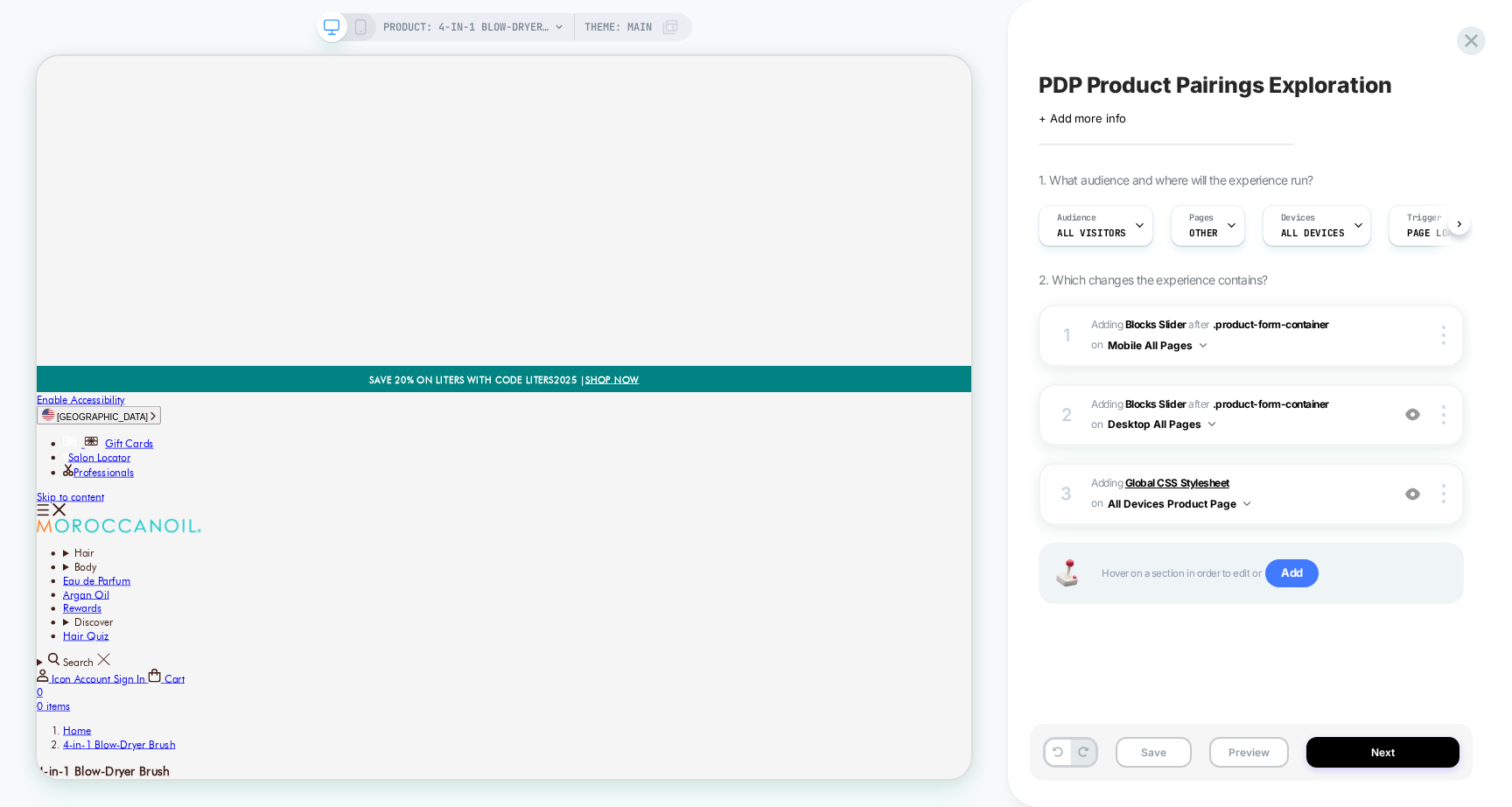
scroll to position [0, 1]
click at [1207, 483] on b "Global CSS Stylesheet" at bounding box center [1178, 482] width 104 height 13
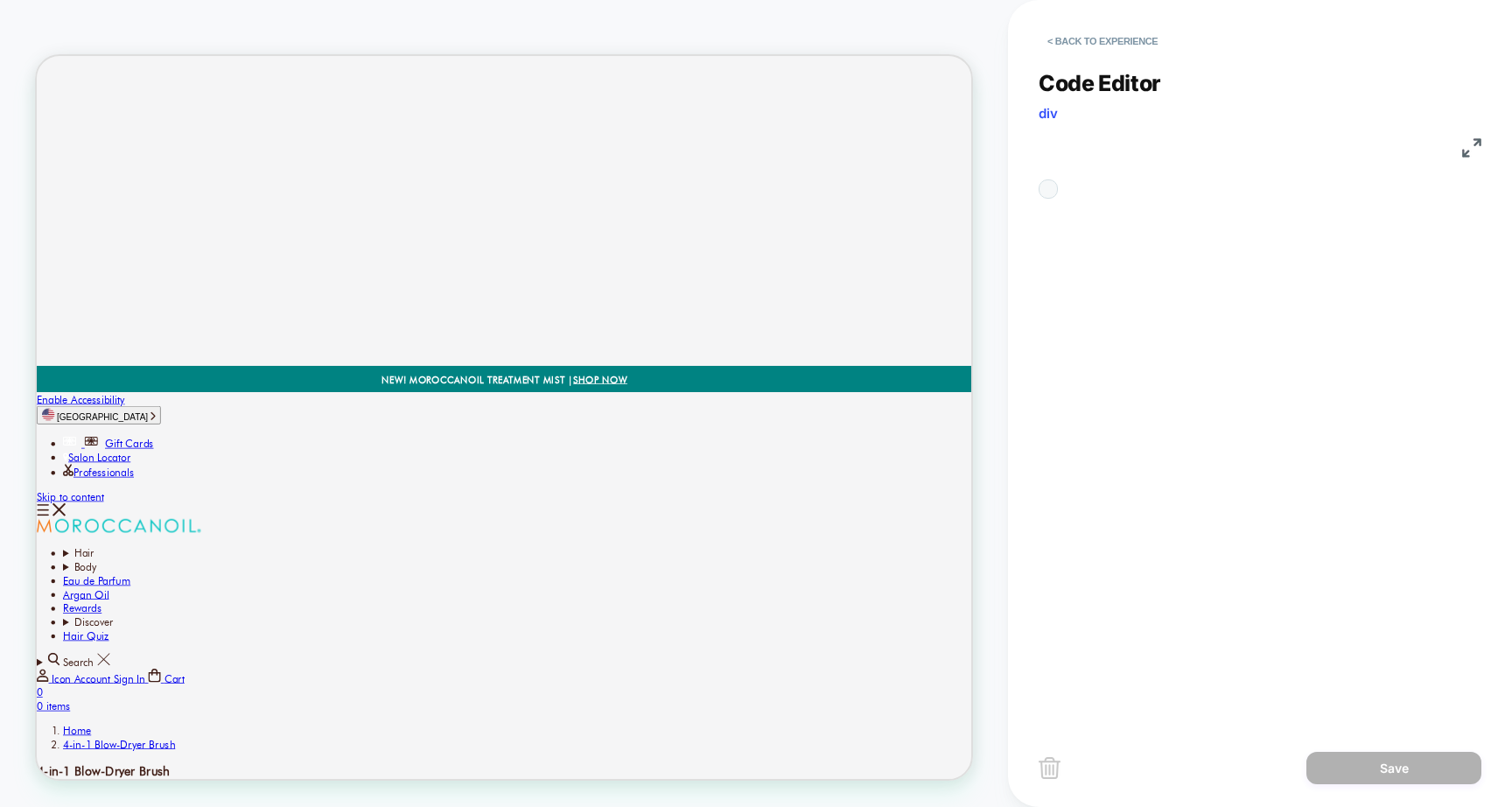
scroll to position [95, 0]
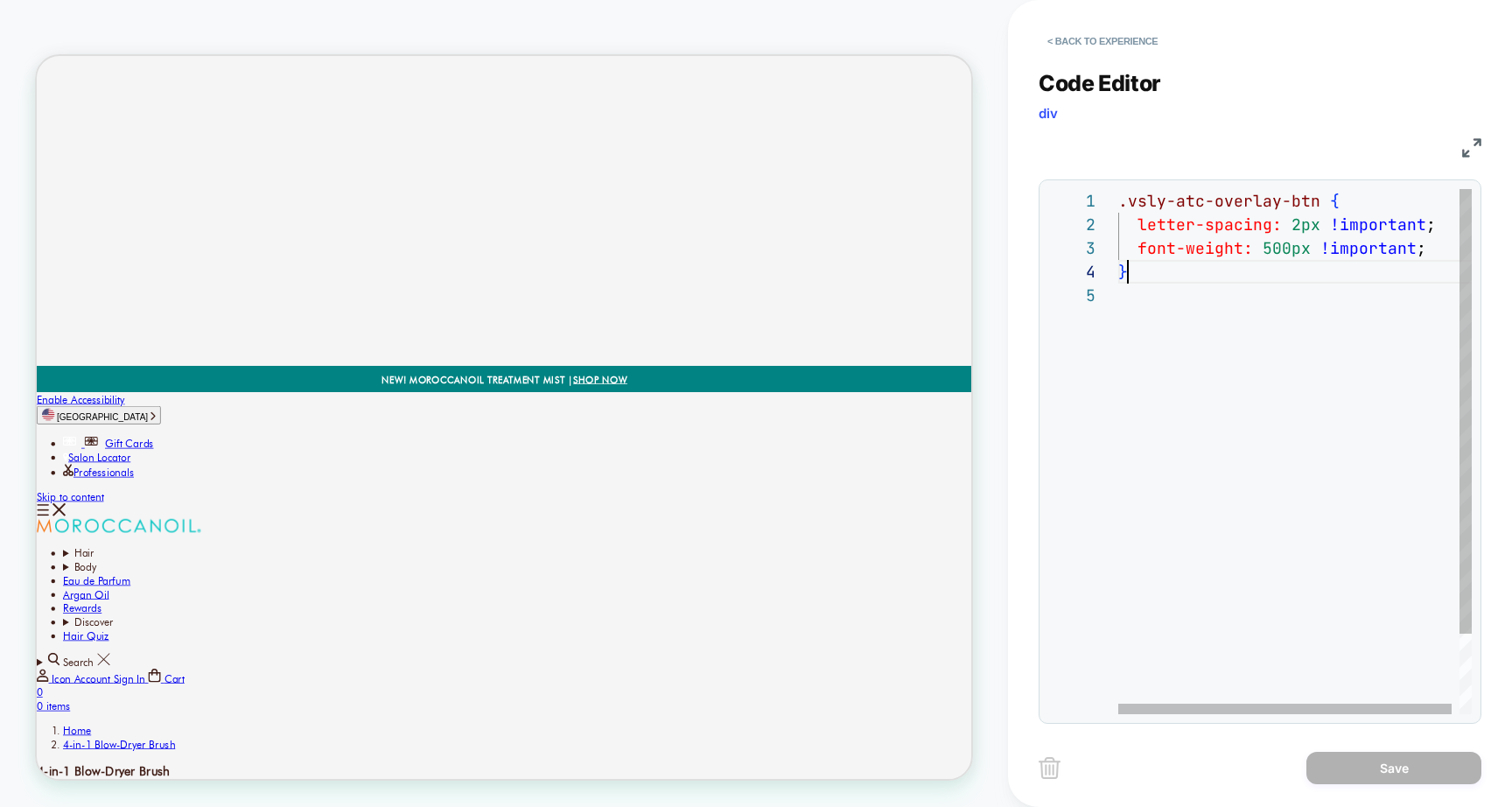
click at [1323, 274] on div ".vsly-atc-overlay-btn { letter-spacing: 2px !important ; font-weight: 500px !im…" at bounding box center [1299, 499] width 362 height 620
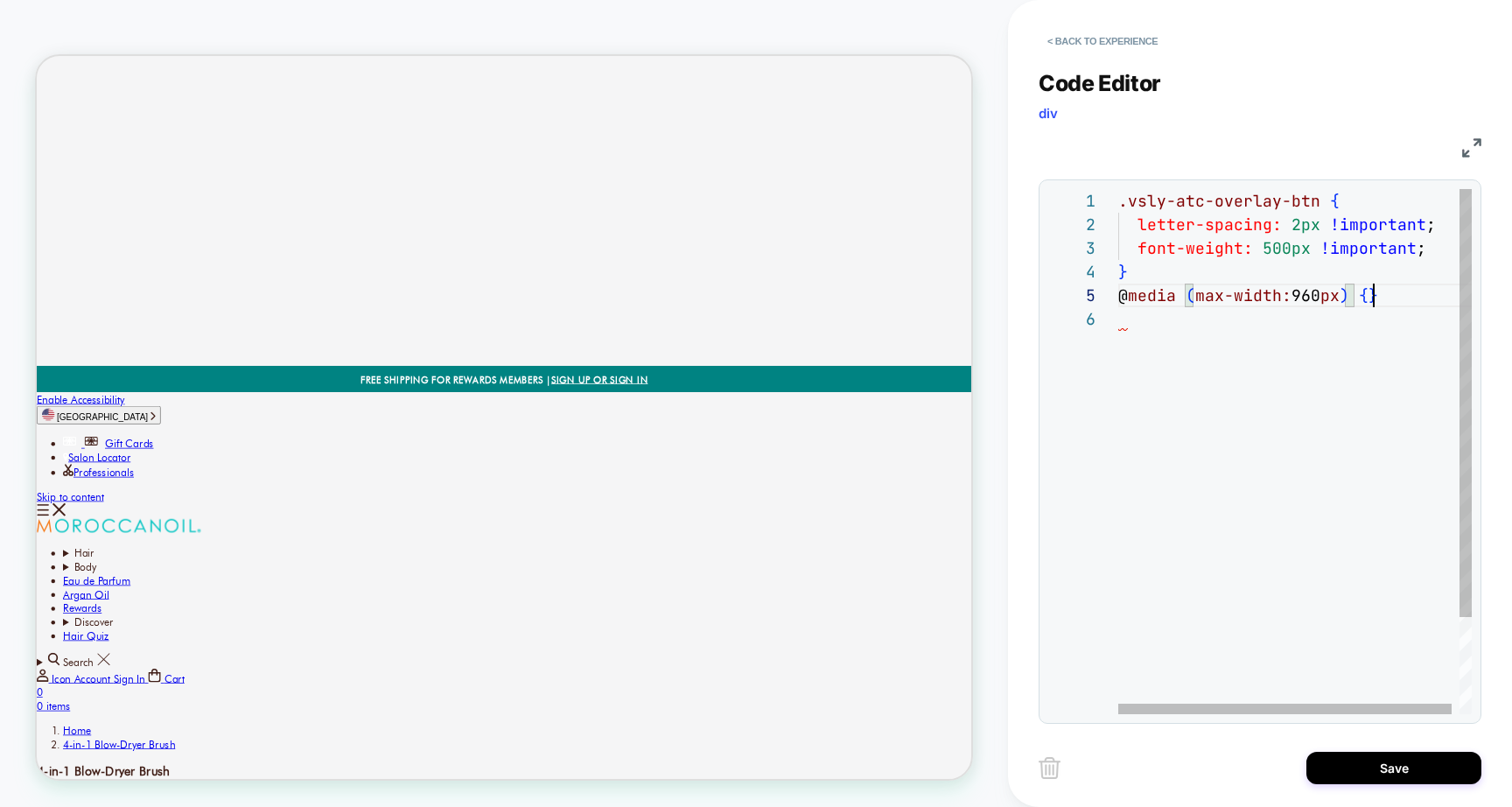
scroll to position [118, 19]
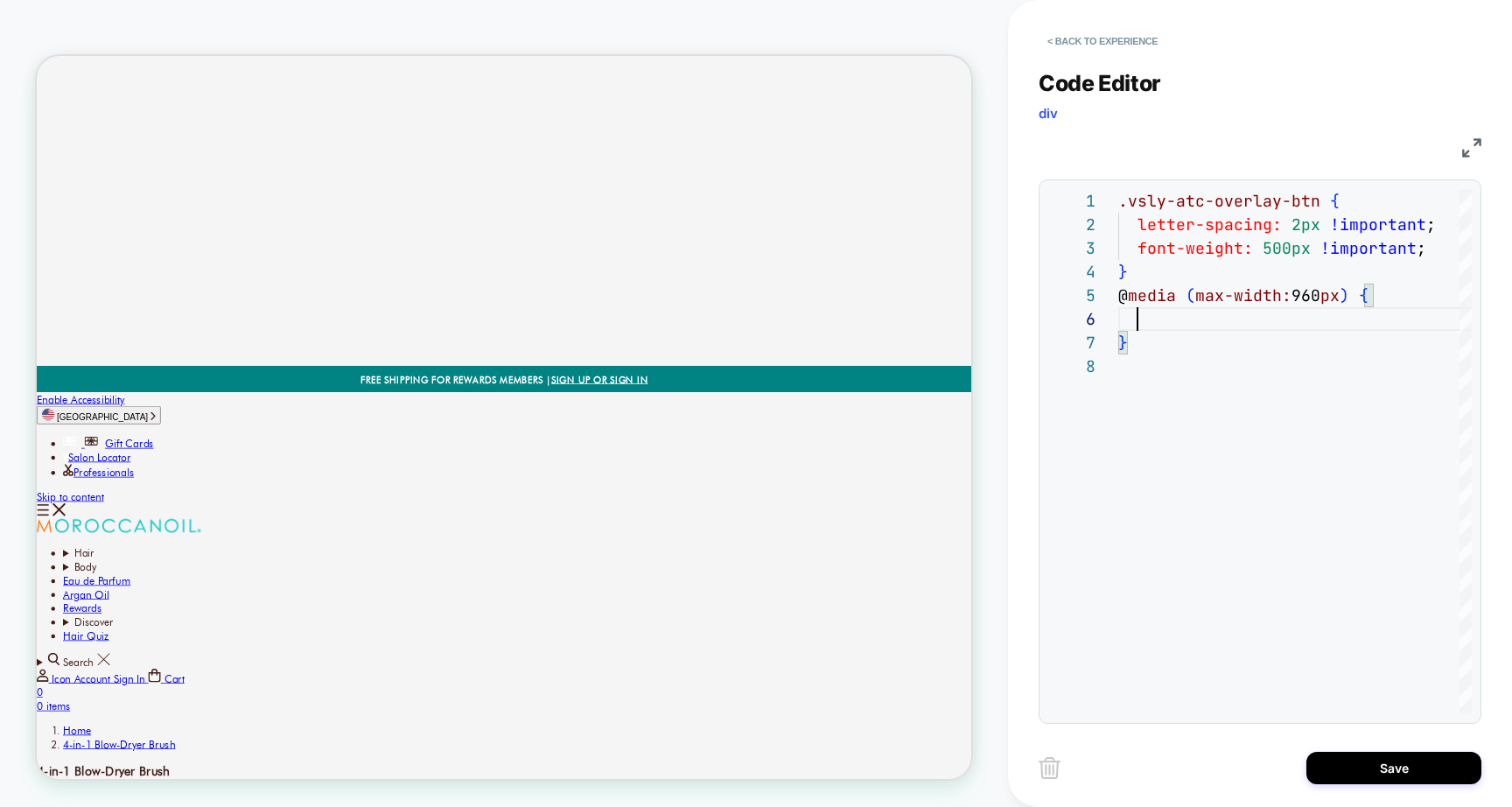
type textarea "**********"
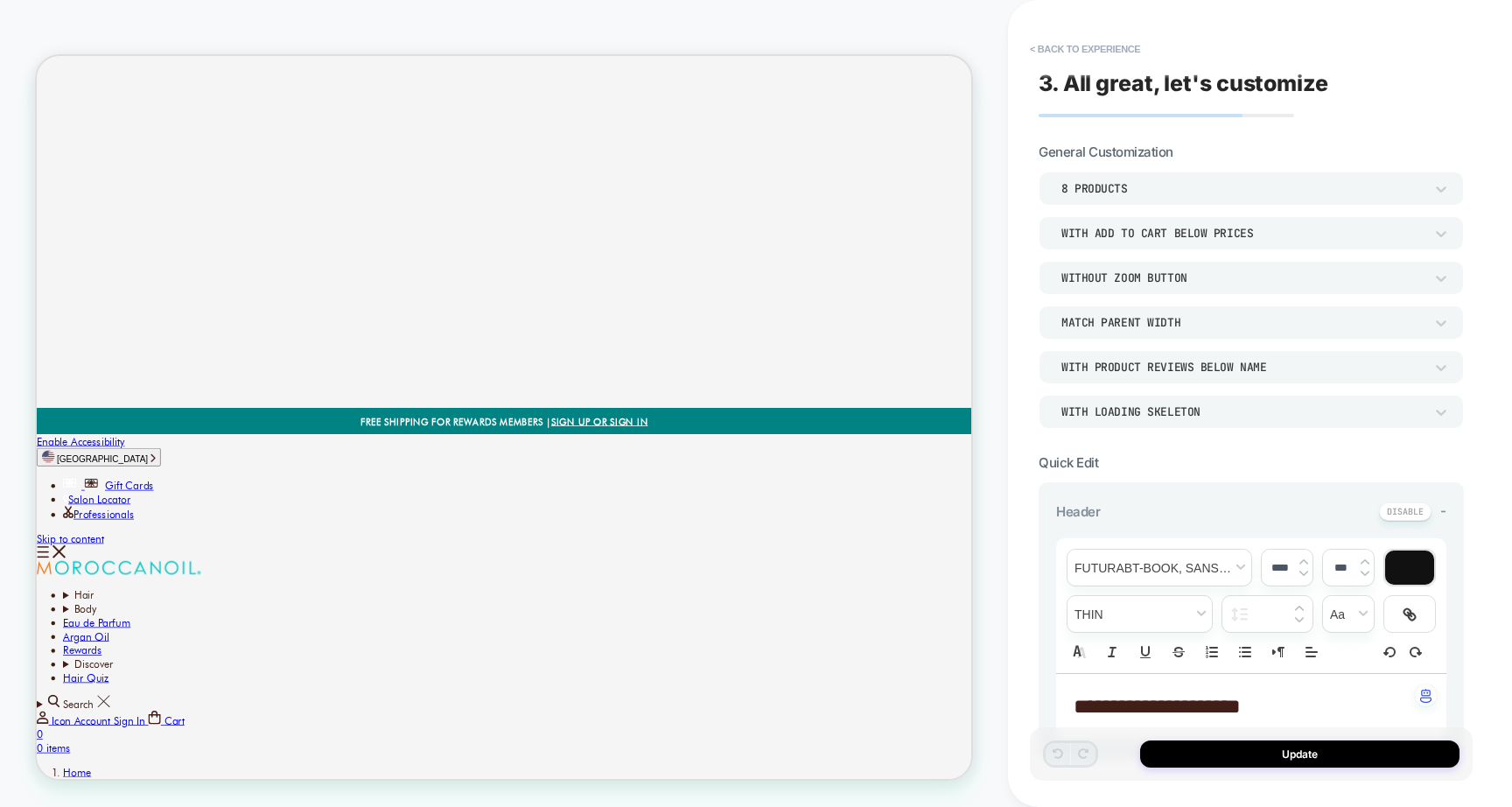
scroll to position [120, 0]
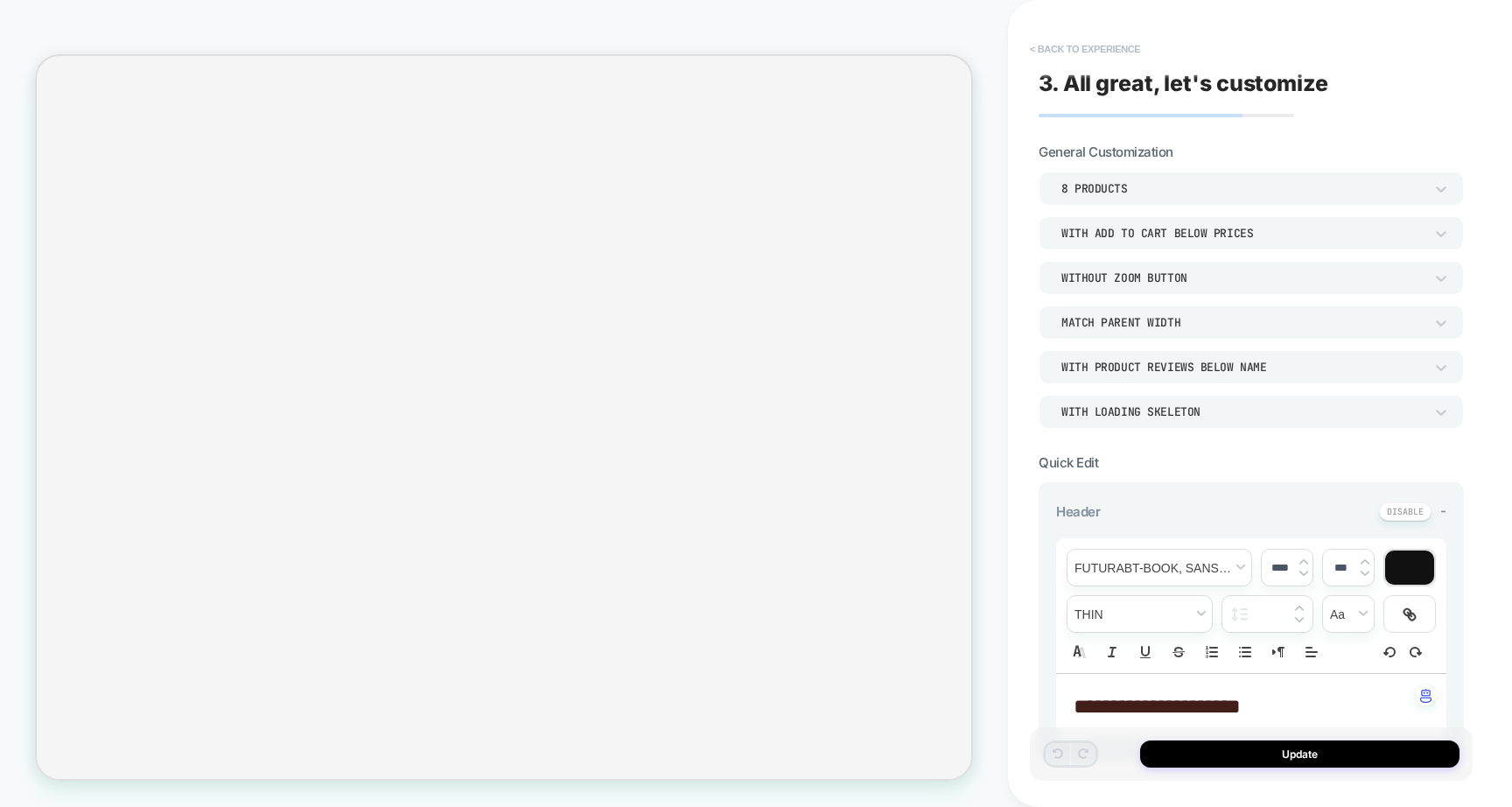
click at [1092, 43] on button "< Back to experience" at bounding box center [1085, 49] width 128 height 28
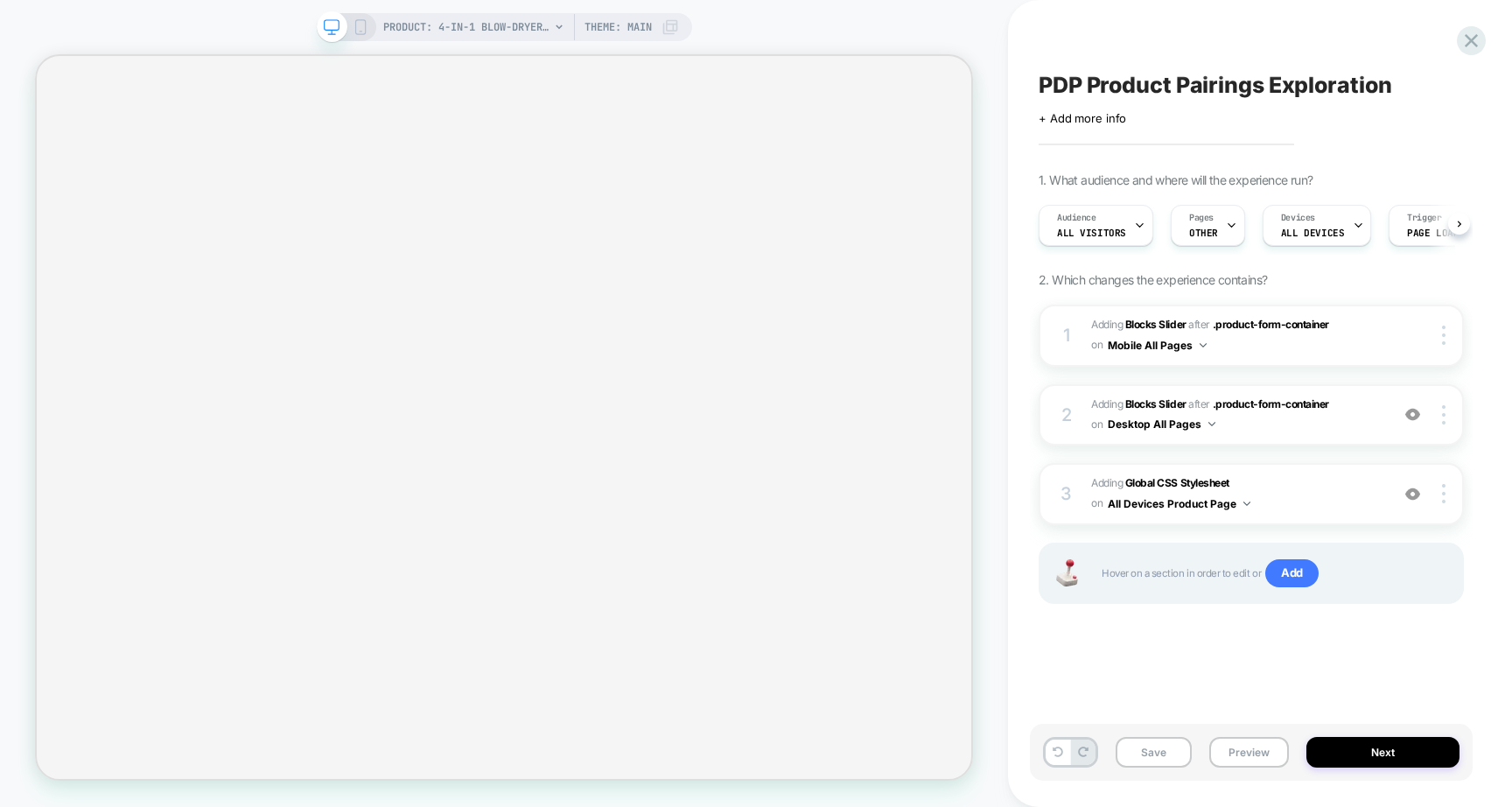
scroll to position [0, 1]
click at [356, 34] on rect at bounding box center [360, 27] width 10 height 14
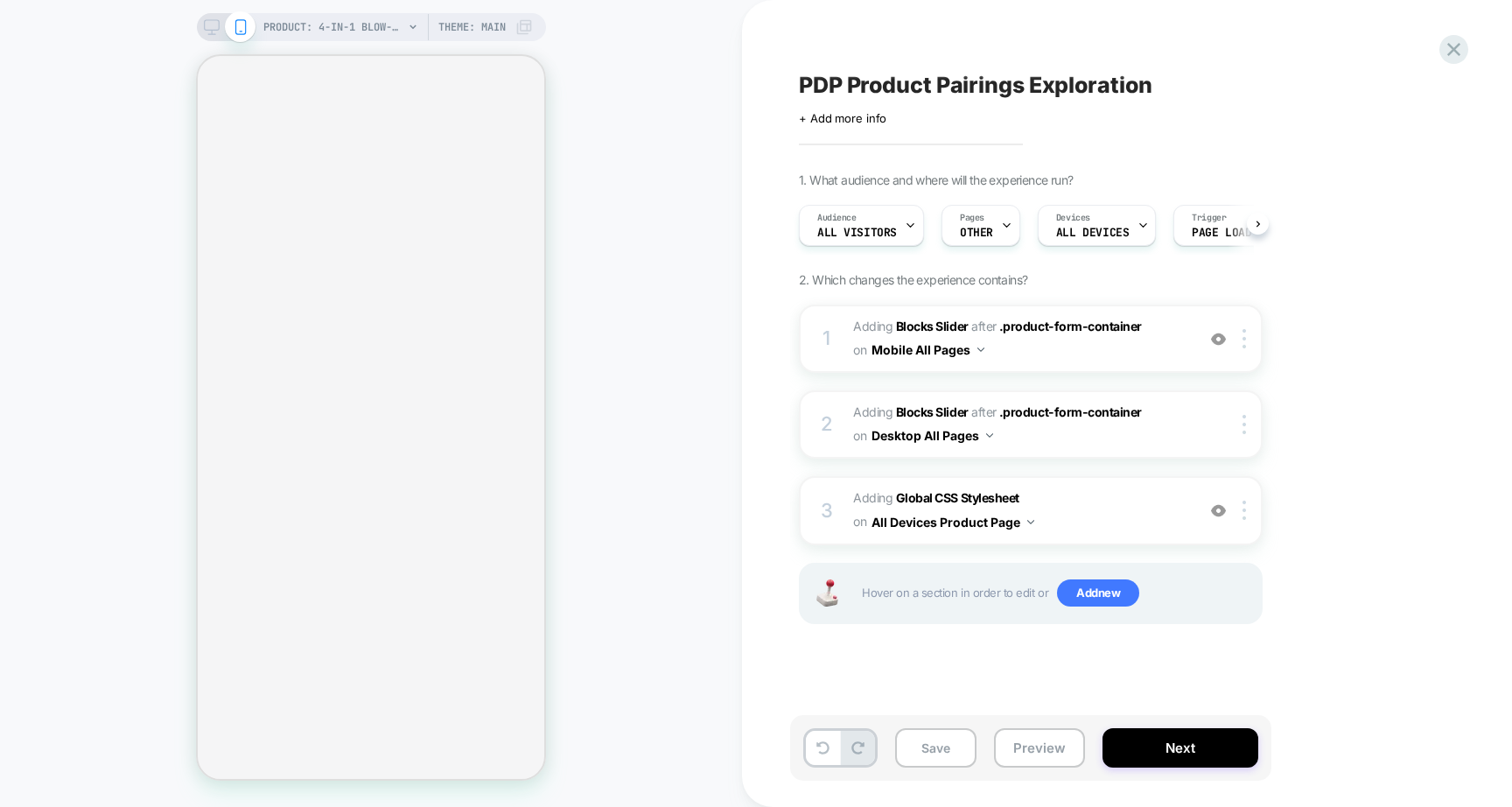
scroll to position [0, 1]
click at [1068, 321] on span ".product-form-container" at bounding box center [1070, 325] width 142 height 15
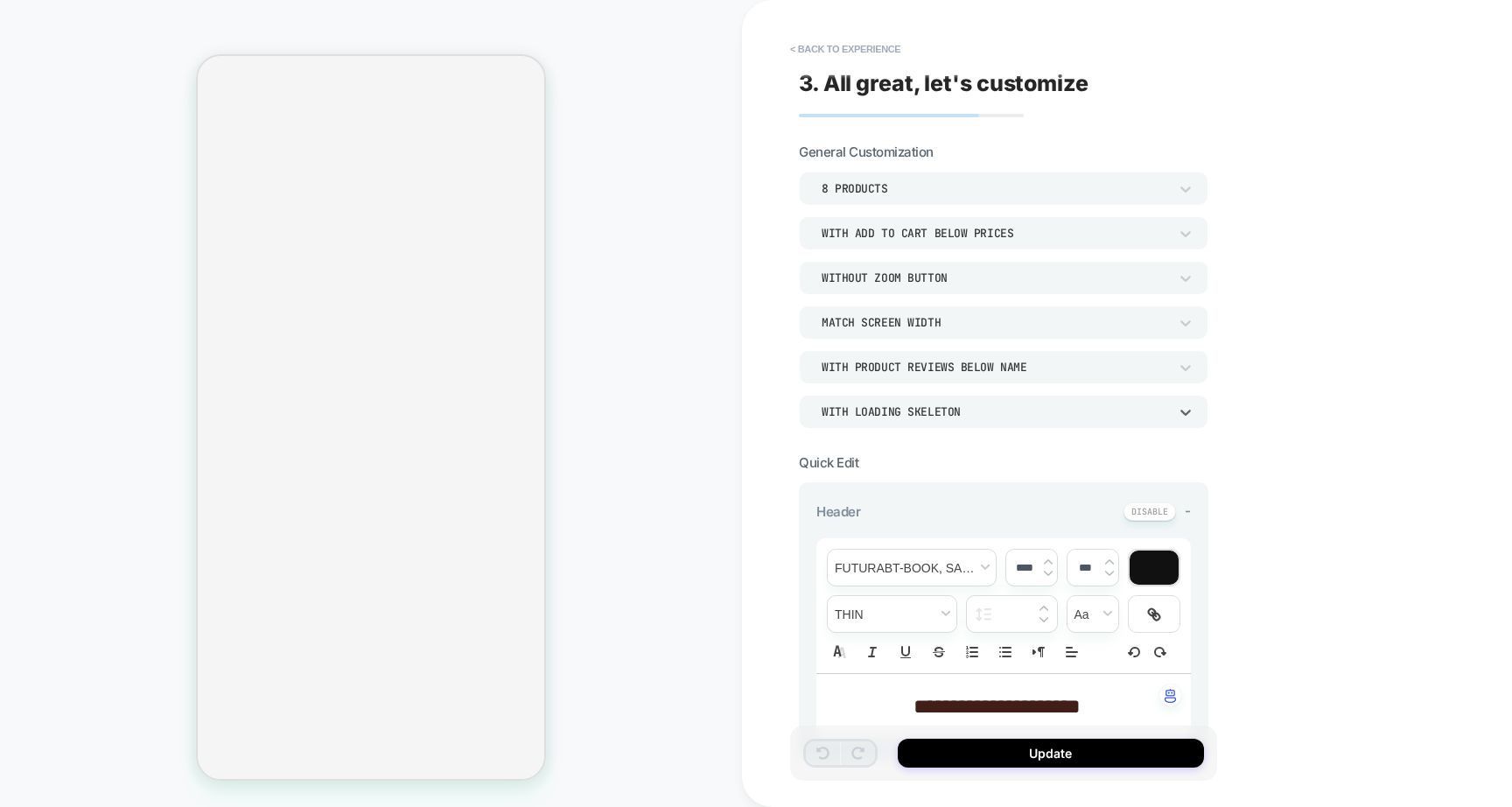
click at [1026, 411] on div "WITH LOADING SKELETON" at bounding box center [995, 411] width 347 height 15
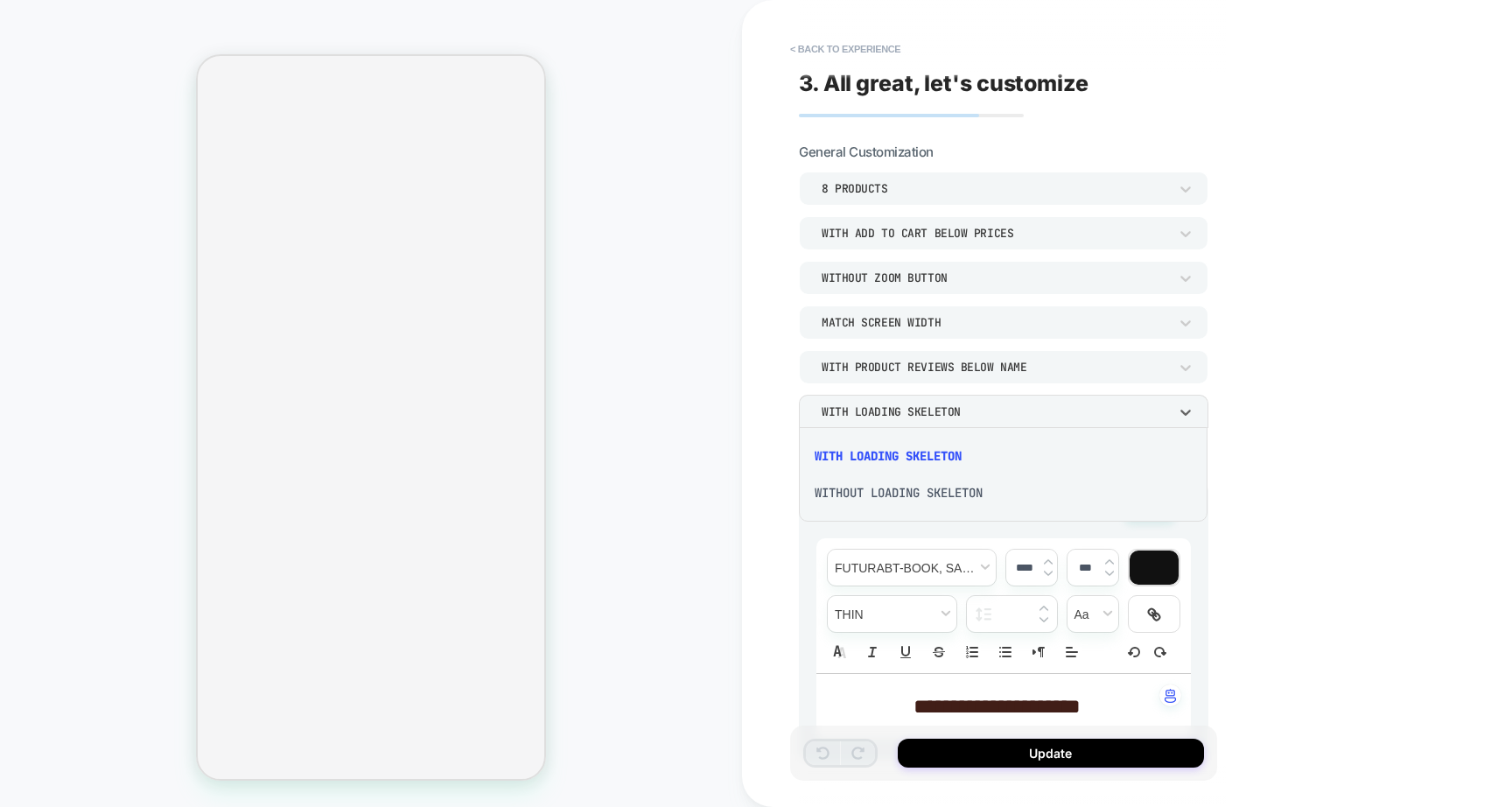
click at [1026, 410] on div at bounding box center [756, 403] width 1512 height 807
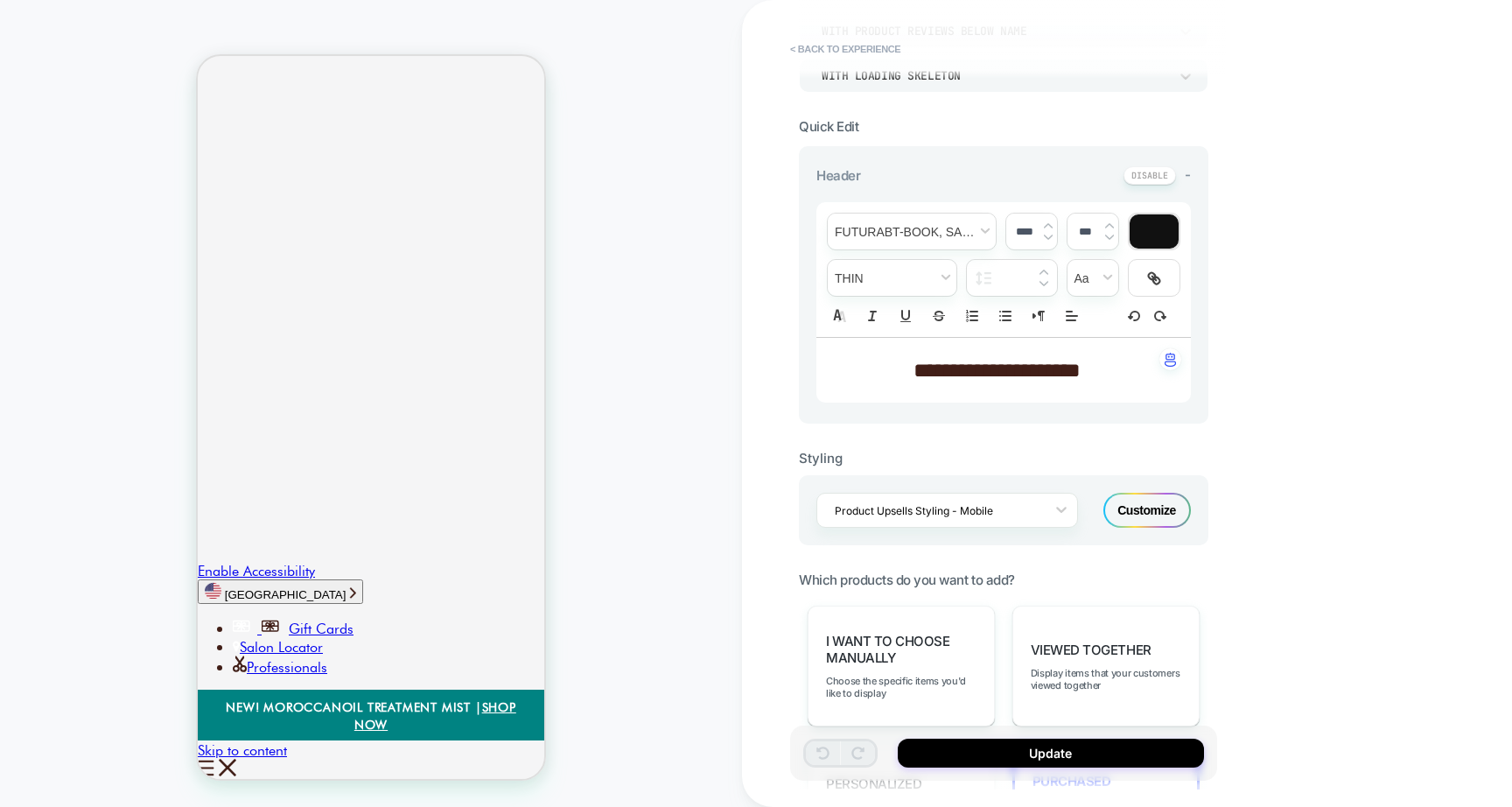
scroll to position [340, 0]
click at [1152, 506] on div "Customize" at bounding box center [1147, 506] width 88 height 35
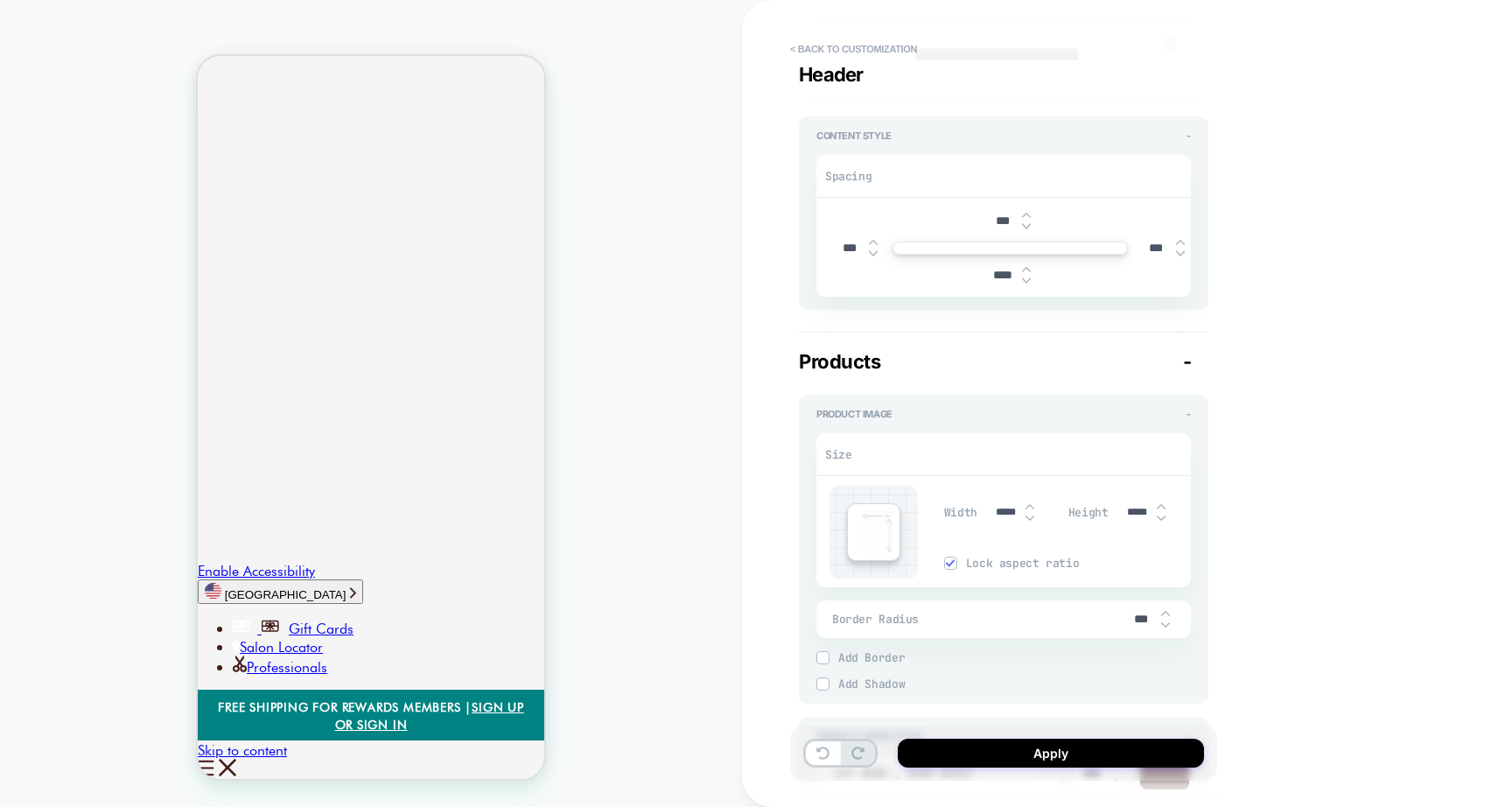
scroll to position [534, 0]
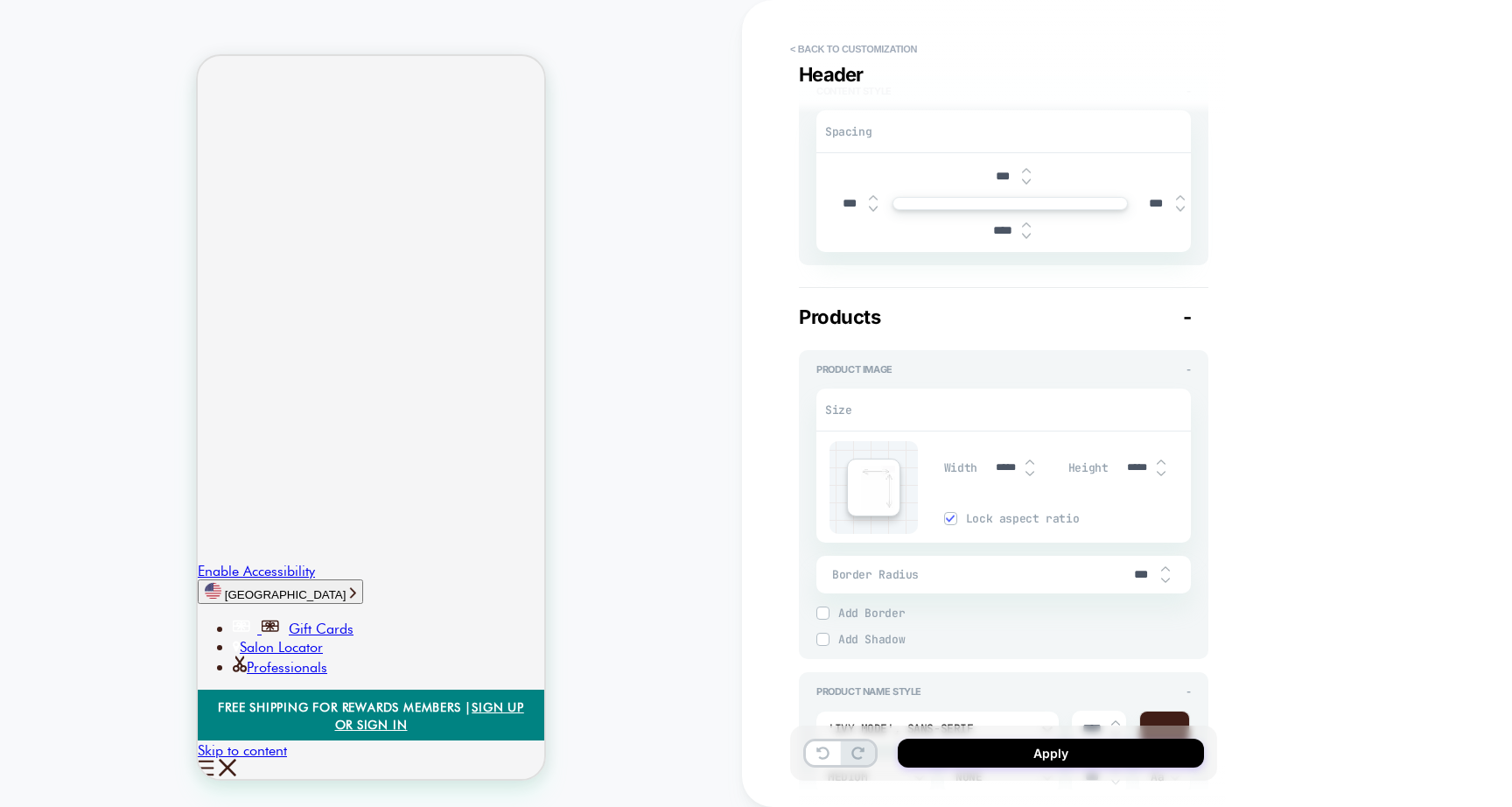
click at [1187, 318] on span "-" at bounding box center [1187, 316] width 9 height 23
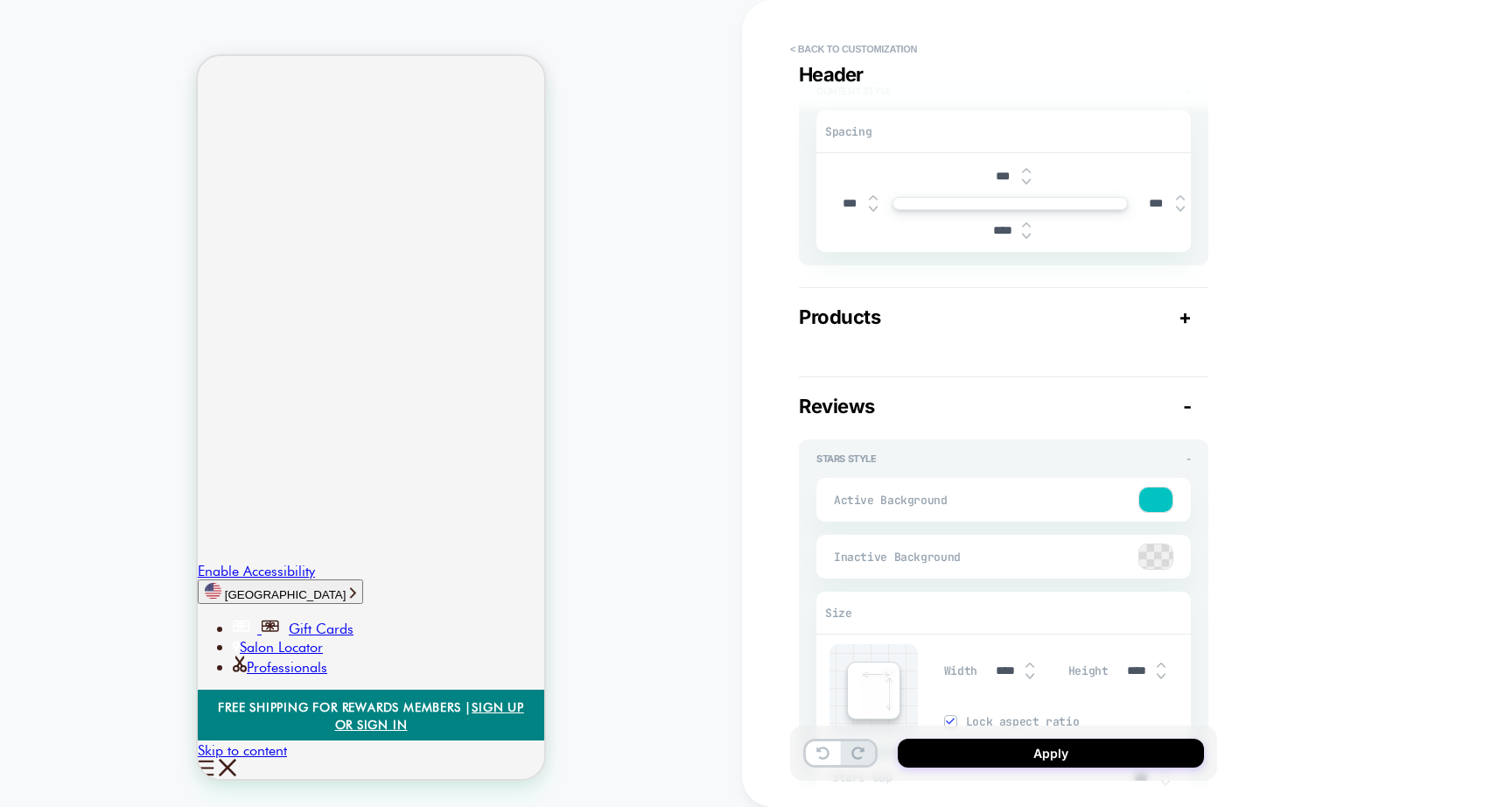
click at [1187, 318] on span "+" at bounding box center [1185, 316] width 13 height 23
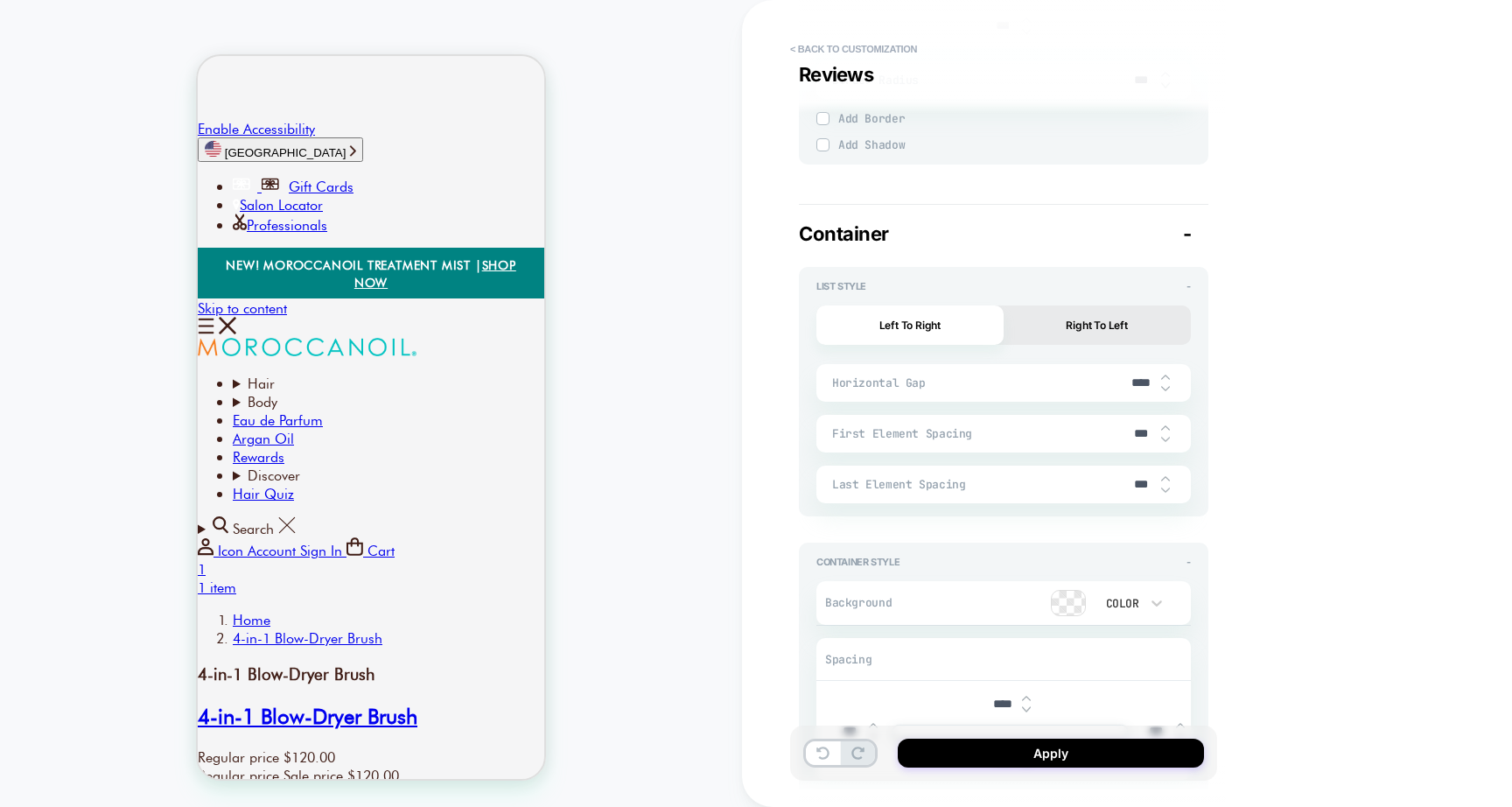
scroll to position [790, 0]
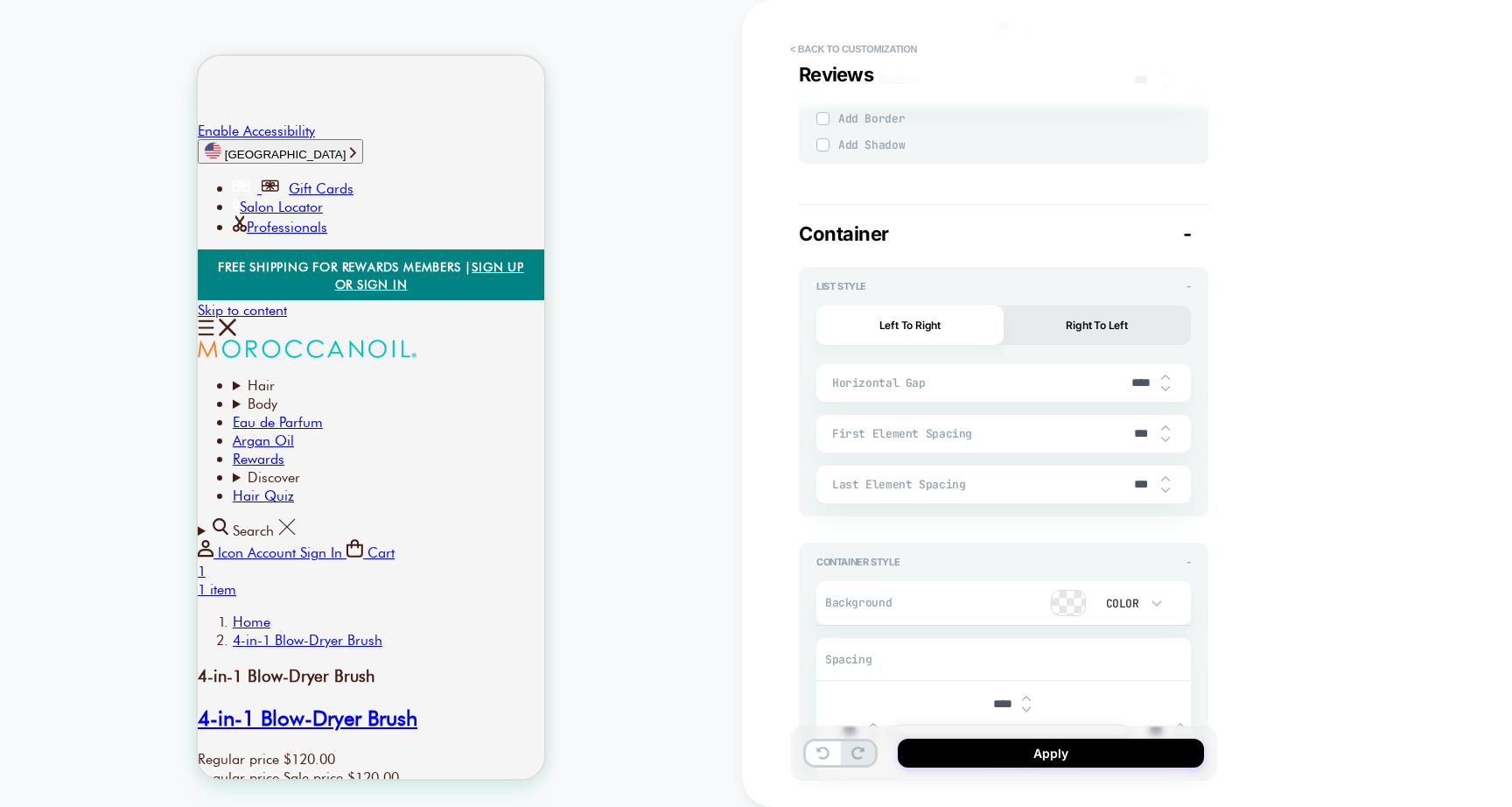
type textarea "*"
click at [827, 49] on button "< Back to customization" at bounding box center [853, 49] width 144 height 28
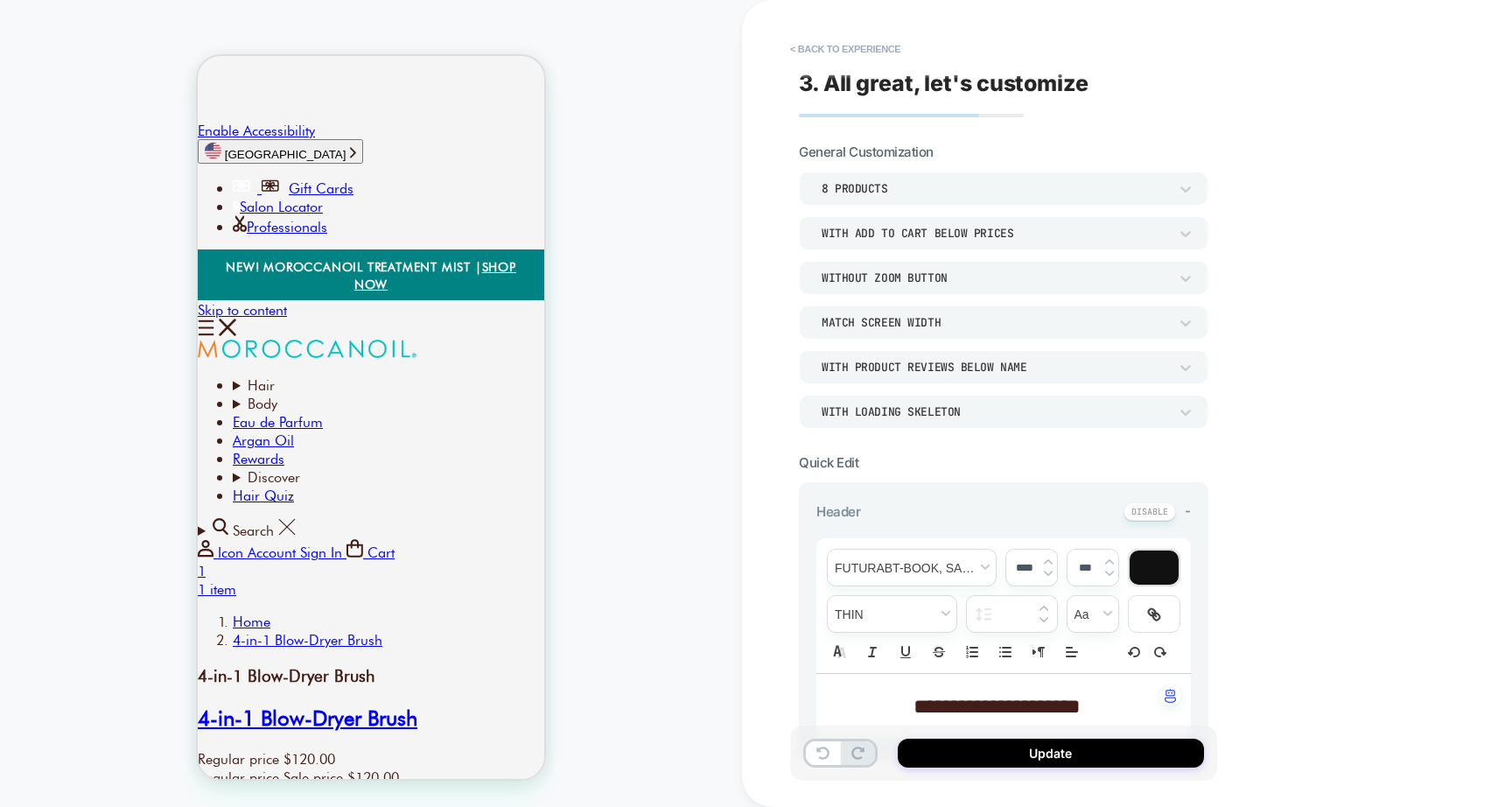
click at [827, 49] on button "< Back to experience" at bounding box center [845, 49] width 128 height 28
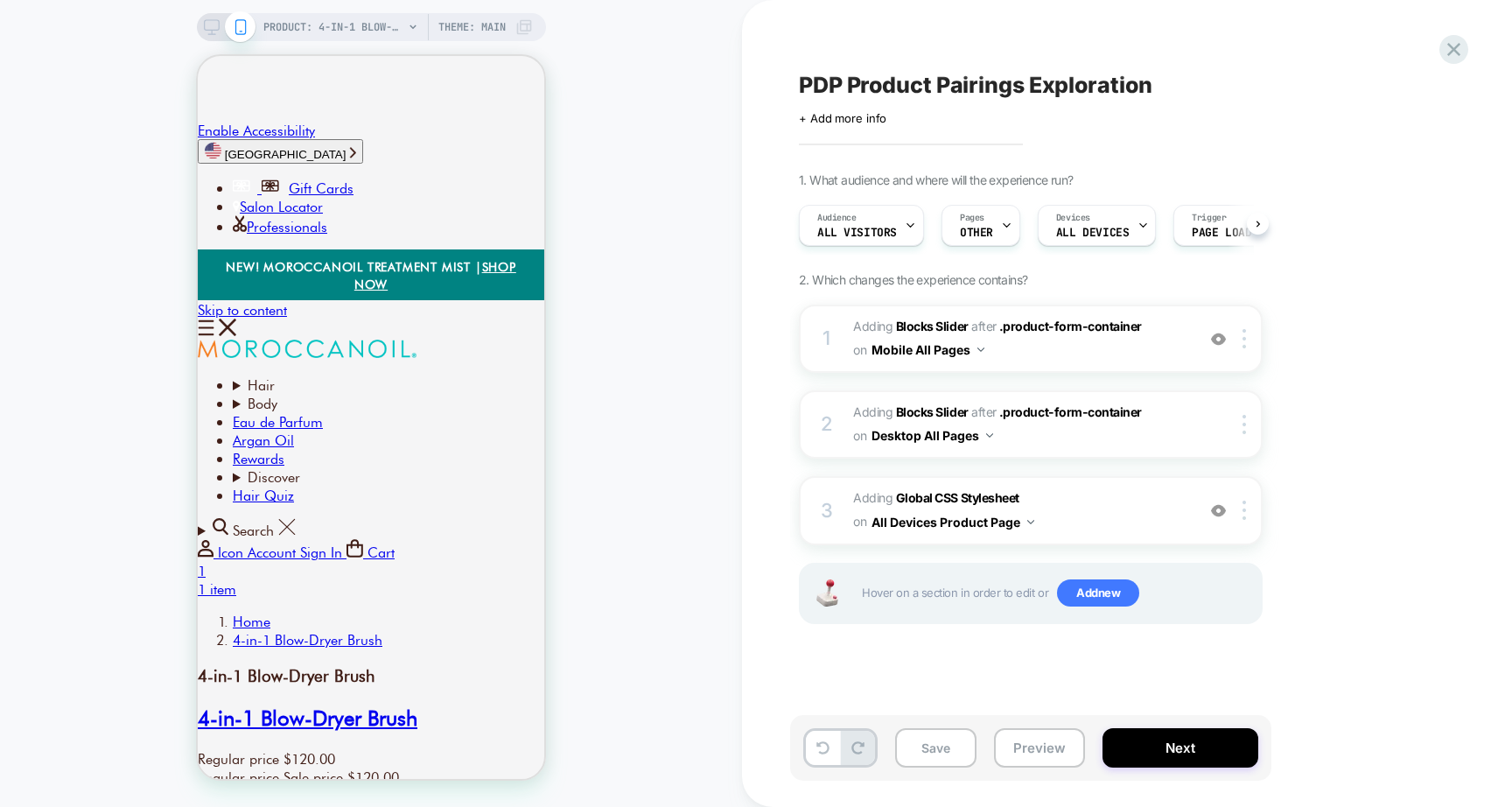
scroll to position [0, 1]
click at [1041, 750] on button "Preview" at bounding box center [1039, 748] width 91 height 40
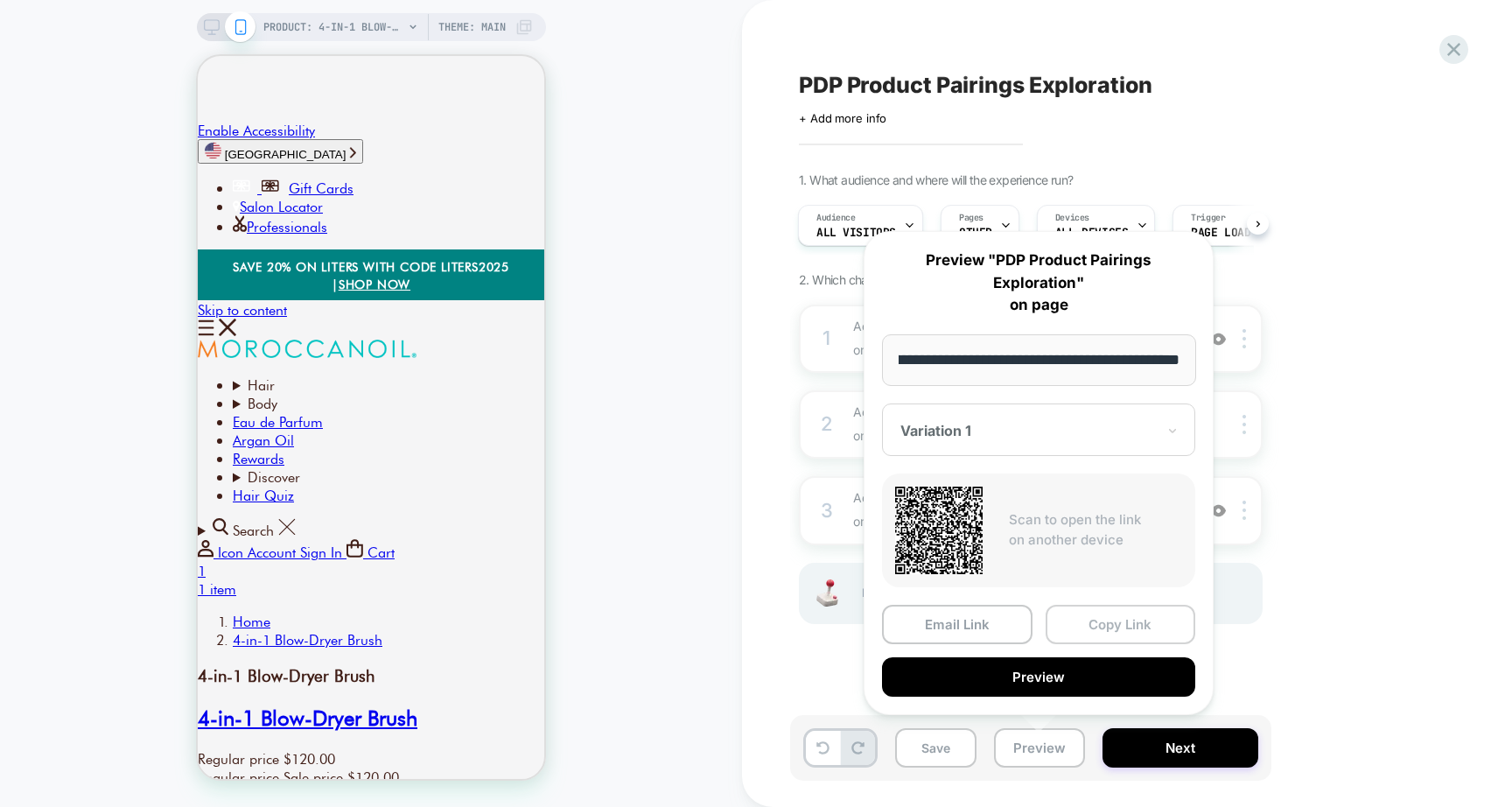
scroll to position [0, 0]
click at [1129, 615] on button "Copy Link" at bounding box center [1121, 624] width 150 height 40
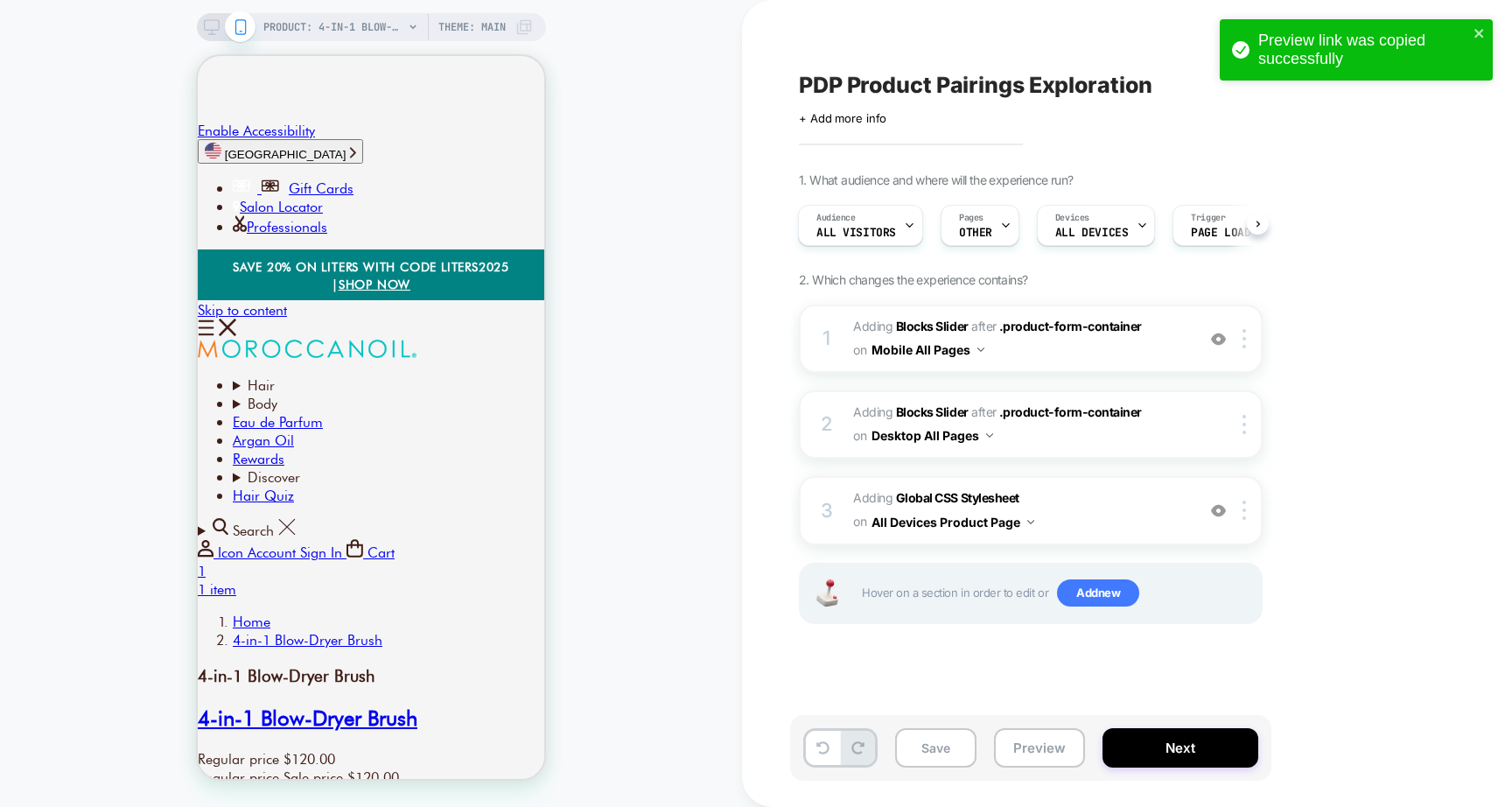
click at [870, 666] on div "1 #_loomi_addon_1752807757122 Adding Blocks Slider AFTER .product-form-containe…" at bounding box center [1031, 485] width 464 height 363
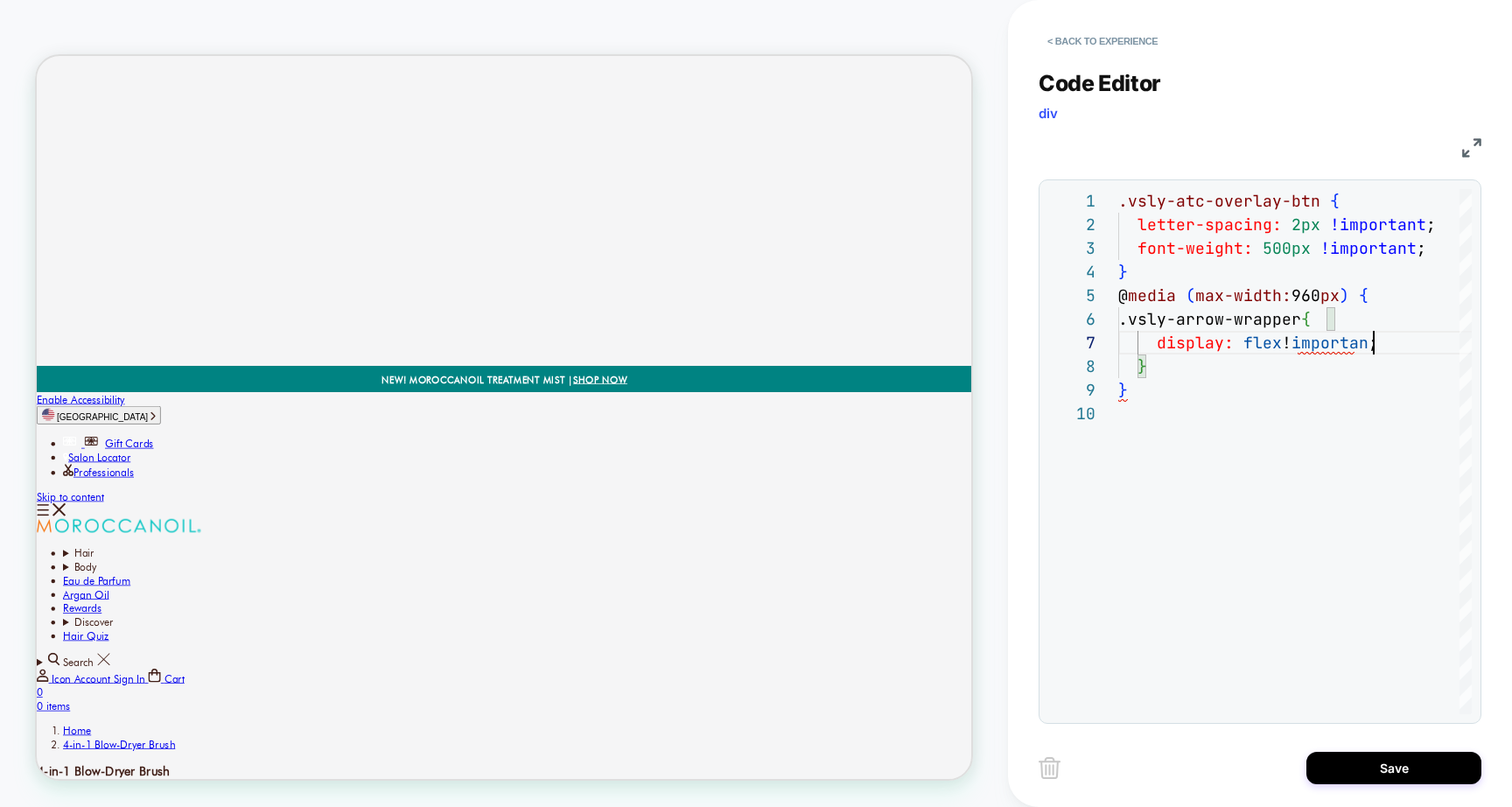
scroll to position [141, 264]
type textarea "**********"
click at [1381, 760] on button "Save" at bounding box center [1394, 767] width 175 height 33
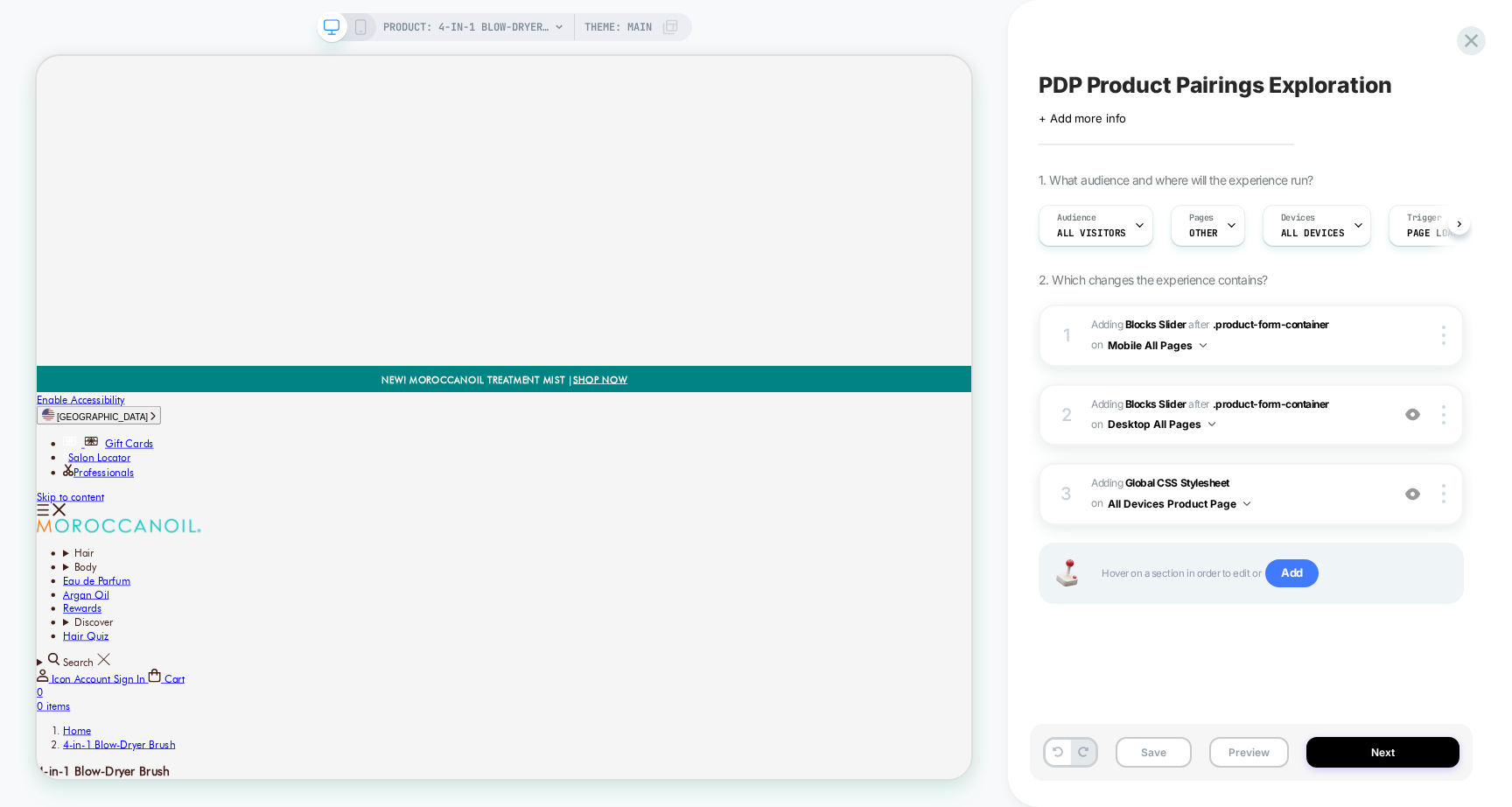
scroll to position [0, 1]
click at [1142, 749] on button "Save" at bounding box center [1154, 751] width 76 height 31
click at [1252, 750] on button "Preview" at bounding box center [1249, 751] width 80 height 31
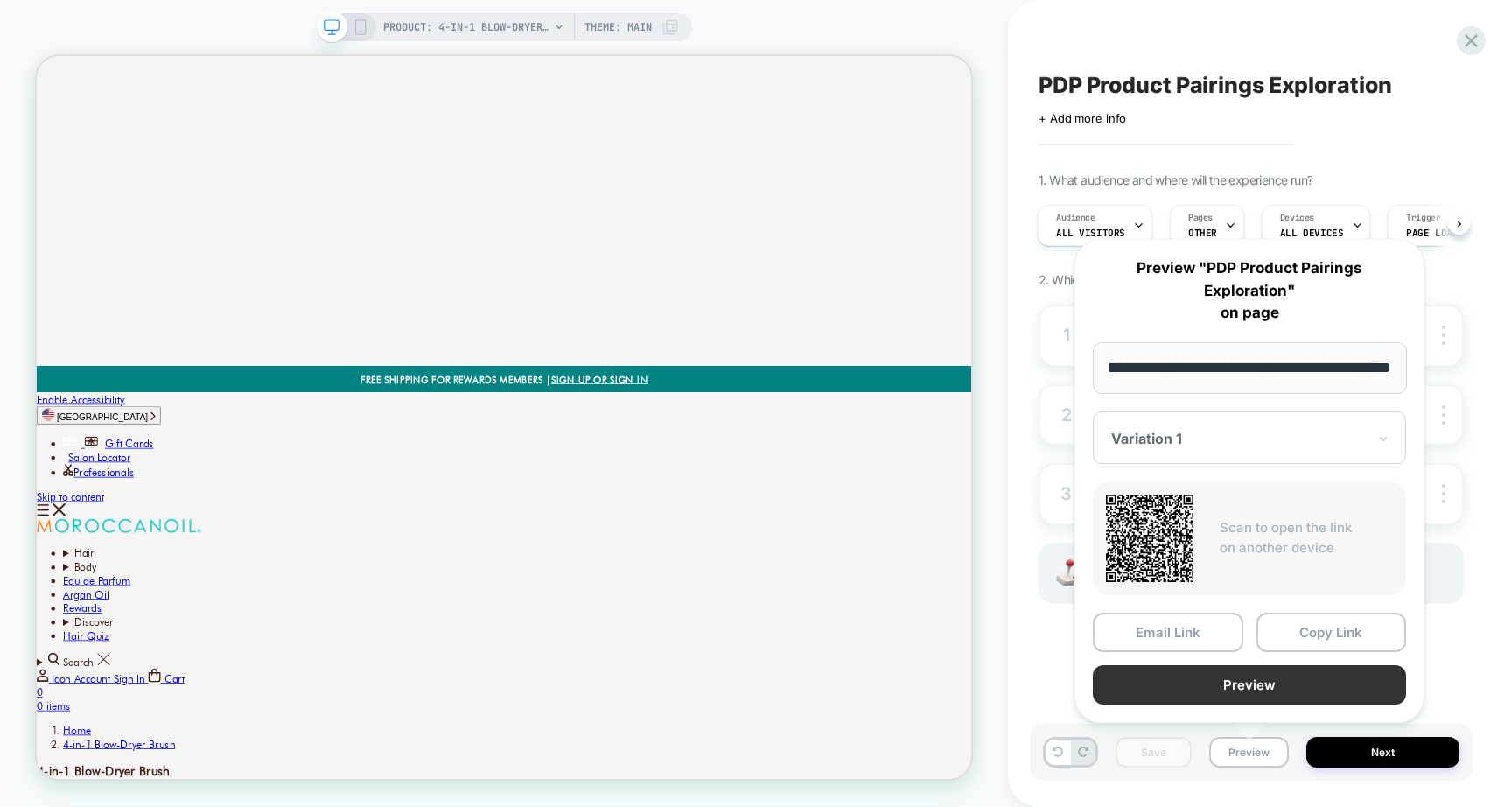
scroll to position [0, 0]
click at [1239, 685] on button "Preview" at bounding box center [1249, 684] width 313 height 40
